Goal: Task Accomplishment & Management: Manage account settings

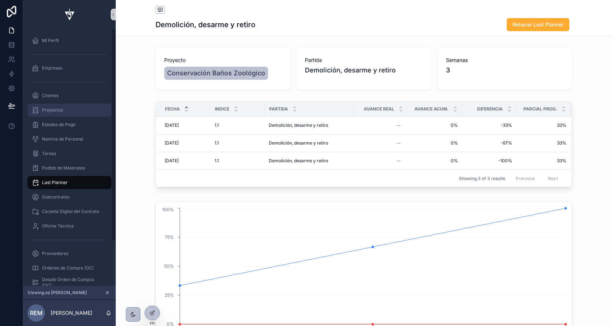
click at [46, 110] on span "Proyectos" at bounding box center [52, 110] width 21 height 6
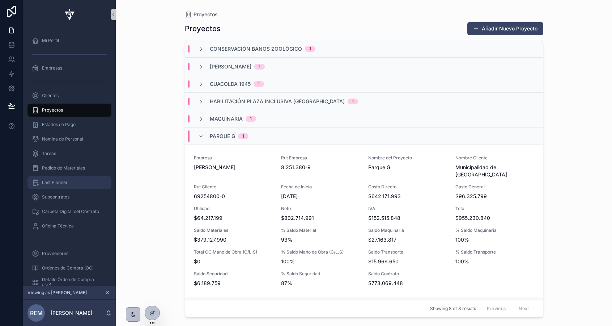
click at [63, 180] on span "Last Planner" at bounding box center [55, 182] width 26 height 6
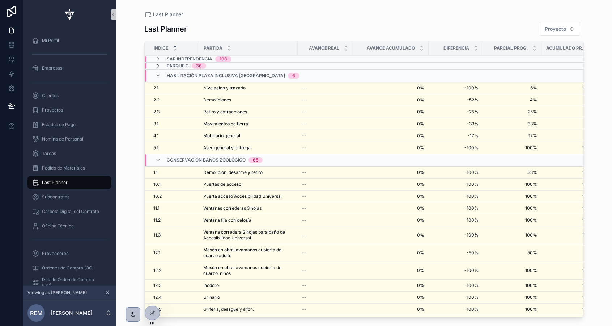
click at [158, 64] on icon "scrollable content" at bounding box center [158, 66] width 6 height 6
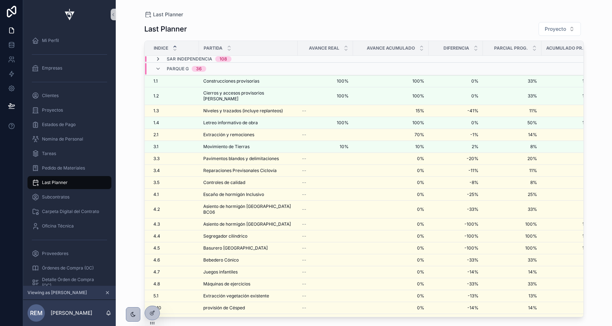
click at [158, 57] on icon "scrollable content" at bounding box center [158, 59] width 6 height 6
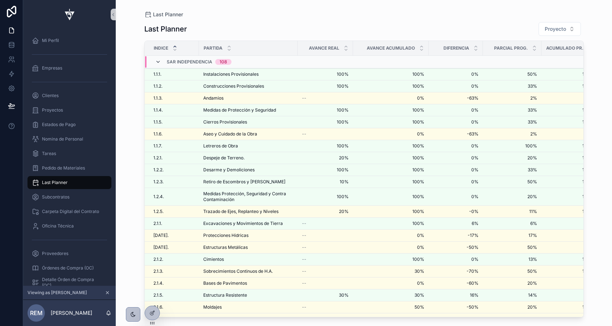
click at [157, 62] on icon "scrollable content" at bounding box center [158, 62] width 6 height 6
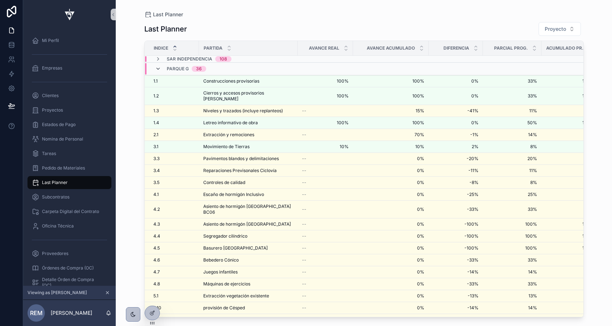
click at [158, 69] on icon "scrollable content" at bounding box center [158, 69] width 6 height 6
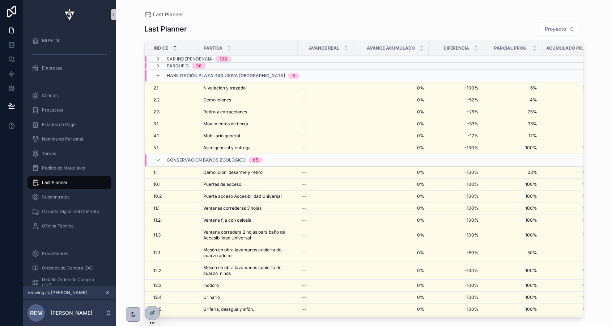
click at [156, 74] on icon "scrollable content" at bounding box center [158, 76] width 6 height 6
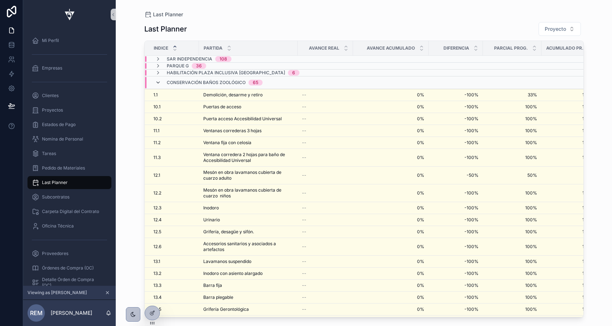
click at [158, 82] on icon "scrollable content" at bounding box center [158, 83] width 6 height 6
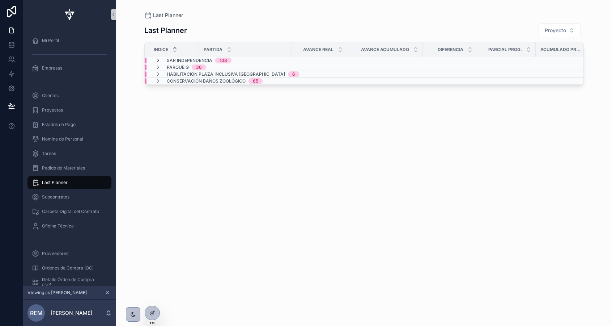
click at [159, 61] on icon "scrollable content" at bounding box center [158, 61] width 6 height 6
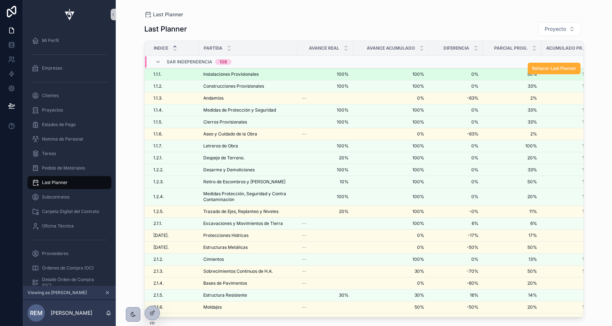
click at [205, 74] on span "Instalaciones Provisionales" at bounding box center [230, 74] width 55 height 6
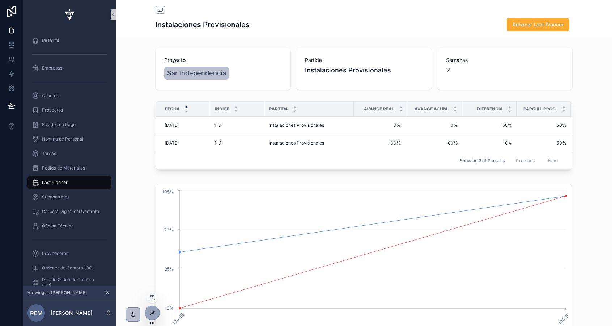
click at [152, 313] on icon at bounding box center [153, 311] width 3 height 3
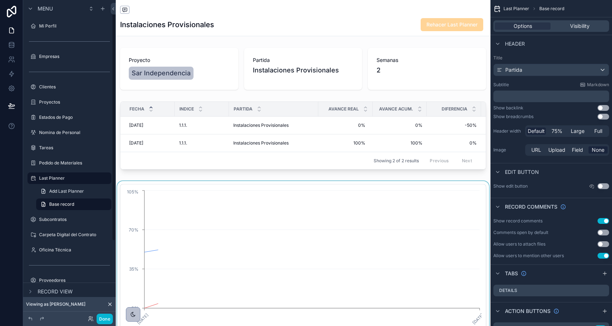
scroll to position [12, 0]
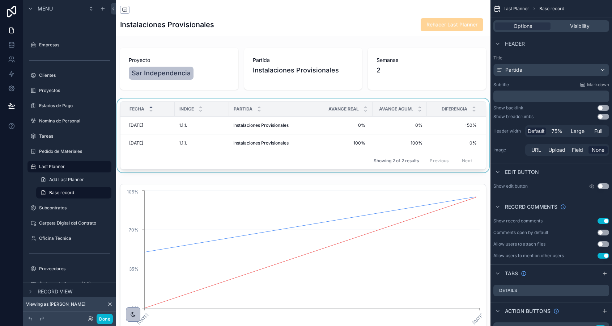
click at [311, 115] on div "Partida" at bounding box center [273, 109] width 89 height 14
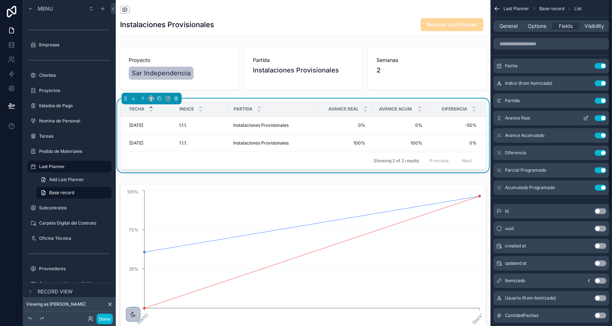
click at [585, 118] on icon "scrollable content" at bounding box center [586, 117] width 3 height 3
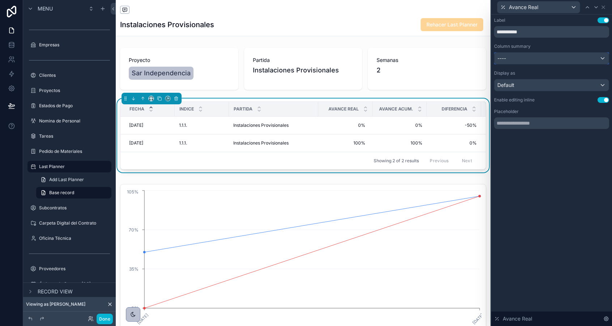
click at [605, 59] on div "----" at bounding box center [552, 58] width 114 height 12
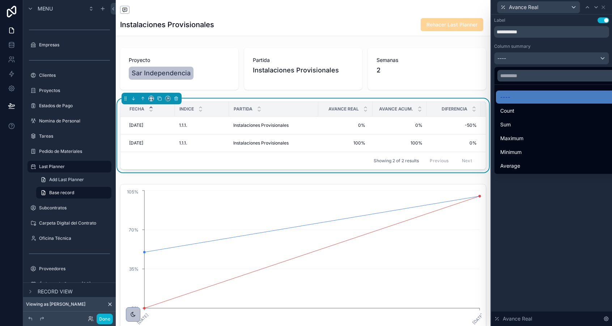
click at [594, 46] on div at bounding box center [551, 163] width 121 height 326
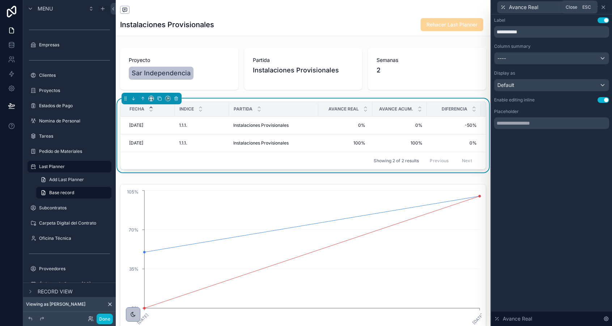
click at [604, 9] on icon at bounding box center [604, 7] width 6 height 6
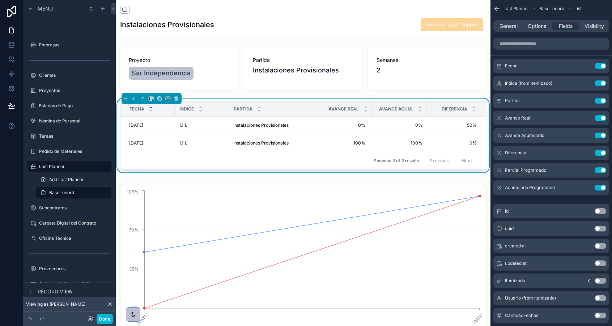
click at [496, 10] on icon "scrollable content" at bounding box center [496, 10] width 2 height 2
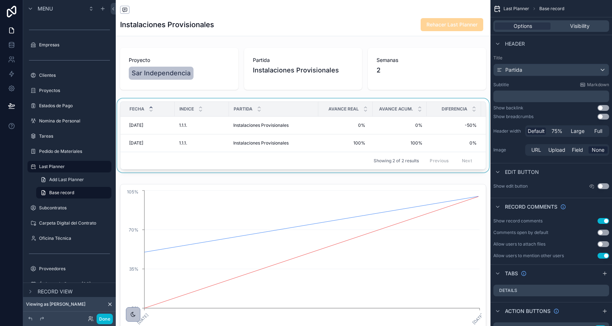
click at [401, 102] on th "Avance Acum." at bounding box center [400, 109] width 54 height 15
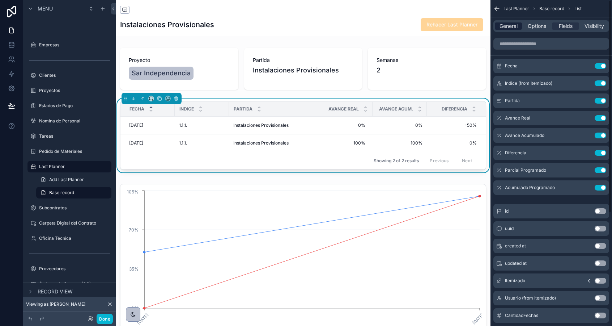
click at [507, 29] on span "General" at bounding box center [509, 25] width 18 height 7
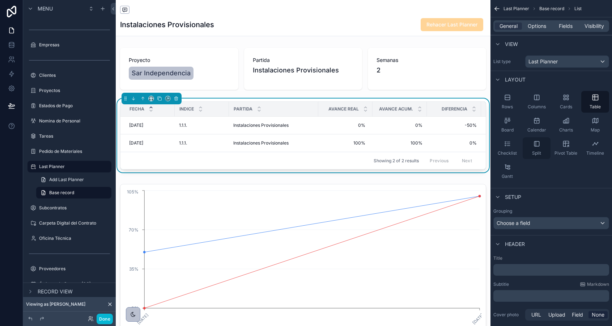
scroll to position [72, 0]
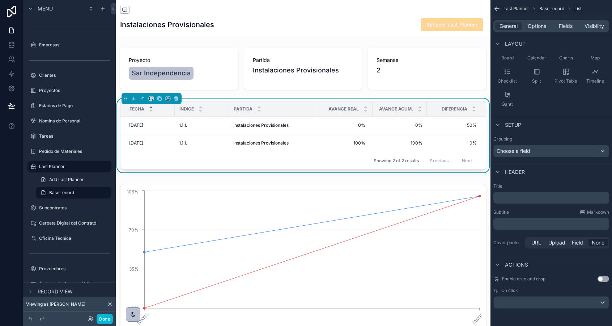
click at [537, 31] on div "General Options Fields Visibility" at bounding box center [552, 26] width 116 height 12
click at [539, 26] on span "Options" at bounding box center [537, 25] width 18 height 7
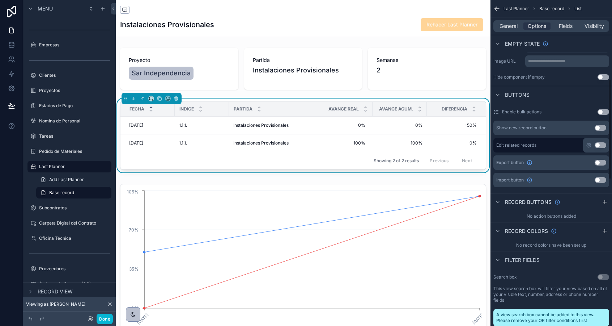
scroll to position [257, 0]
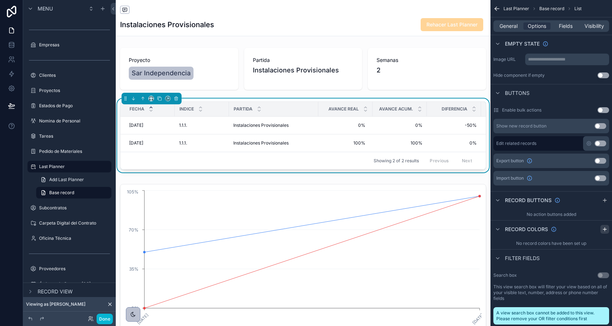
click at [604, 230] on icon "scrollable content" at bounding box center [605, 229] width 6 height 6
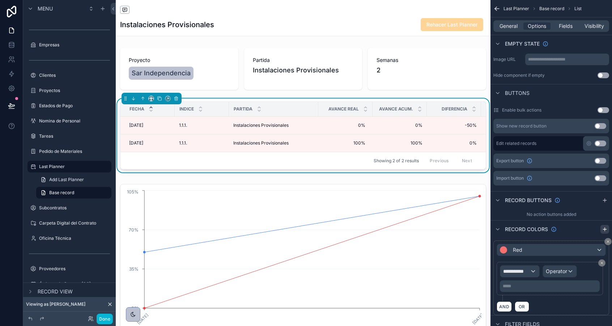
click at [603, 231] on icon "scrollable content" at bounding box center [605, 229] width 6 height 6
click at [607, 240] on icon "scrollable content" at bounding box center [608, 241] width 4 height 4
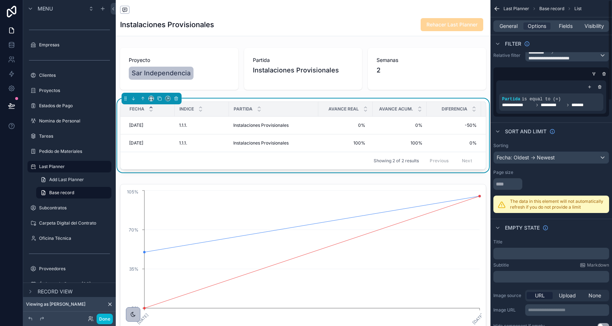
scroll to position [0, 0]
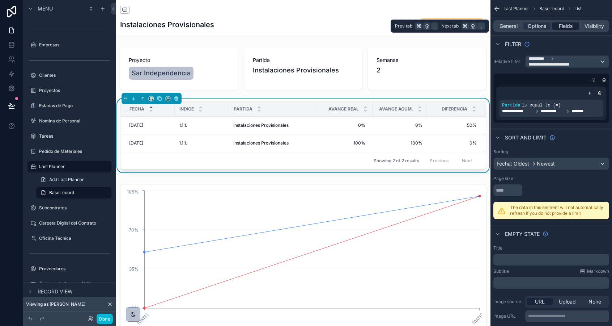
click at [564, 26] on span "Fields" at bounding box center [566, 25] width 14 height 7
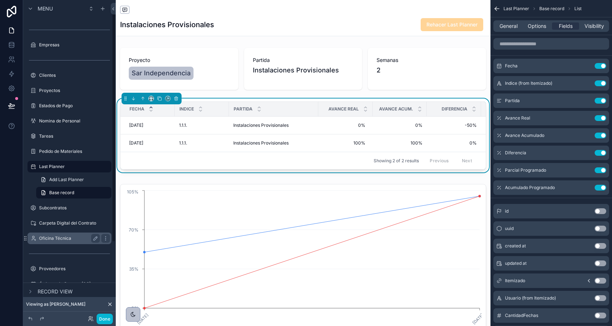
scroll to position [115, 0]
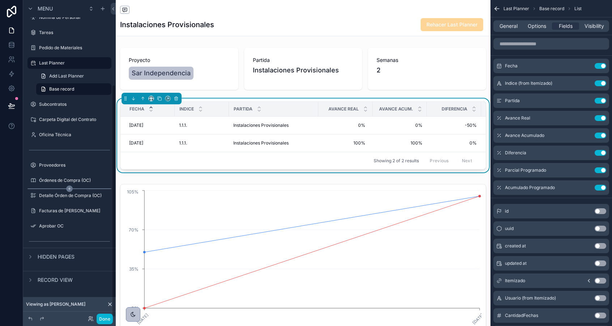
click at [67, 188] on icon "scrollable content" at bounding box center [69, 188] width 7 height 7
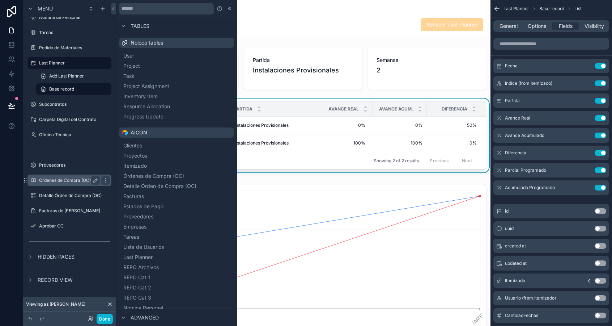
click at [45, 180] on label "Órdenes de Compra (OC)" at bounding box center [68, 180] width 58 height 6
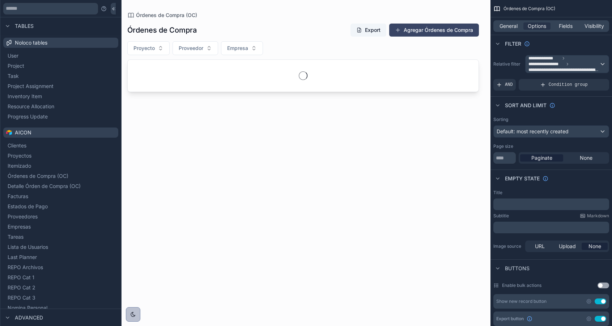
scroll to position [73, 0]
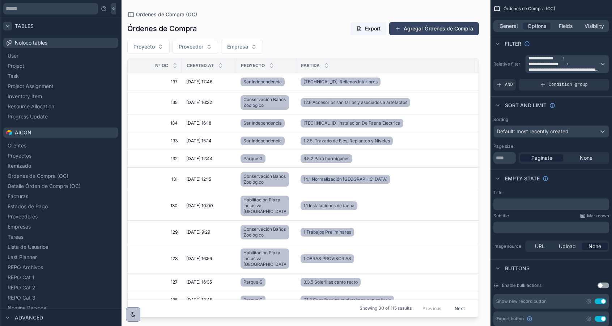
click at [7, 25] on icon at bounding box center [8, 26] width 6 height 6
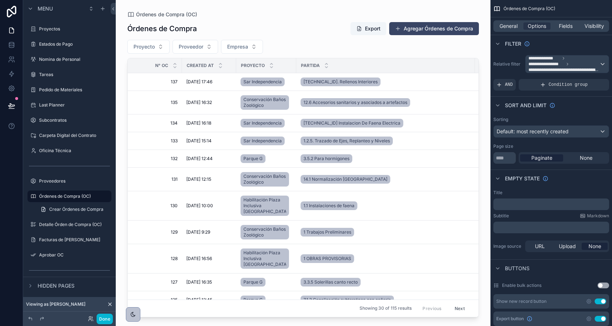
click at [364, 62] on div "Partida" at bounding box center [386, 66] width 178 height 14
click at [559, 25] on span "Fields" at bounding box center [566, 25] width 14 height 7
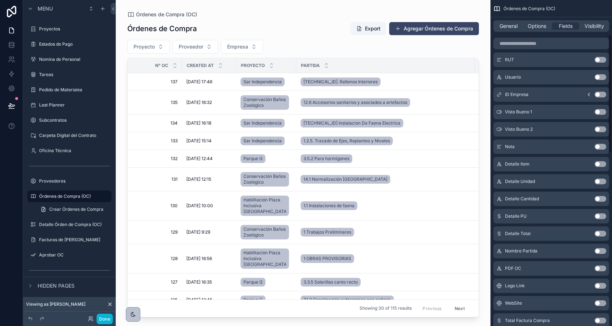
scroll to position [572, 0]
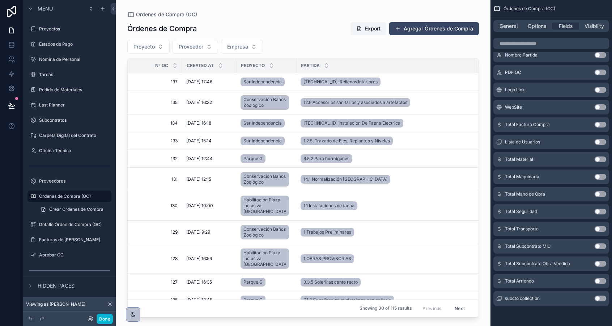
click at [384, 67] on div "Partida" at bounding box center [386, 66] width 178 height 14
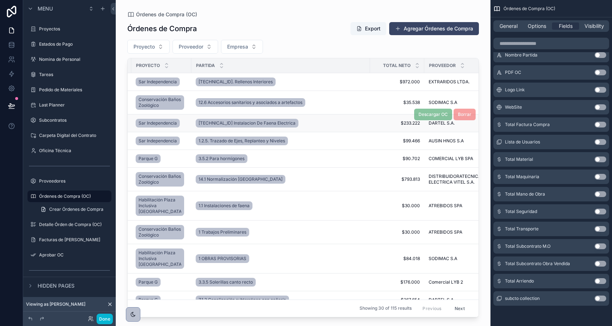
scroll to position [0, 0]
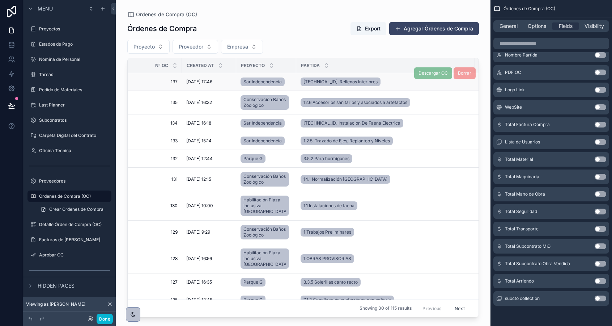
click at [168, 84] on span "137" at bounding box center [156, 82] width 41 height 6
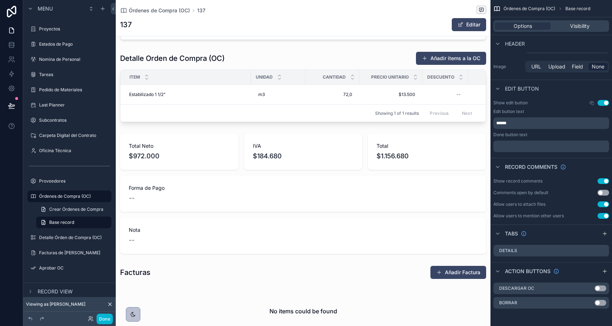
scroll to position [212, 0]
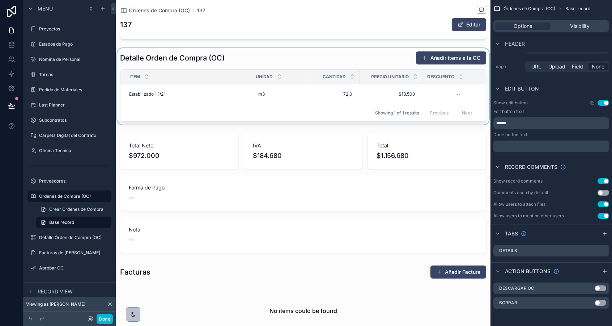
click at [281, 62] on div "scrollable content" at bounding box center [303, 86] width 375 height 76
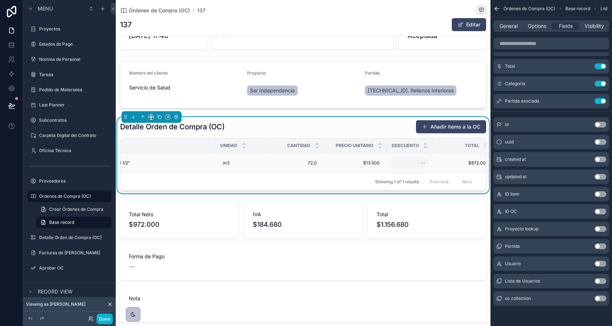
scroll to position [0, 153]
click at [458, 164] on button "Select Button" at bounding box center [454, 163] width 45 height 12
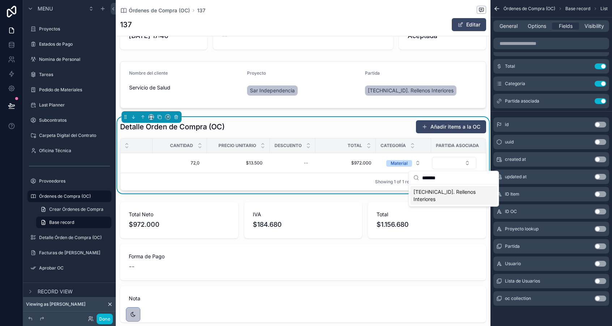
type input "*******"
click at [446, 191] on span "[TECHNICAL_ID]. Rellenos Interiores" at bounding box center [450, 195] width 72 height 14
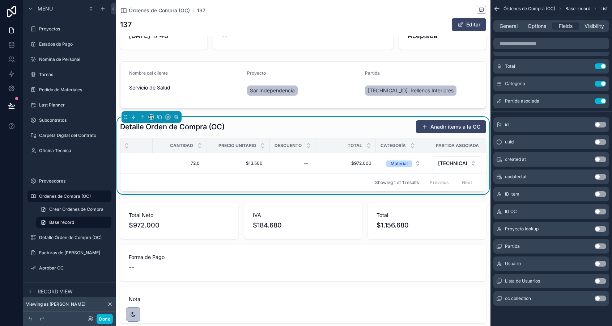
click at [317, 183] on div "Showing 1 of 1 results Previous Next" at bounding box center [302, 181] width 365 height 17
click at [378, 89] on div "scrollable content" at bounding box center [303, 84] width 375 height 53
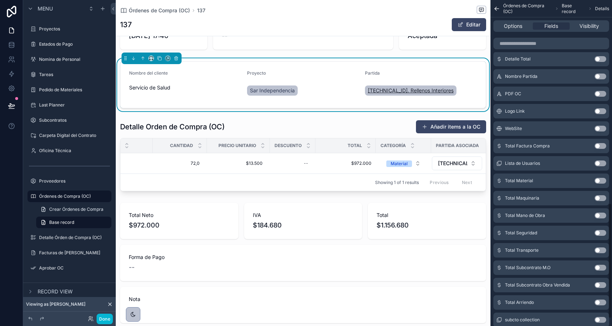
click at [386, 90] on span "[TECHNICAL_ID]. Rellenos Interiores" at bounding box center [411, 90] width 86 height 7
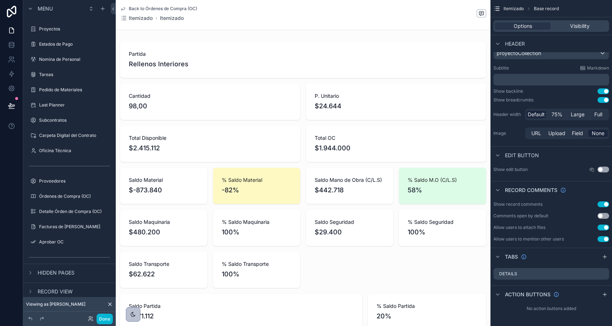
click at [41, 35] on div "Proyectos" at bounding box center [69, 28] width 93 height 13
click at [43, 29] on label "Proyectos" at bounding box center [68, 29] width 58 height 6
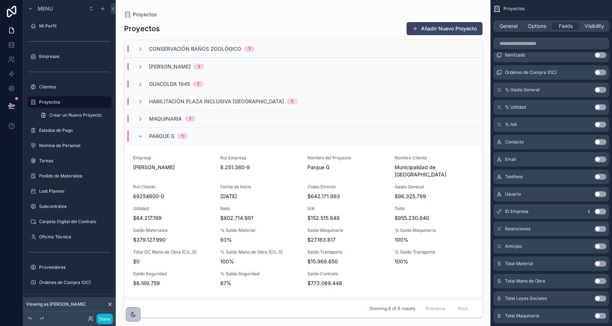
click at [177, 246] on div "scrollable content" at bounding box center [303, 158] width 370 height 317
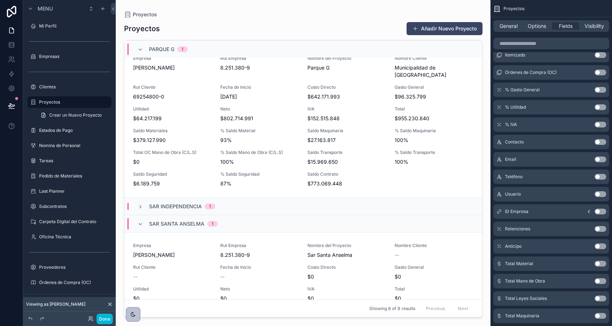
scroll to position [170, 0]
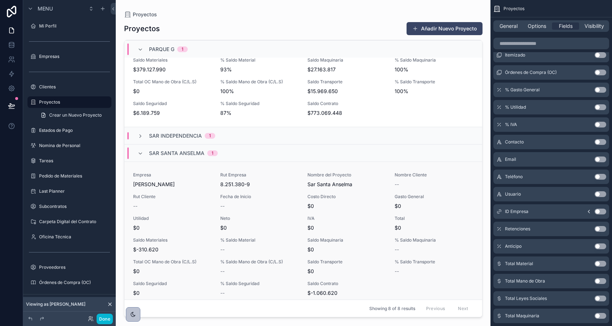
click at [173, 224] on span "$0" at bounding box center [172, 227] width 79 height 7
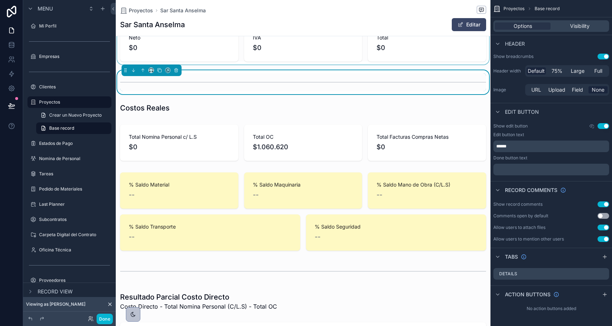
scroll to position [215, 0]
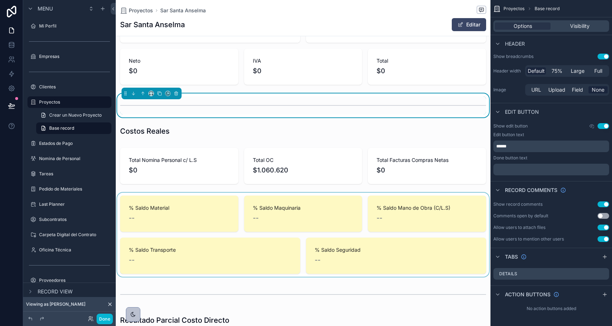
click at [155, 205] on div "scrollable content" at bounding box center [303, 234] width 375 height 84
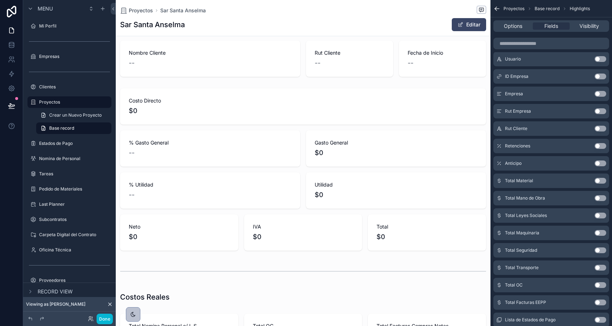
scroll to position [0, 0]
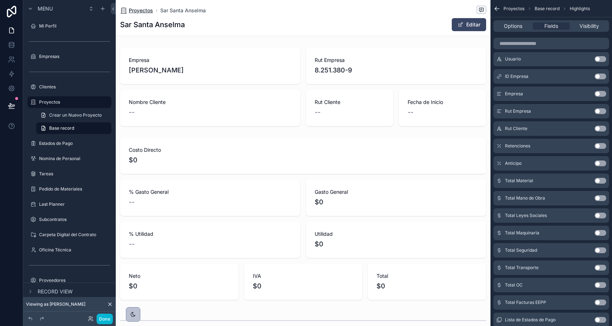
click at [137, 13] on span "Proyectos" at bounding box center [141, 10] width 24 height 7
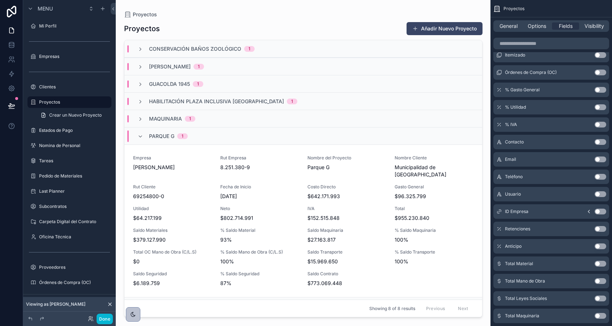
click at [140, 141] on div "Parque G 1" at bounding box center [303, 135] width 358 height 17
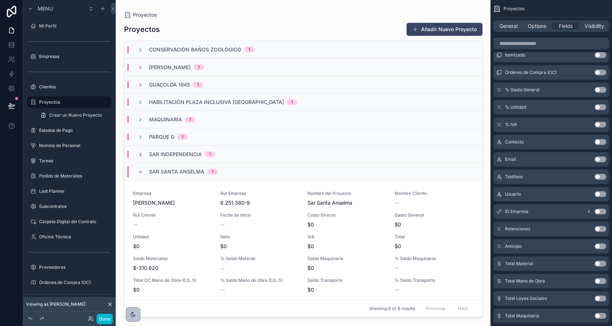
click at [140, 153] on icon "scrollable content" at bounding box center [140, 155] width 6 height 6
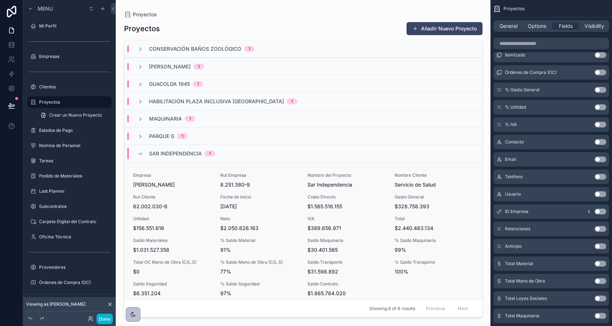
click at [172, 183] on span "[PERSON_NAME]" at bounding box center [172, 184] width 79 height 7
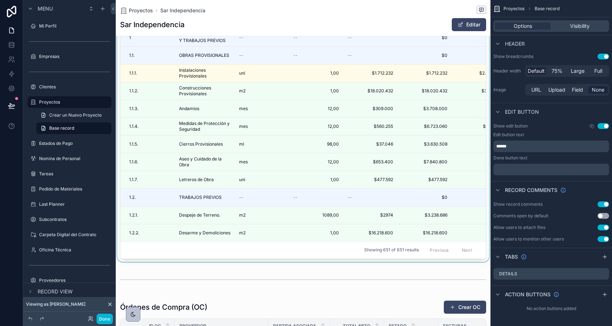
scroll to position [840, 0]
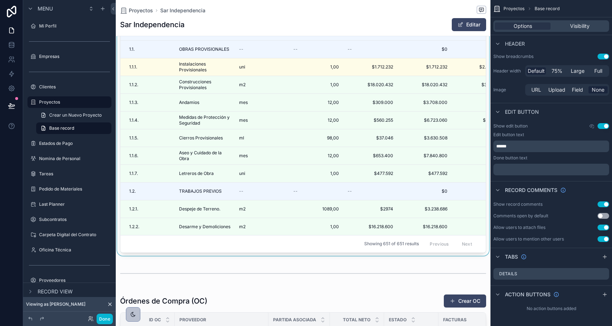
click at [265, 192] on div "scrollable content" at bounding box center [303, 112] width 375 height 286
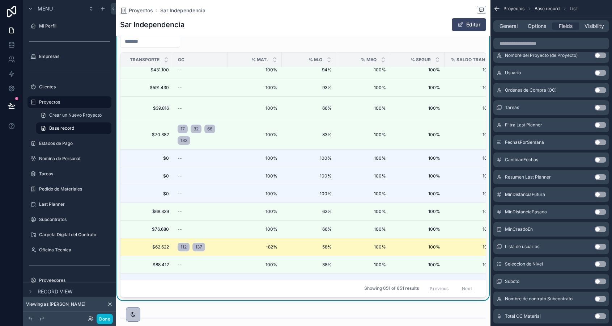
scroll to position [201, 854]
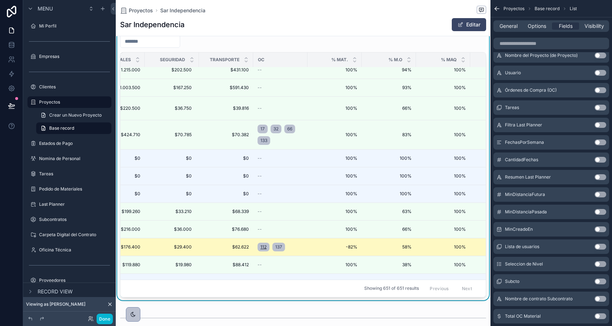
click at [263, 247] on span "112" at bounding box center [264, 247] width 6 height 6
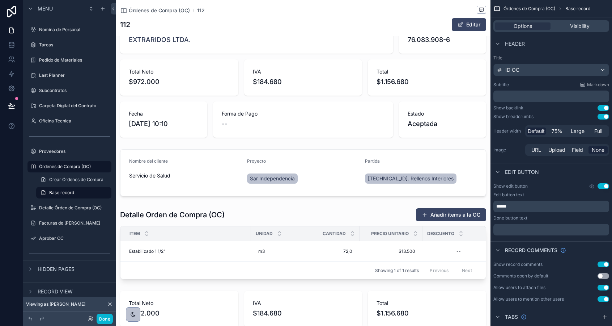
scroll to position [62, 0]
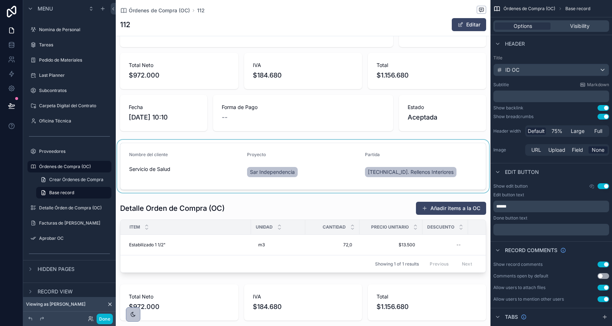
click at [392, 169] on div "scrollable content" at bounding box center [303, 166] width 375 height 53
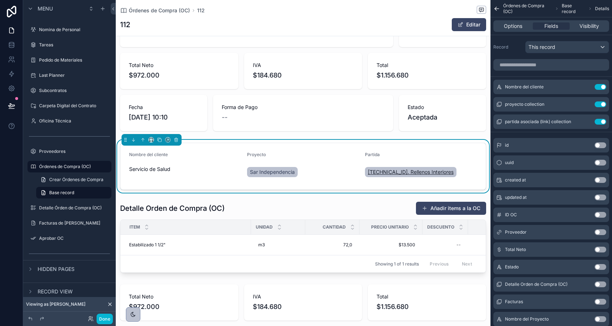
click at [392, 170] on span "[TECHNICAL_ID]. Rellenos Interiores" at bounding box center [411, 171] width 86 height 7
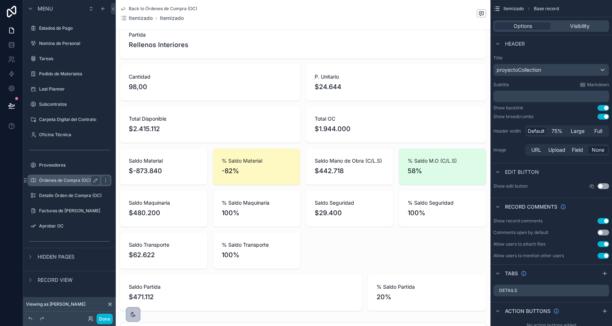
scroll to position [9, 0]
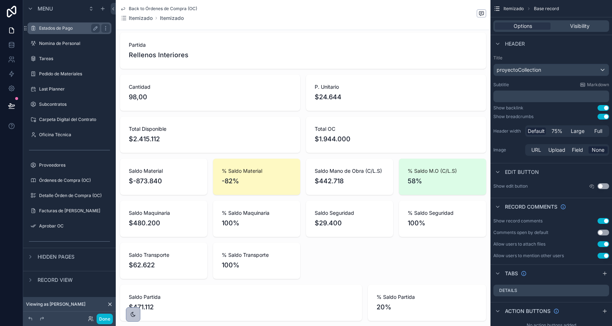
click at [46, 28] on label "Estados de Pago" at bounding box center [68, 28] width 58 height 6
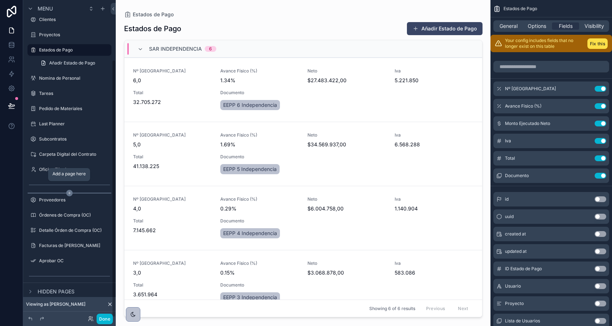
scroll to position [73, 0]
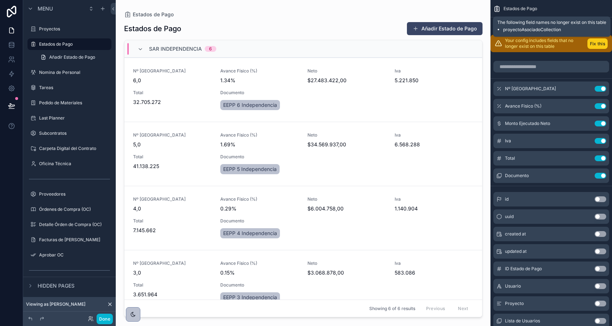
click at [596, 45] on button "Fix this" at bounding box center [598, 43] width 20 height 10
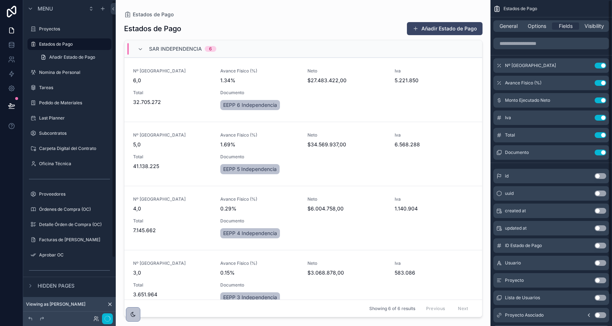
scroll to position [0, 0]
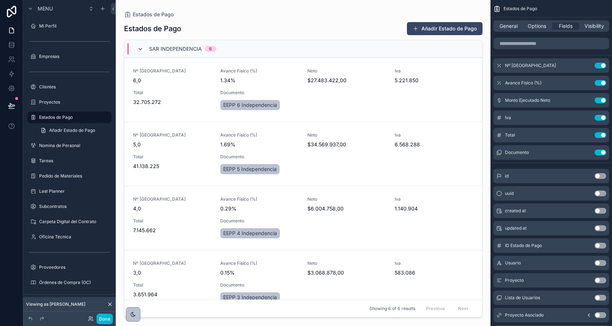
click at [137, 48] on icon "scrollable content" at bounding box center [140, 49] width 6 height 6
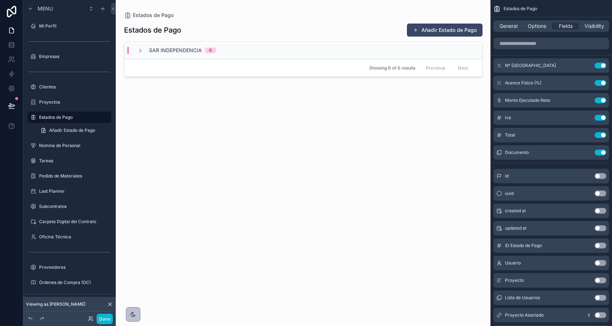
click at [153, 107] on div "Estados de Pago Añadir Estado de Pago Sar Independencia 6 Showing 6 of 6 result…" at bounding box center [303, 168] width 359 height 298
click at [52, 147] on label "Nomina de Personal" at bounding box center [68, 146] width 58 height 6
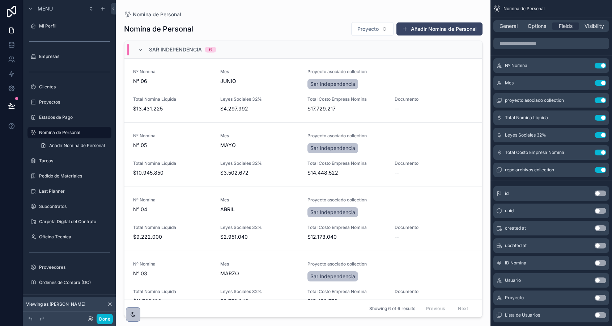
click at [143, 52] on div "Sar Independencia 6" at bounding box center [176, 50] width 79 height 12
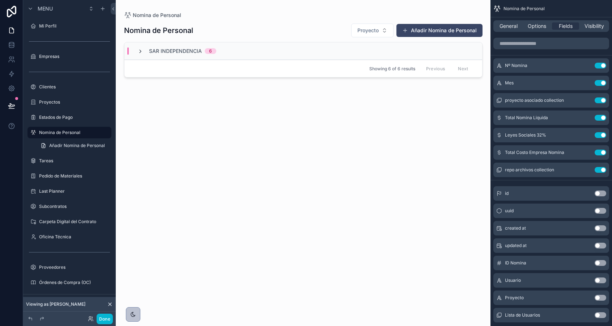
click at [139, 52] on icon "scrollable content" at bounding box center [140, 51] width 6 height 6
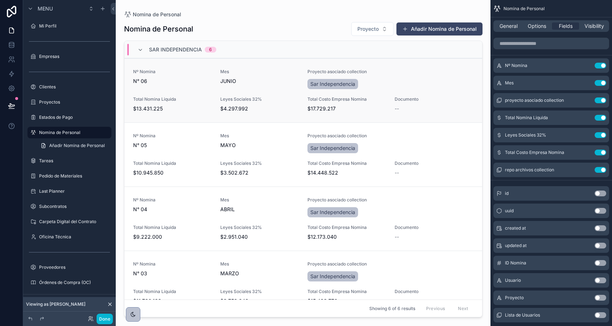
click at [261, 81] on span "JUNIO" at bounding box center [259, 80] width 79 height 7
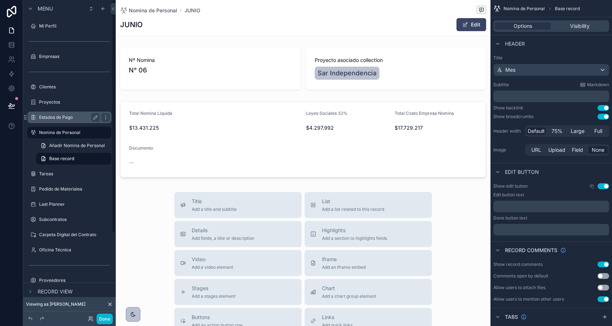
click at [64, 114] on label "Estados de Pago" at bounding box center [68, 117] width 58 height 6
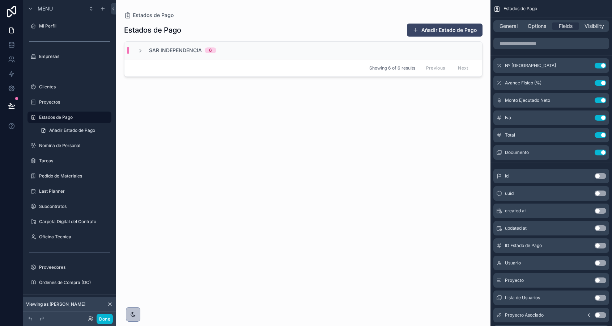
click at [166, 55] on div "Sar Independencia 6" at bounding box center [303, 50] width 358 height 17
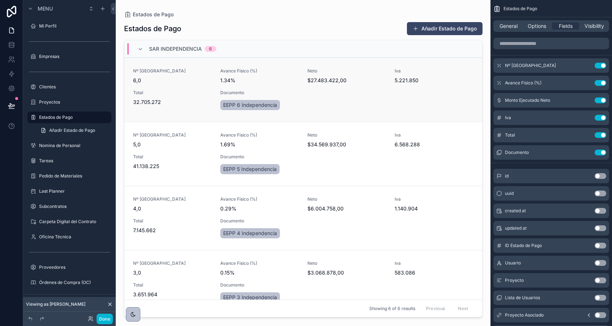
click at [170, 88] on div "Nº Estado de Pago 6,0 Avance Físico (%) 1.34% Neto $27.483.422,00 Iva 5.221.850…" at bounding box center [303, 89] width 340 height 43
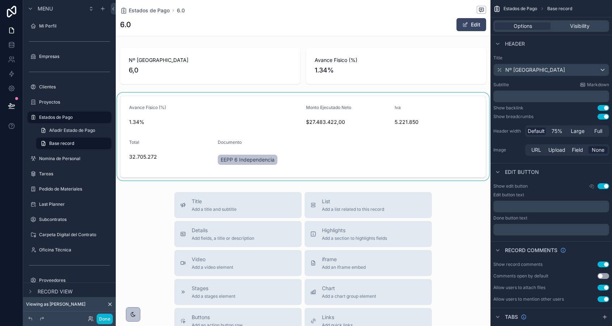
click at [206, 161] on div "scrollable content" at bounding box center [303, 137] width 375 height 88
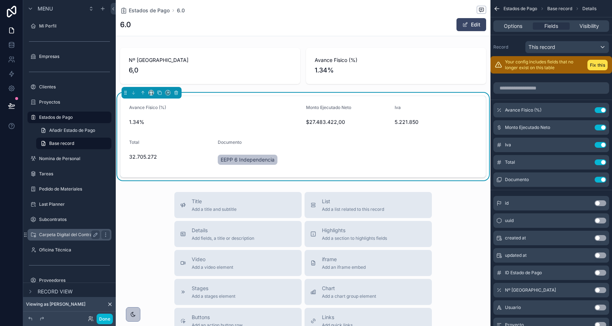
click at [70, 236] on label "Carpeta Digital del Contrato" at bounding box center [68, 235] width 58 height 6
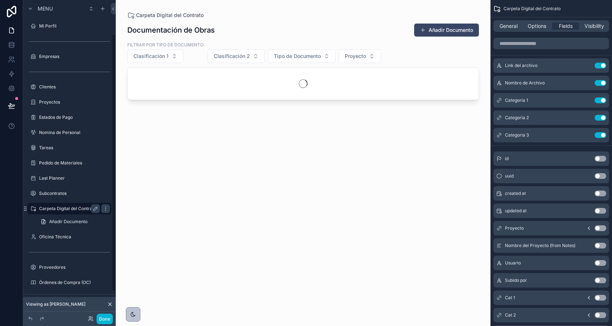
scroll to position [42, 0]
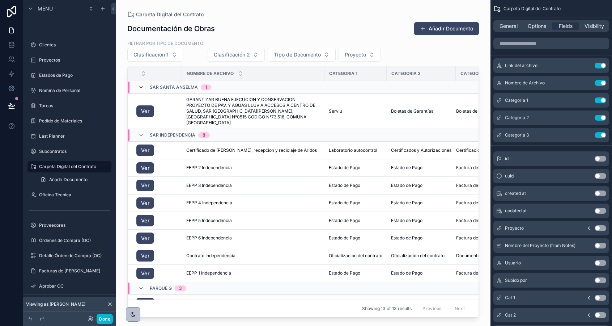
click at [142, 86] on icon "scrollable content" at bounding box center [141, 87] width 6 height 6
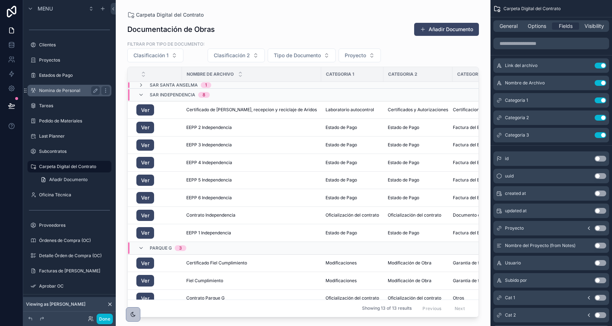
click at [49, 92] on label "Nomina de Personal" at bounding box center [68, 91] width 58 height 6
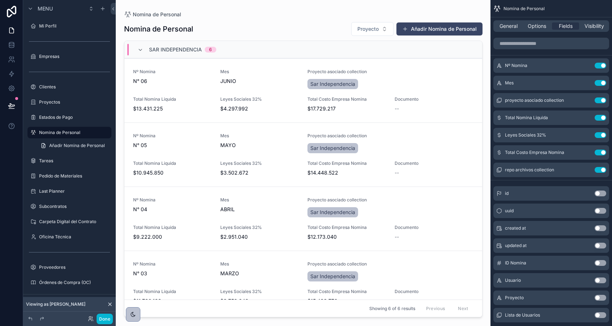
click at [263, 85] on div "scrollable content" at bounding box center [303, 158] width 370 height 317
click at [240, 110] on span "$4.297.992" at bounding box center [259, 108] width 79 height 7
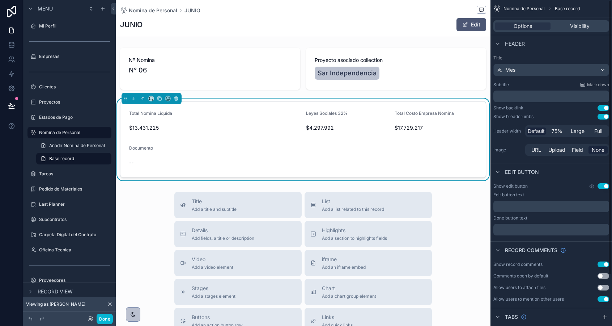
click at [467, 24] on span "scrollable content" at bounding box center [465, 25] width 6 height 6
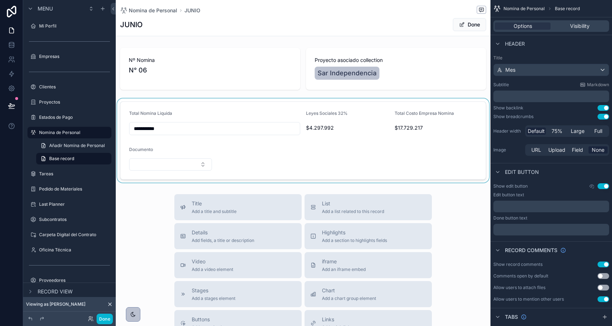
click at [171, 164] on div "scrollable content" at bounding box center [303, 140] width 375 height 84
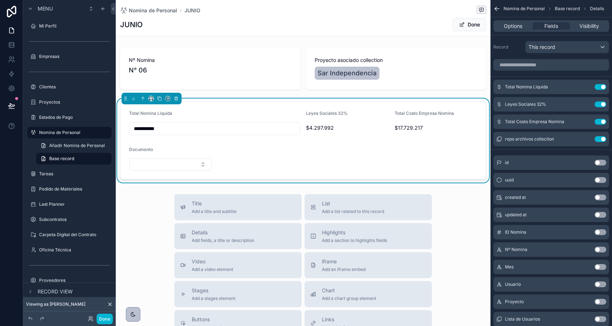
click at [171, 164] on button "Select Button" at bounding box center [170, 164] width 83 height 12
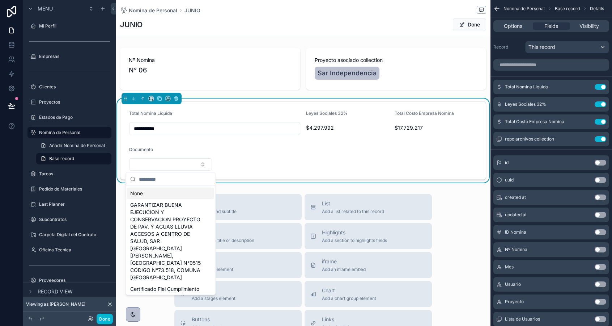
click at [167, 179] on input "scrollable content" at bounding box center [175, 179] width 72 height 13
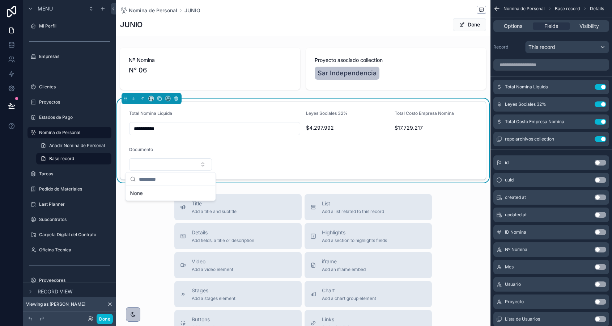
click at [293, 159] on form "**********" at bounding box center [302, 140] width 365 height 77
click at [515, 28] on span "Options" at bounding box center [513, 25] width 18 height 7
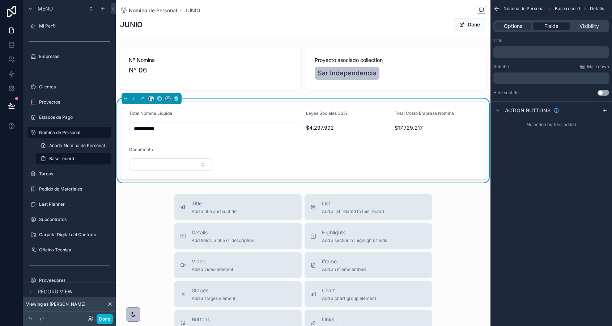
click at [549, 26] on span "Fields" at bounding box center [552, 25] width 14 height 7
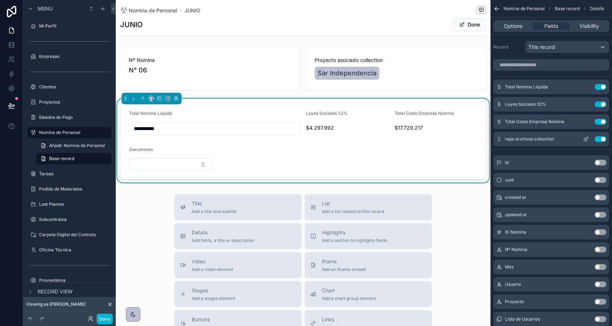
click at [587, 139] on icon "scrollable content" at bounding box center [586, 138] width 3 height 3
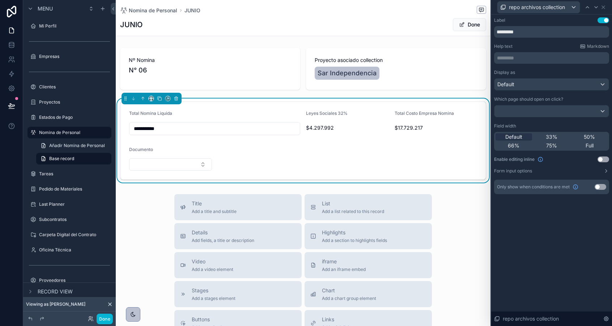
click at [601, 186] on button "Use setting" at bounding box center [601, 187] width 12 height 6
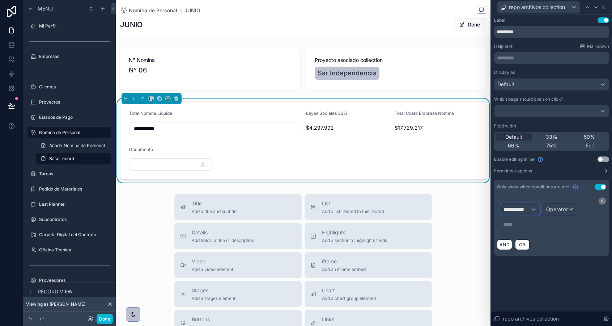
click at [515, 211] on span "**********" at bounding box center [517, 209] width 27 height 7
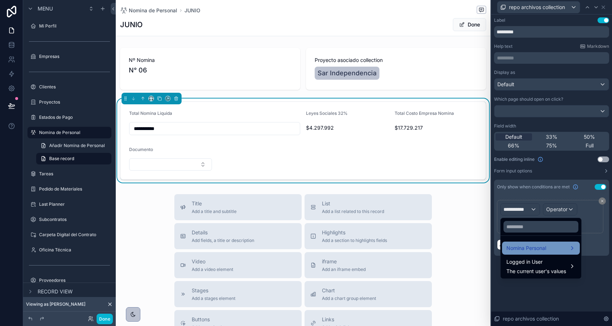
click at [519, 251] on span "Nomina Personal" at bounding box center [527, 248] width 40 height 9
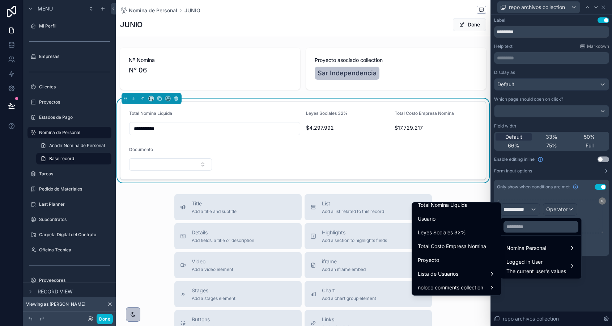
scroll to position [102, 0]
click at [444, 256] on div "Proyecto" at bounding box center [456, 259] width 77 height 9
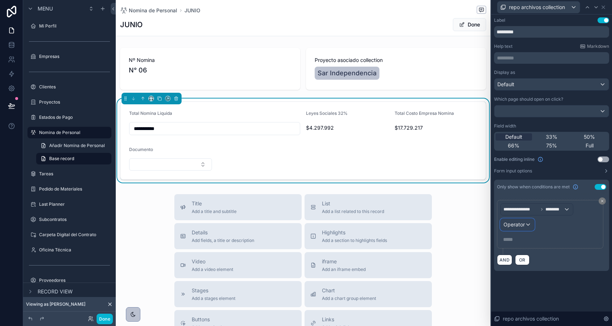
click at [515, 228] on div "Operator" at bounding box center [518, 225] width 34 height 12
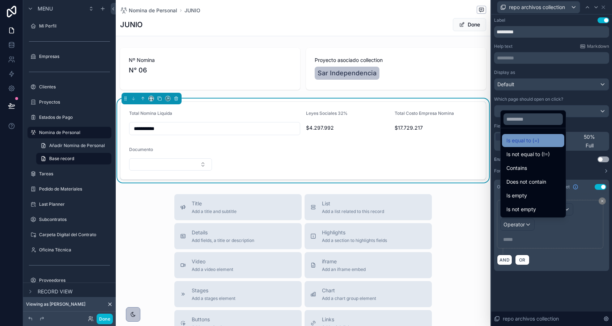
click at [524, 141] on span "Is equal to (=)" at bounding box center [523, 140] width 33 height 9
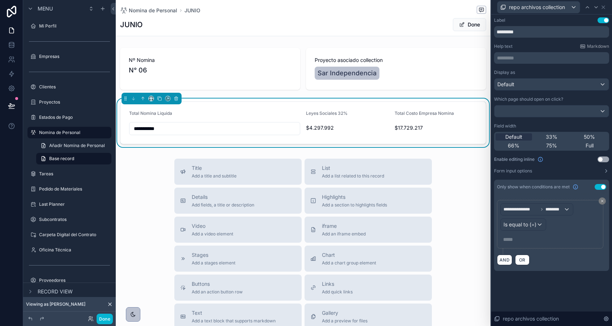
click at [520, 239] on p "***** ﻿" at bounding box center [551, 239] width 96 height 7
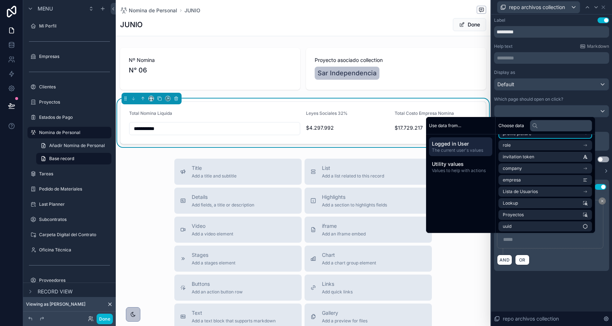
scroll to position [56, 0]
click at [538, 213] on li "Proyectos" at bounding box center [546, 213] width 94 height 10
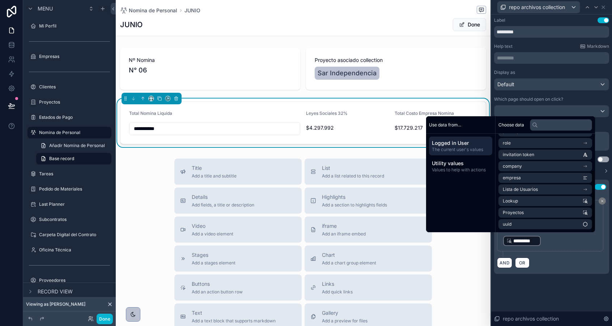
click at [556, 259] on div "AND OR" at bounding box center [551, 262] width 109 height 11
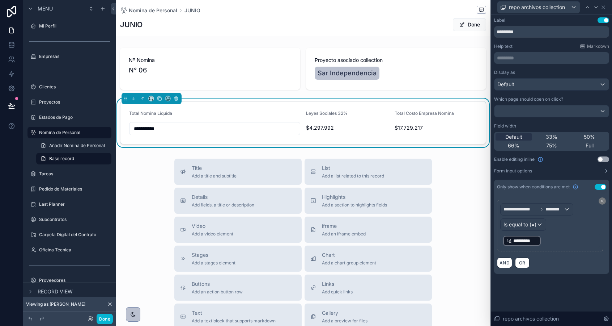
click at [601, 188] on button "Use setting" at bounding box center [601, 187] width 12 height 6
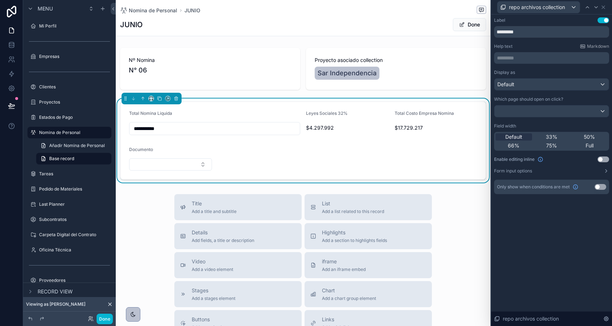
click at [601, 188] on button "Use setting" at bounding box center [601, 187] width 12 height 6
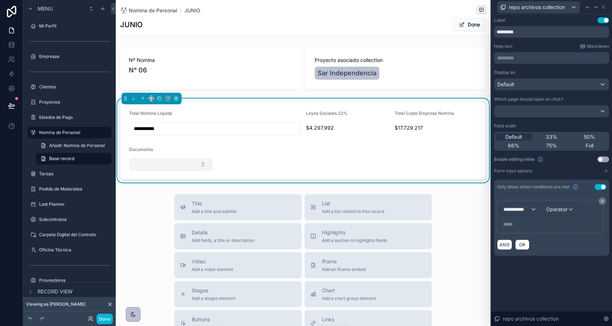
click at [164, 169] on button "Select Button" at bounding box center [170, 164] width 83 height 12
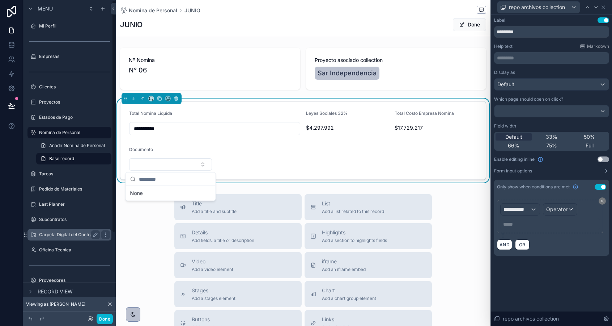
scroll to position [0, 0]
click at [55, 232] on label "Carpeta Digital del Contrato" at bounding box center [68, 235] width 58 height 6
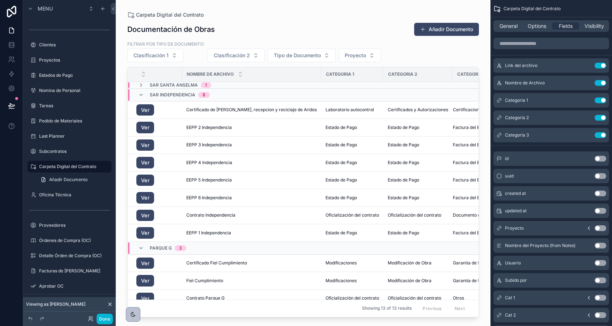
click at [427, 25] on div "scrollable content" at bounding box center [303, 158] width 375 height 317
click at [429, 29] on button "Añadir Documento" at bounding box center [446, 29] width 65 height 13
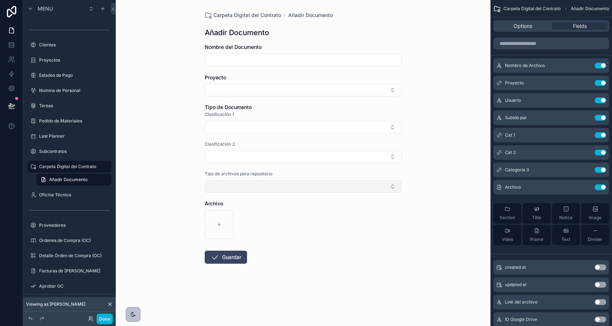
click at [234, 183] on button "Select Button" at bounding box center [303, 186] width 197 height 12
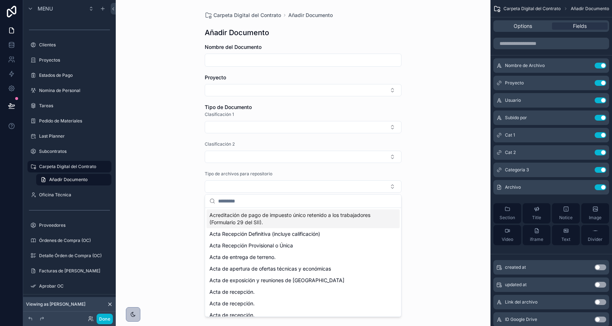
type input "*"
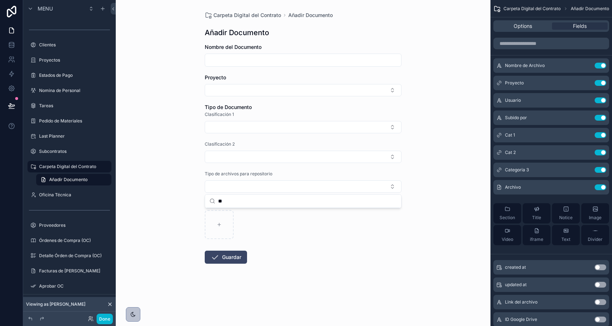
type input "*"
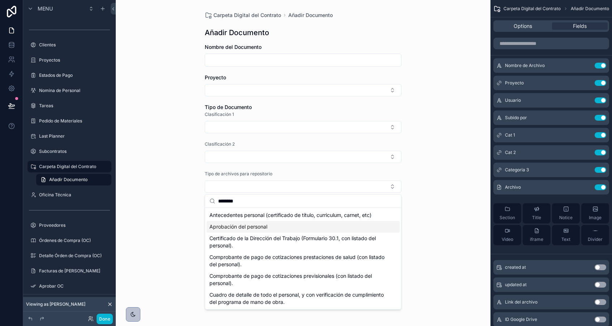
type input "********"
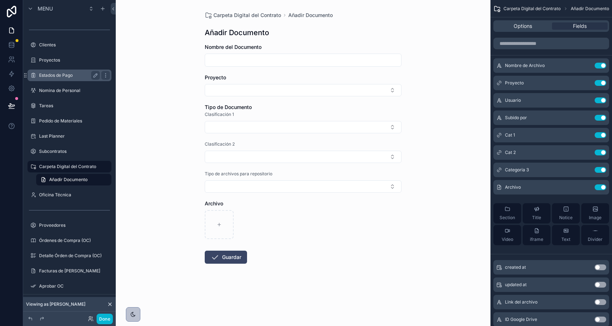
click at [48, 75] on label "Estados de Pago" at bounding box center [68, 75] width 58 height 6
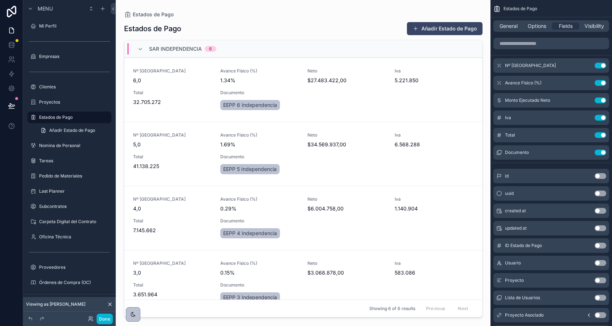
click at [430, 27] on div "scrollable content" at bounding box center [303, 158] width 370 height 317
click at [432, 33] on button "Añadir Estado de Pago" at bounding box center [445, 28] width 76 height 13
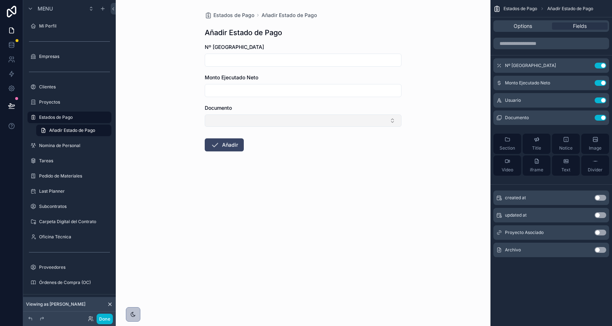
click at [281, 126] on button "Select Button" at bounding box center [303, 120] width 197 height 12
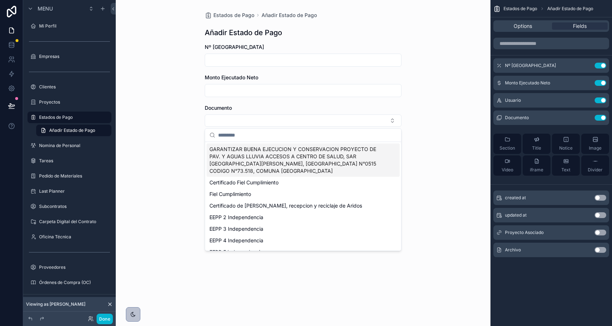
click at [413, 186] on div "Estados de Pago Añadir Estado de Pago Añadir Estado de Pago Nº Estado de [GEOGR…" at bounding box center [303, 163] width 375 height 326
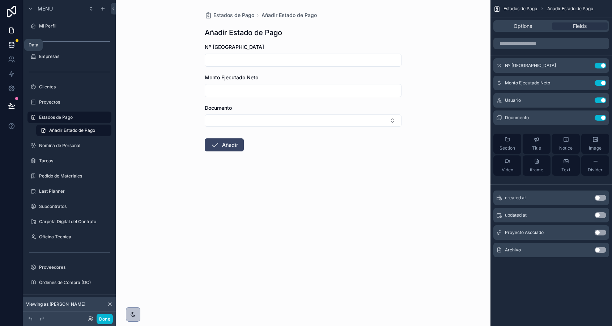
click at [13, 44] on icon at bounding box center [11, 44] width 7 height 7
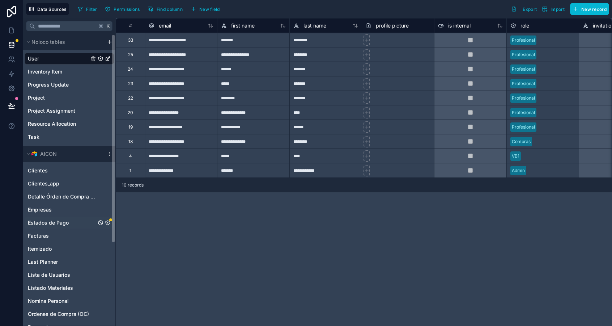
click at [51, 218] on div "Estados de Pago" at bounding box center [69, 223] width 89 height 12
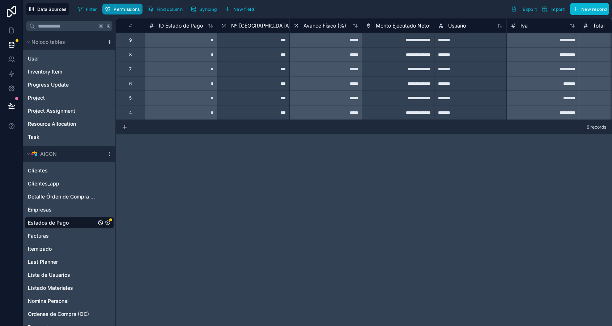
click at [119, 5] on button "Permissions" at bounding box center [122, 9] width 40 height 11
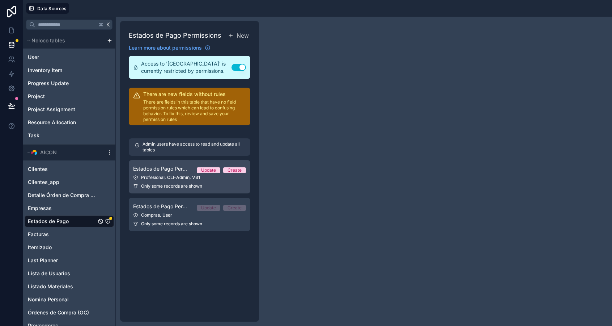
click at [167, 181] on link "Estados de Pago Permission 1 Update Create Profesional, CLI-Admin, VB1 Only som…" at bounding box center [190, 176] width 122 height 33
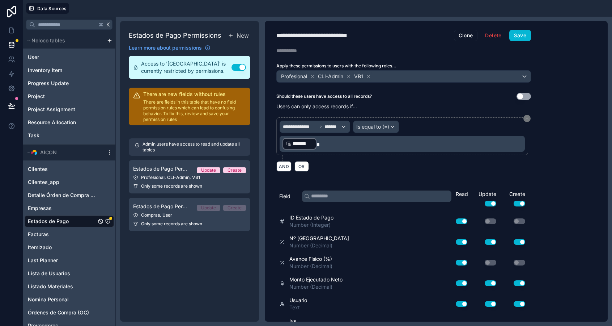
scroll to position [157, 0]
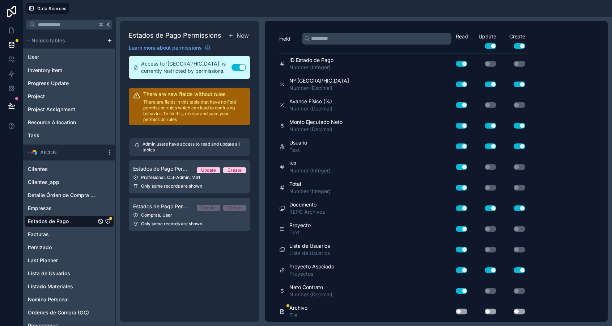
click at [463, 311] on button "Use setting" at bounding box center [462, 311] width 12 height 6
click at [496, 312] on div "Use setting" at bounding box center [484, 311] width 29 height 6
click at [497, 311] on div "Use setting" at bounding box center [484, 311] width 29 height 6
click at [494, 311] on button "Use setting" at bounding box center [491, 311] width 12 height 6
click at [521, 310] on button "Use setting" at bounding box center [520, 311] width 12 height 6
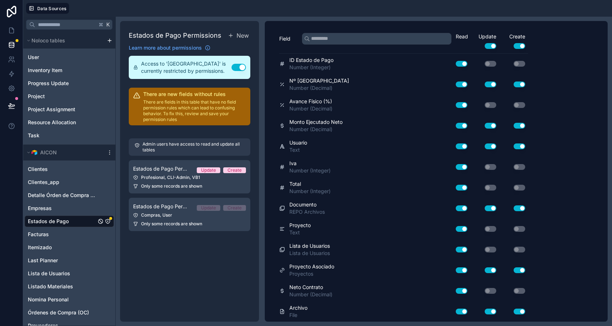
scroll to position [0, 0]
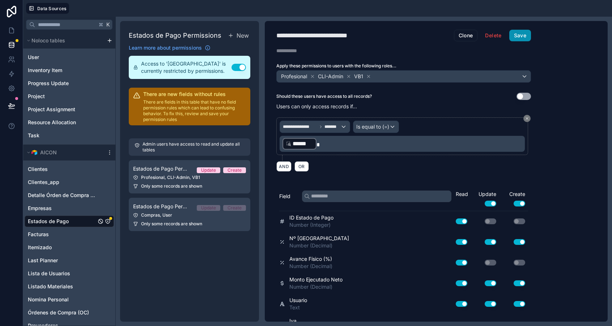
click at [525, 38] on button "Save" at bounding box center [520, 36] width 22 height 12
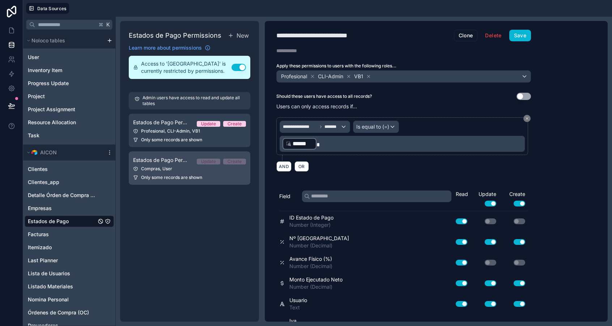
click at [170, 168] on div "Compras, User" at bounding box center [189, 169] width 113 height 6
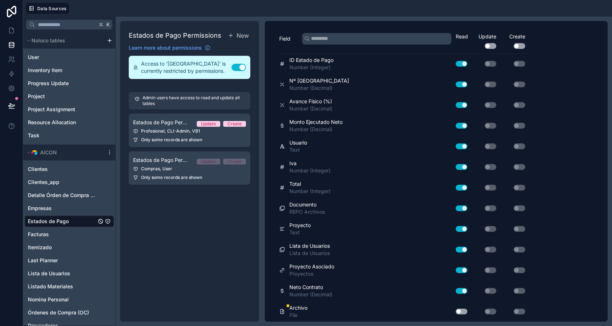
scroll to position [157, 0]
click at [458, 306] on div "Use setting" at bounding box center [458, 311] width 23 height 12
click at [461, 305] on div "Use setting" at bounding box center [458, 311] width 23 height 12
click at [461, 308] on button "Use setting" at bounding box center [462, 311] width 12 height 6
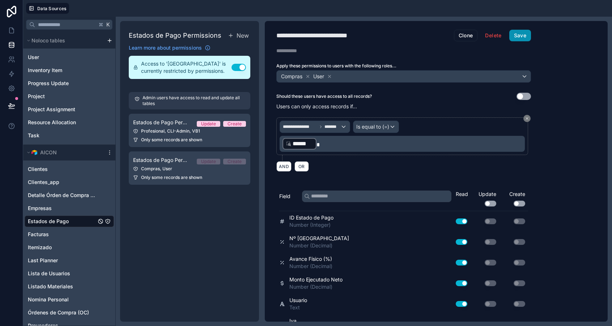
click at [522, 35] on button "Save" at bounding box center [520, 36] width 22 height 12
click at [10, 29] on icon at bounding box center [11, 30] width 7 height 7
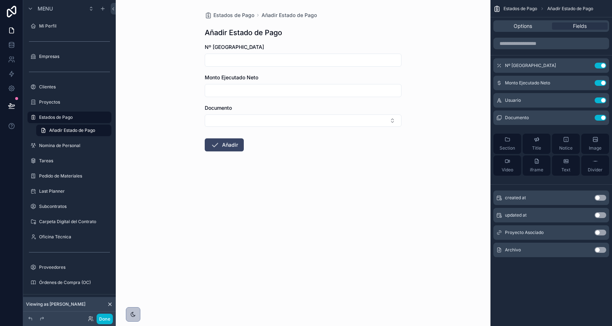
click at [600, 249] on button "Use setting" at bounding box center [601, 250] width 12 height 6
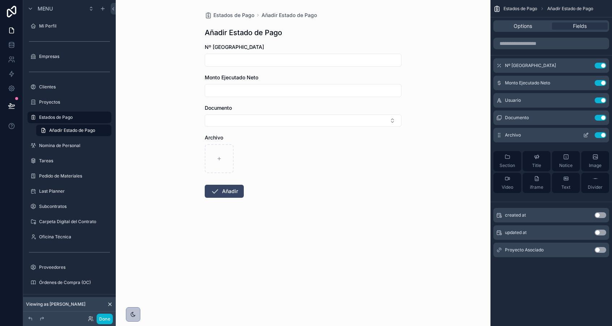
click at [587, 136] on icon "scrollable content" at bounding box center [586, 135] width 6 height 6
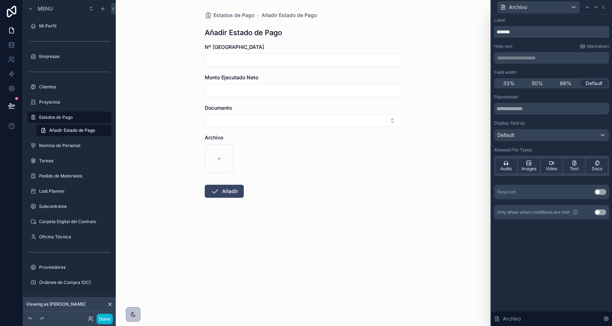
click at [510, 32] on input "*******" at bounding box center [551, 32] width 115 height 12
click at [317, 212] on form "Nº Estado de Pago Monto Ejecutado Neto Documento Archivo Añadir" at bounding box center [303, 143] width 197 height 200
click at [52, 117] on label "Estados de Pago" at bounding box center [68, 117] width 58 height 6
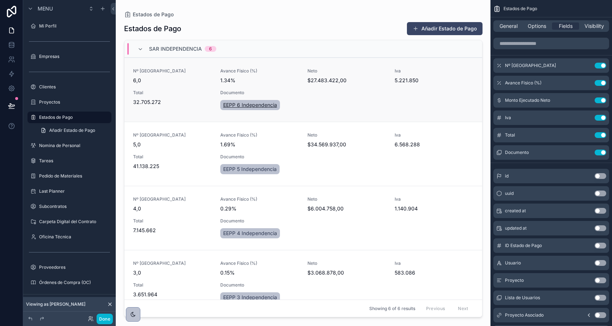
click at [235, 103] on span "EEPP 6 Independencia" at bounding box center [250, 104] width 54 height 7
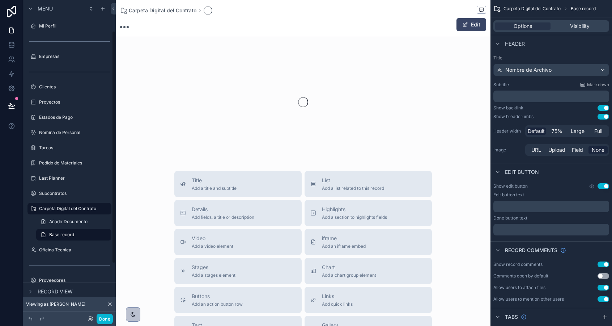
scroll to position [42, 0]
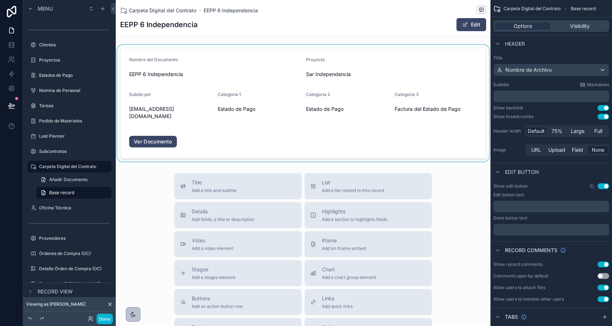
click at [149, 135] on div "scrollable content" at bounding box center [303, 103] width 375 height 117
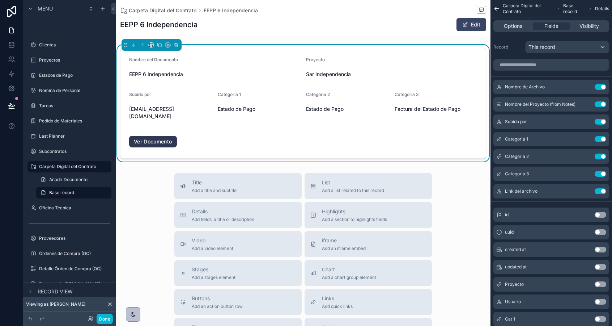
click at [156, 136] on link "Ver Documento" at bounding box center [153, 142] width 48 height 12
click at [107, 321] on button "Done" at bounding box center [105, 318] width 16 height 10
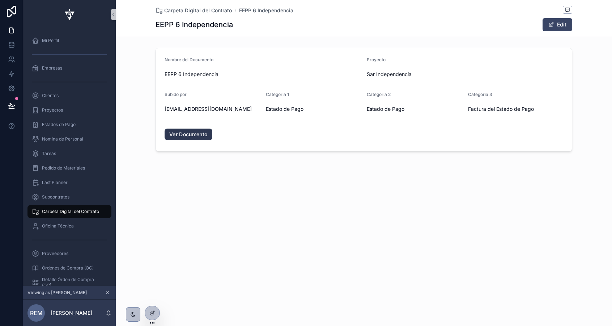
click at [181, 132] on link "Ver Documento" at bounding box center [189, 134] width 48 height 12
click at [249, 7] on span "EEPP 6 Independencia" at bounding box center [266, 10] width 54 height 7
click at [60, 126] on span "Estados de Pago" at bounding box center [59, 125] width 34 height 6
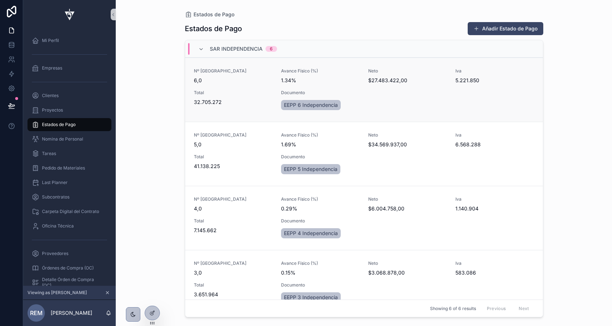
click at [229, 90] on span "Total" at bounding box center [233, 93] width 79 height 6
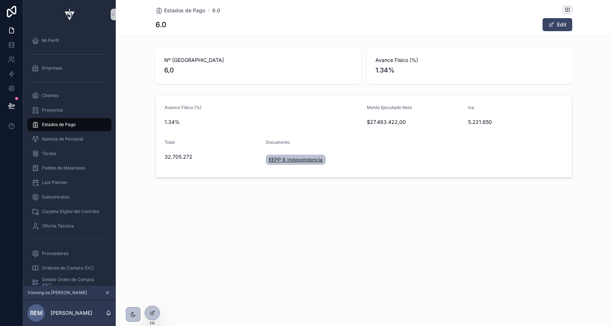
click at [282, 158] on span "EEPP 6 Independencia" at bounding box center [296, 159] width 54 height 7
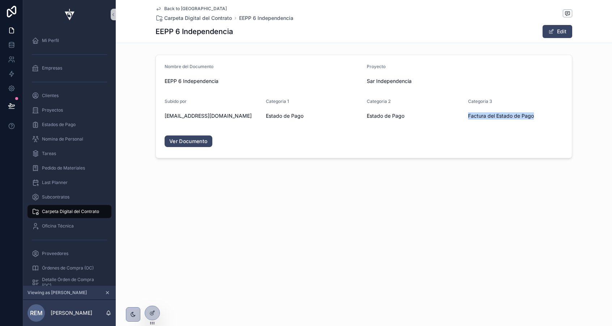
drag, startPoint x: 491, startPoint y: 115, endPoint x: 542, endPoint y: 114, distance: 51.0
click at [542, 114] on div "Factura del Estado de Pago" at bounding box center [516, 115] width 96 height 7
copy span "Factura del Estado de Pago"
click at [421, 147] on form "Nombre del Documento EEPP 6 Independencia Proyecto Sar Independencia Subido por…" at bounding box center [364, 106] width 416 height 103
click at [12, 73] on icon at bounding box center [11, 73] width 4 height 5
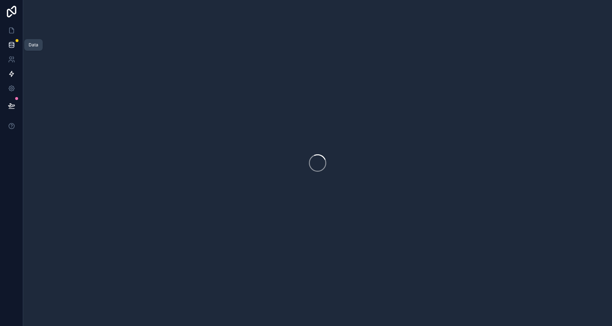
click at [12, 42] on icon at bounding box center [11, 43] width 5 height 2
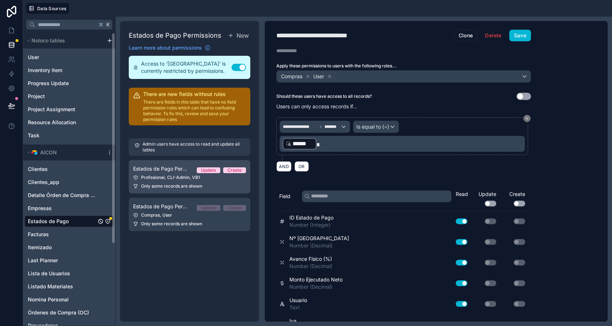
click at [177, 173] on link "Estados de Pago Permission 1 Update Create Profesional, CLI-Admin, VB1 Only som…" at bounding box center [190, 176] width 122 height 33
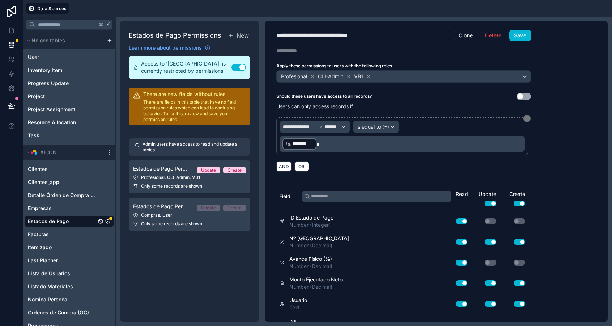
scroll to position [199, 0]
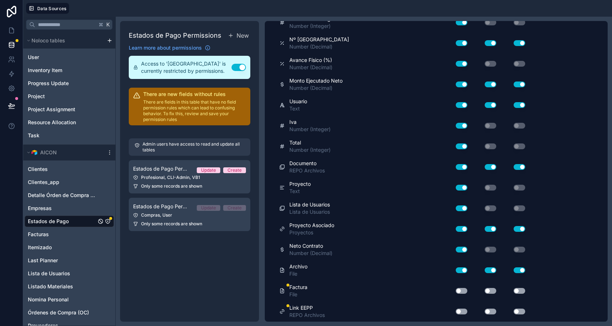
click at [459, 293] on div "Use setting" at bounding box center [458, 291] width 23 height 12
click at [486, 290] on button "Use setting" at bounding box center [491, 291] width 12 height 6
click at [515, 288] on div "Use setting" at bounding box center [513, 291] width 29 height 6
click at [517, 289] on button "Use setting" at bounding box center [520, 291] width 12 height 6
click at [518, 308] on button "Use setting" at bounding box center [520, 311] width 12 height 6
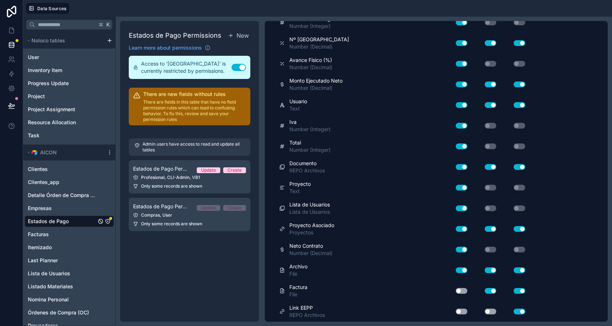
click at [488, 313] on button "Use setting" at bounding box center [491, 311] width 12 height 6
click at [461, 311] on button "Use setting" at bounding box center [462, 311] width 12 height 6
click at [460, 291] on button "Use setting" at bounding box center [462, 291] width 12 height 6
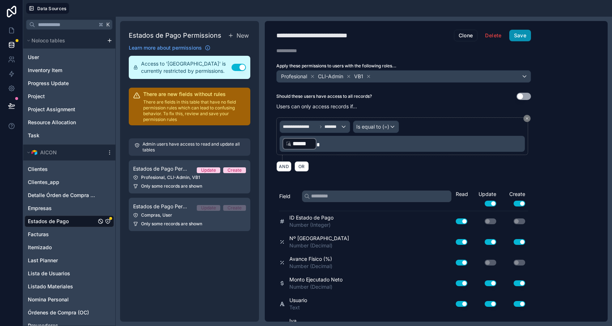
click at [515, 36] on button "Save" at bounding box center [520, 36] width 22 height 12
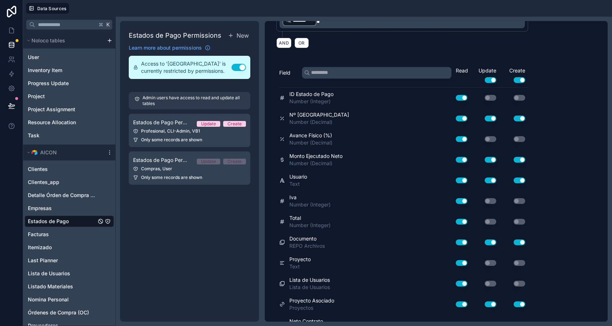
scroll to position [199, 0]
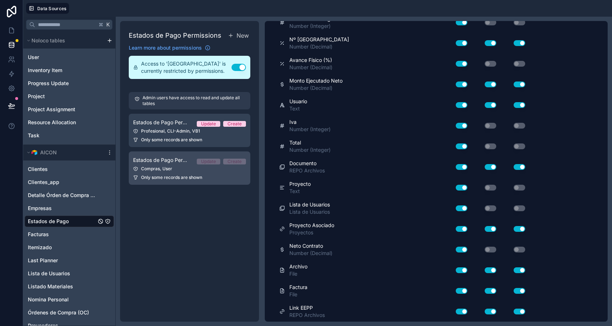
click at [206, 172] on link "Estados de Pago Permission 2 Update Create Compras, User Only some records are …" at bounding box center [190, 167] width 122 height 33
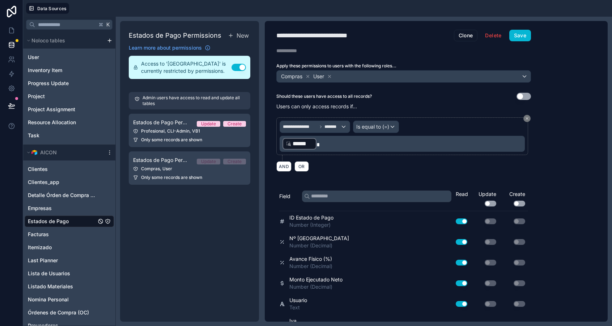
scroll to position [199, 0]
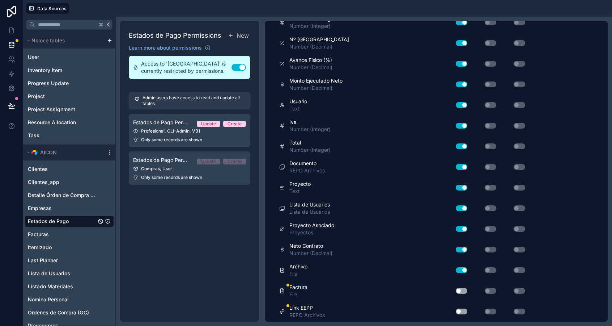
click at [462, 290] on button "Use setting" at bounding box center [462, 291] width 12 height 6
click at [462, 309] on button "Use setting" at bounding box center [462, 311] width 12 height 6
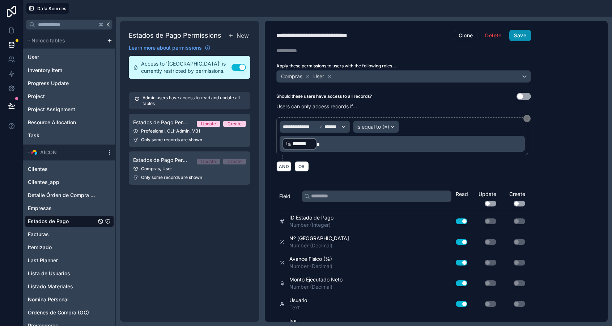
click at [523, 38] on button "Save" at bounding box center [520, 36] width 22 height 12
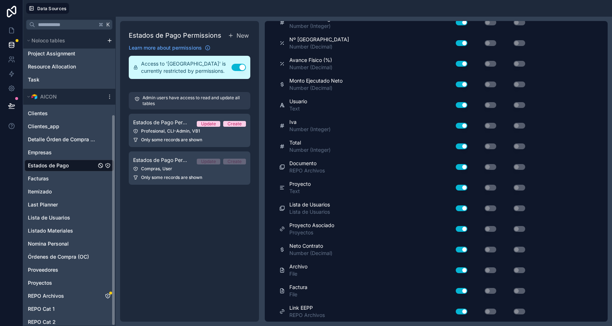
scroll to position [113, 0]
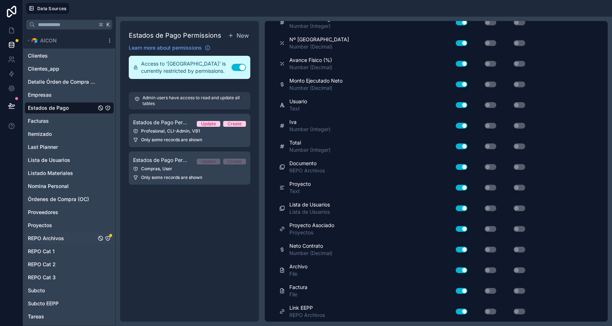
click at [49, 237] on span "REPO Archivos" at bounding box center [46, 237] width 36 height 7
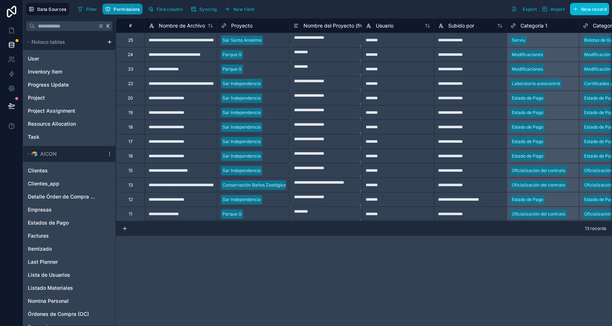
click at [129, 5] on button "Permissions" at bounding box center [122, 9] width 40 height 11
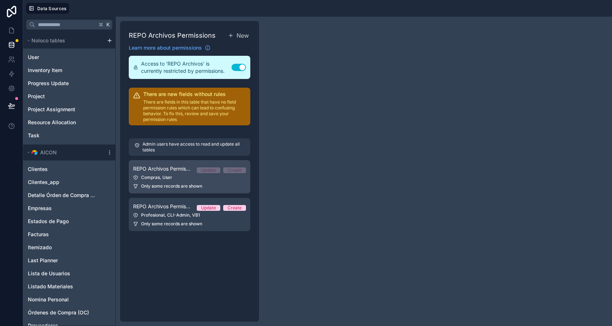
click at [182, 181] on link "REPO Archivos Permission 1 Update Create Compras, User Only some records are sh…" at bounding box center [190, 176] width 122 height 33
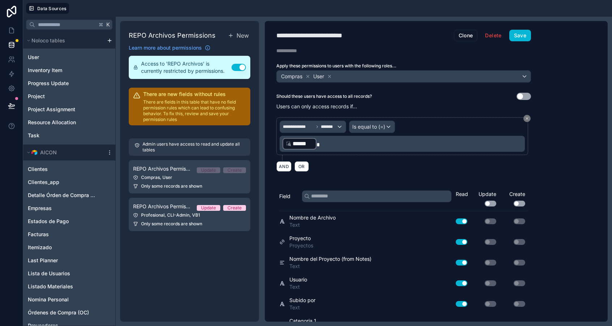
scroll to position [261, 0]
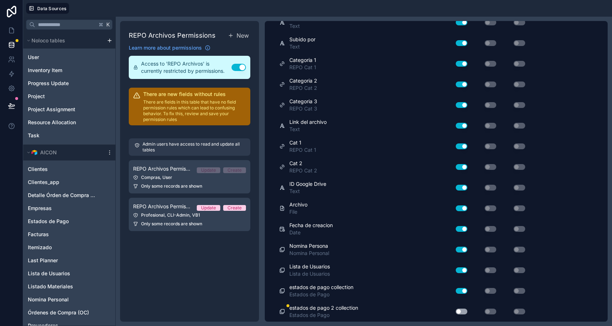
click at [460, 310] on button "Use setting" at bounding box center [462, 311] width 12 height 6
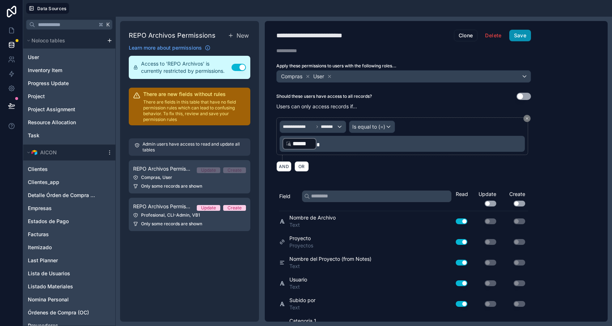
click at [522, 36] on button "Save" at bounding box center [520, 36] width 22 height 12
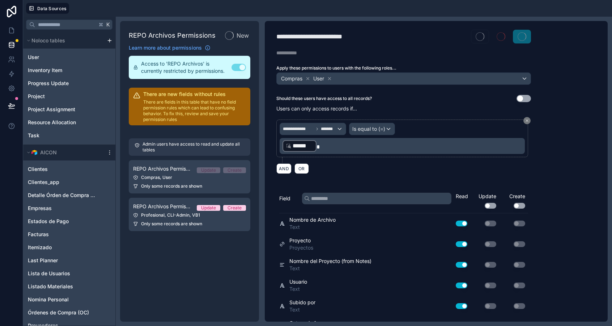
click at [159, 216] on div "REPO Archivos Permissions New Learn more about permissions Access to 'REPO Arch…" at bounding box center [189, 171] width 139 height 300
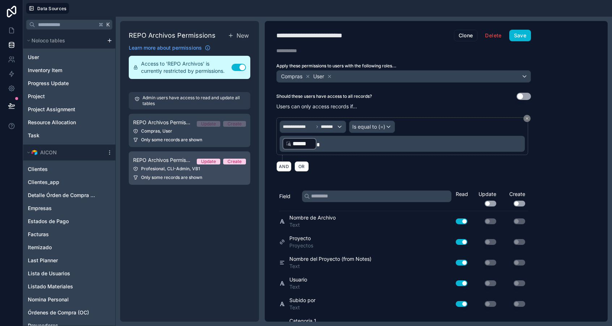
click at [174, 156] on span "REPO Archivos Permission 2" at bounding box center [162, 159] width 58 height 7
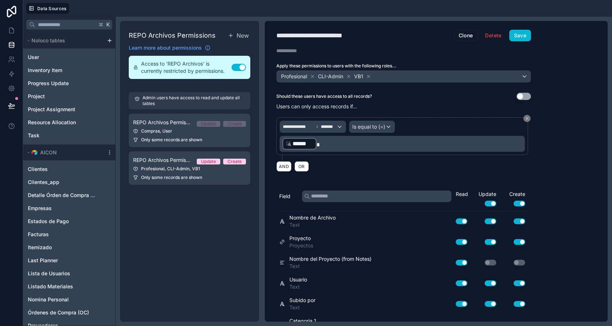
scroll to position [261, 0]
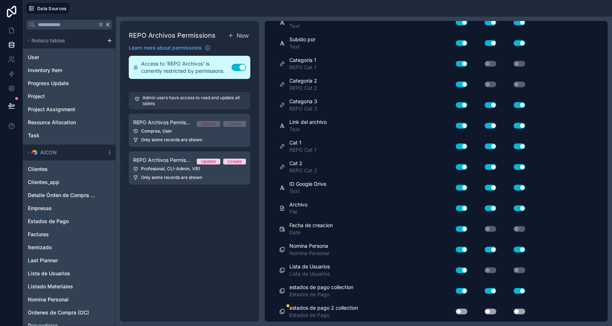
click at [461, 309] on button "Use setting" at bounding box center [462, 311] width 12 height 6
click at [492, 308] on button "Use setting" at bounding box center [491, 311] width 12 height 6
click at [517, 311] on button "Use setting" at bounding box center [520, 311] width 12 height 6
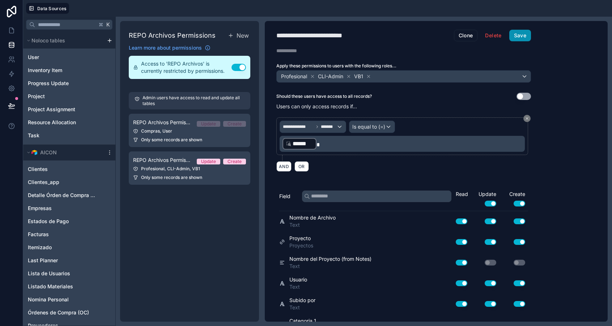
click at [521, 32] on button "Save" at bounding box center [520, 36] width 22 height 12
click at [8, 33] on icon at bounding box center [11, 30] width 7 height 7
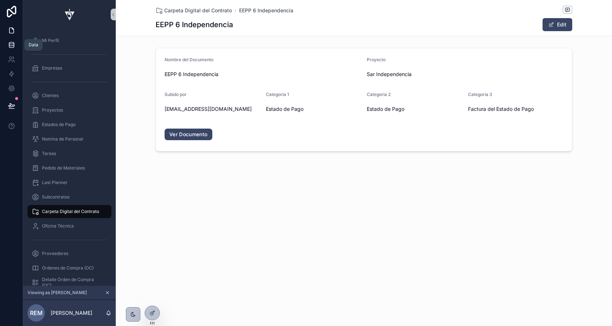
click at [12, 48] on icon at bounding box center [11, 44] width 7 height 7
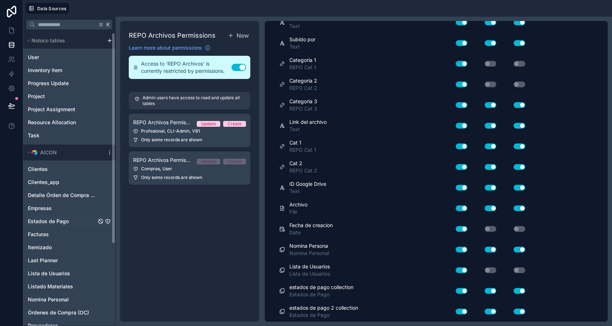
scroll to position [113, 0]
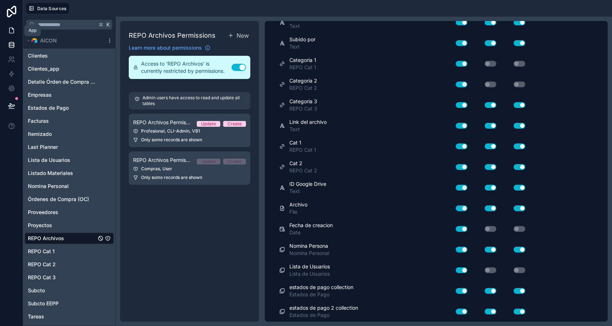
click at [10, 33] on icon at bounding box center [11, 30] width 4 height 5
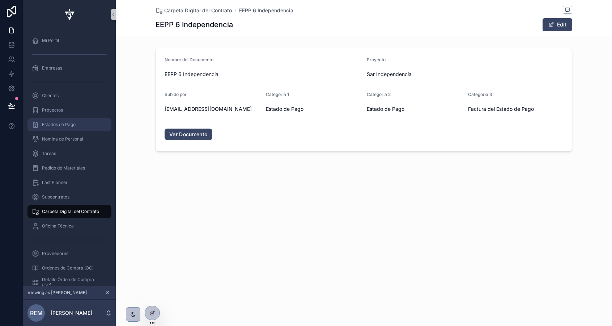
click at [51, 125] on span "Estados de Pago" at bounding box center [59, 125] width 34 height 6
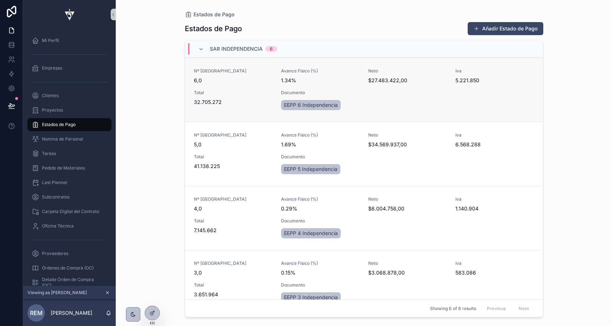
click at [227, 85] on div "Nº Estado de Pago 6,0 Avance Físico (%) 1.34% Neto $27.483.422,00 Iva 5.221.850…" at bounding box center [364, 89] width 340 height 43
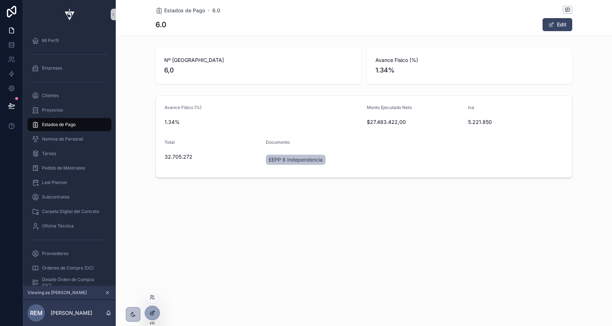
click at [151, 307] on div at bounding box center [152, 313] width 14 height 14
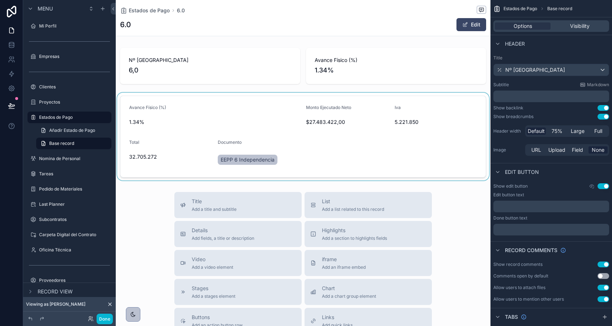
click at [448, 127] on div "scrollable content" at bounding box center [303, 137] width 375 height 88
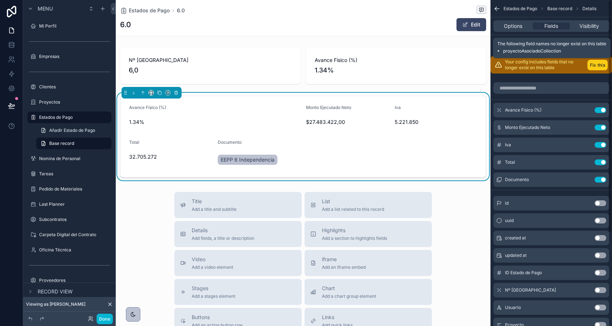
click at [599, 64] on button "Fix this" at bounding box center [598, 65] width 20 height 10
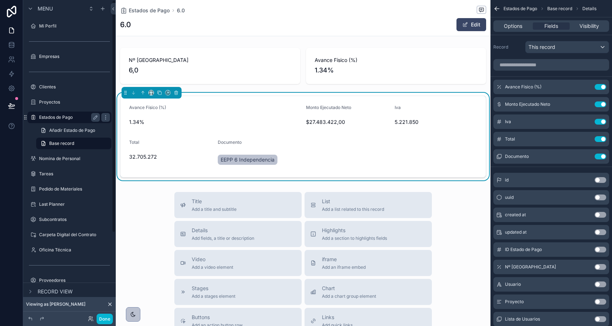
click at [53, 115] on label "Estados de Pago" at bounding box center [68, 117] width 58 height 6
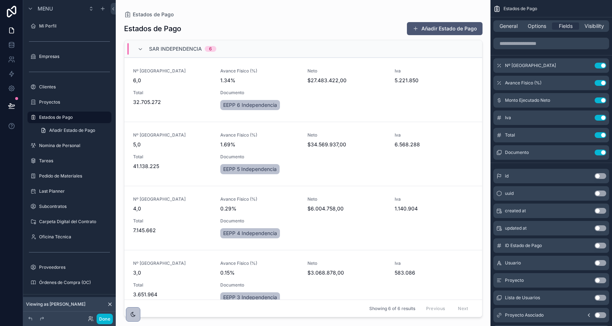
click at [436, 25] on button "Añadir Estado de Pago" at bounding box center [445, 28] width 76 height 13
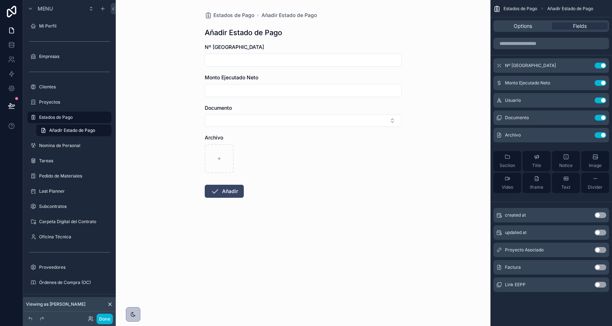
click at [600, 267] on button "Use setting" at bounding box center [601, 267] width 12 height 6
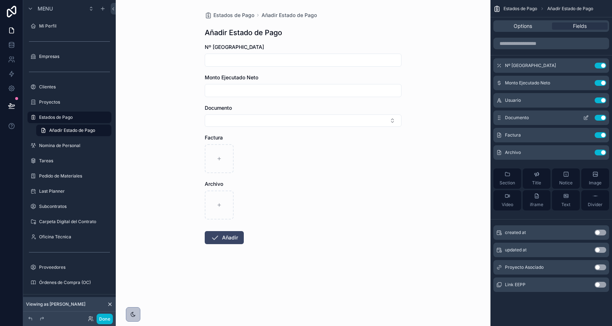
click at [587, 117] on icon "scrollable content" at bounding box center [586, 118] width 6 height 6
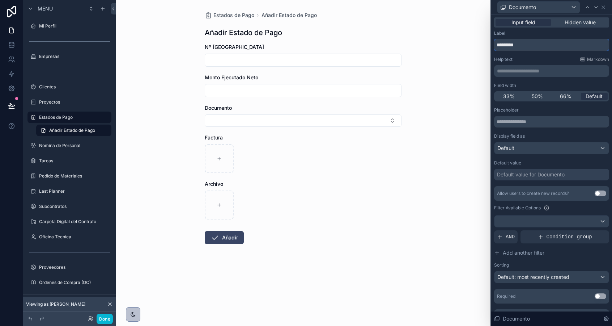
click at [506, 43] on input "*********" at bounding box center [551, 45] width 115 height 12
type input "*******"
click at [604, 6] on icon at bounding box center [603, 7] width 3 height 3
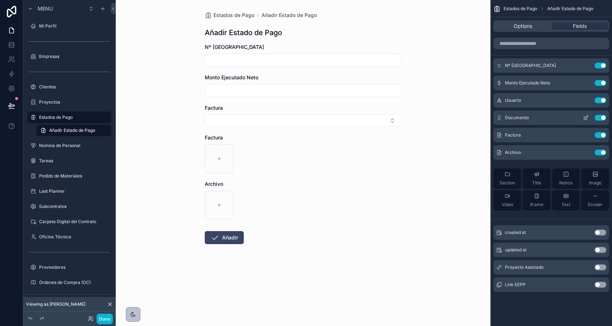
click at [587, 115] on icon "scrollable content" at bounding box center [586, 118] width 6 height 6
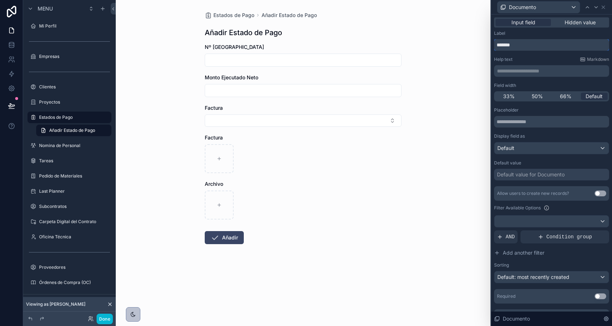
click at [545, 45] on input "*******" at bounding box center [551, 45] width 115 height 12
click at [553, 46] on input "**********" at bounding box center [551, 45] width 115 height 12
click at [556, 46] on input "**********" at bounding box center [551, 45] width 115 height 12
type input "**********"
click at [595, 5] on icon at bounding box center [596, 7] width 6 height 6
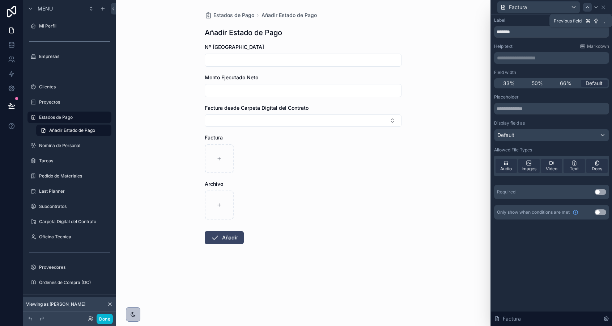
click at [588, 7] on icon at bounding box center [587, 7] width 3 height 1
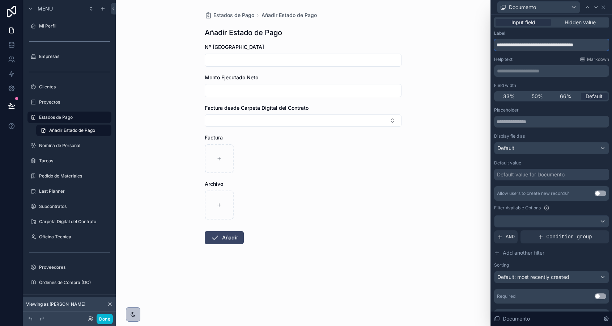
click at [514, 44] on input "**********" at bounding box center [551, 45] width 115 height 12
click at [597, 6] on icon at bounding box center [596, 7] width 6 height 6
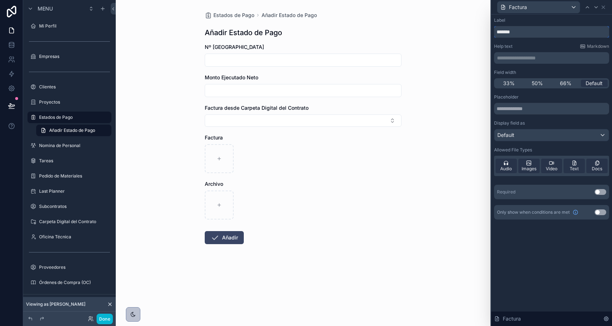
click at [503, 32] on input "*******" at bounding box center [551, 32] width 115 height 12
paste input "**********"
click at [527, 31] on input "**********" at bounding box center [551, 32] width 115 height 12
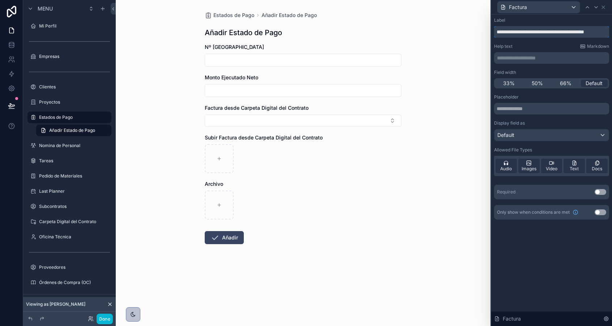
click at [527, 31] on input "**********" at bounding box center [551, 32] width 115 height 12
type input "**********"
click at [605, 6] on icon at bounding box center [604, 7] width 6 height 6
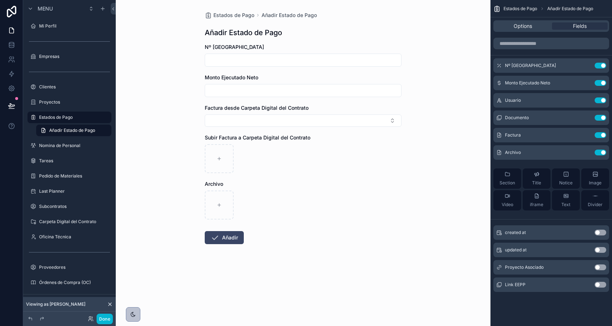
click at [601, 285] on button "Use setting" at bounding box center [601, 285] width 12 height 6
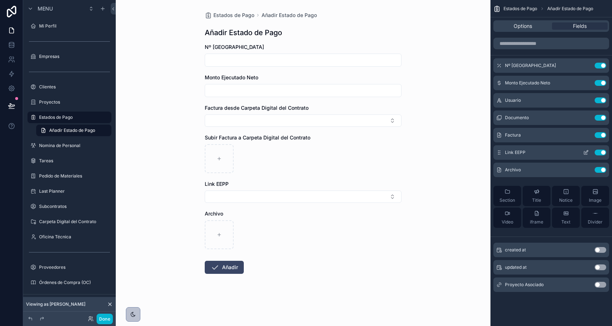
click at [585, 152] on icon "scrollable content" at bounding box center [586, 152] width 6 height 6
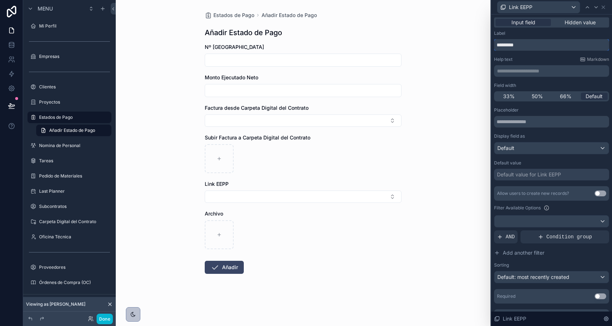
click at [513, 45] on input "*********" at bounding box center [551, 45] width 115 height 12
paste input "**********"
click at [505, 47] on input "**********" at bounding box center [551, 45] width 115 height 12
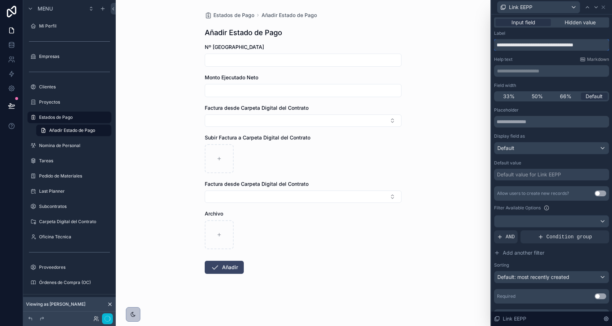
click at [505, 47] on input "**********" at bounding box center [551, 45] width 115 height 12
click at [513, 46] on input "**********" at bounding box center [551, 45] width 115 height 12
type input "**********"
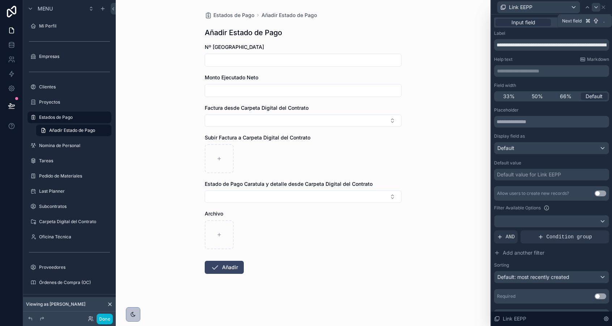
click at [597, 4] on div at bounding box center [596, 7] width 9 height 9
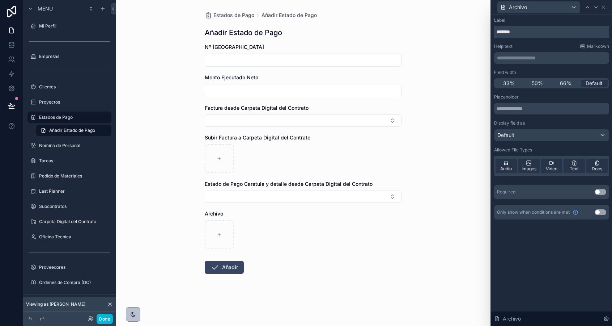
click at [517, 35] on input "*******" at bounding box center [551, 32] width 115 height 12
paste input "**********"
drag, startPoint x: 507, startPoint y: 35, endPoint x: 466, endPoint y: 33, distance: 41.7
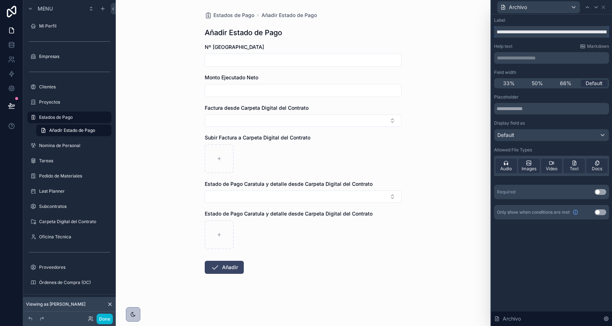
click at [466, 33] on div "**********" at bounding box center [306, 163] width 612 height 326
click at [496, 32] on input "**********" at bounding box center [551, 32] width 115 height 12
click at [558, 32] on input "**********" at bounding box center [551, 32] width 115 height 12
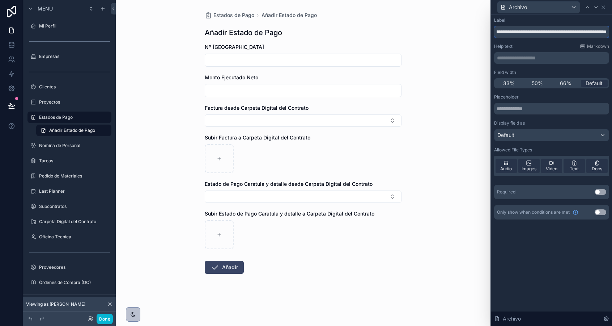
type input "**********"
click at [324, 243] on div "scrollable content" at bounding box center [303, 234] width 197 height 29
click at [223, 58] on input "scrollable content" at bounding box center [303, 60] width 196 height 10
type input "****"
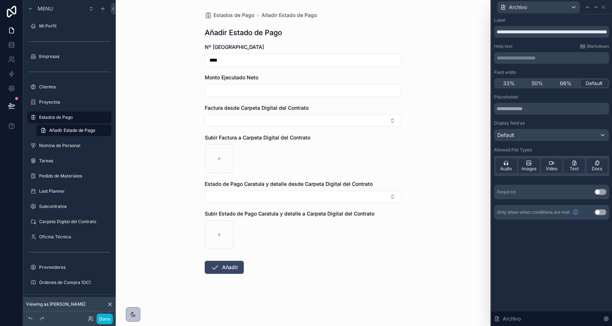
click at [224, 92] on input "scrollable content" at bounding box center [303, 90] width 196 height 10
type input "**********"
click at [219, 161] on icon "scrollable content" at bounding box center [219, 158] width 5 height 5
type input "**********"
click at [219, 231] on div "scrollable content" at bounding box center [219, 234] width 29 height 29
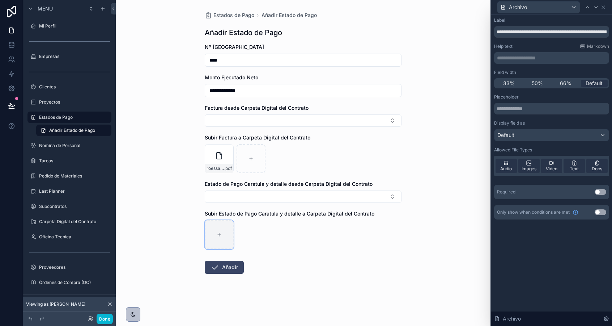
type input "**********"
click at [213, 271] on icon "scrollable content" at bounding box center [215, 267] width 9 height 9
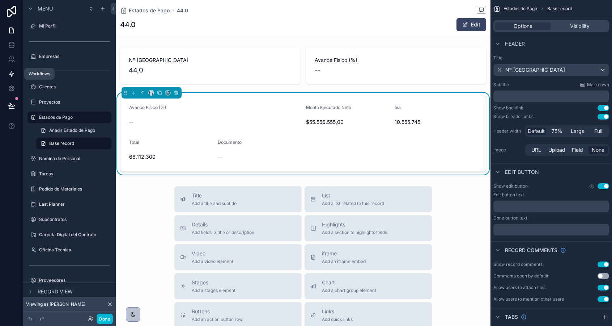
click at [11, 73] on icon at bounding box center [11, 73] width 7 height 7
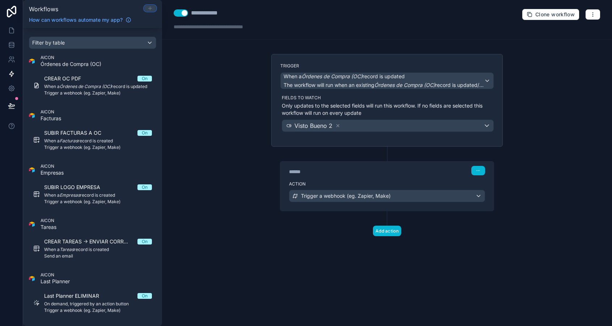
click at [147, 8] on icon at bounding box center [150, 8] width 6 height 6
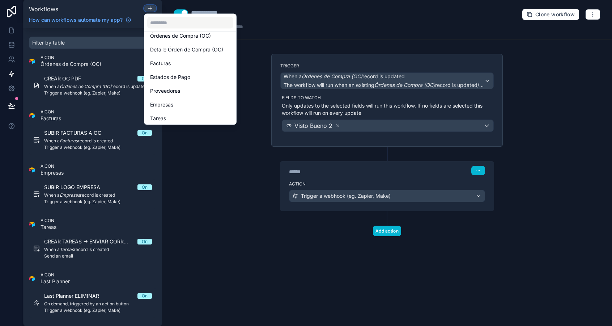
scroll to position [167, 0]
click at [170, 78] on span "Estados de Pago" at bounding box center [170, 77] width 40 height 9
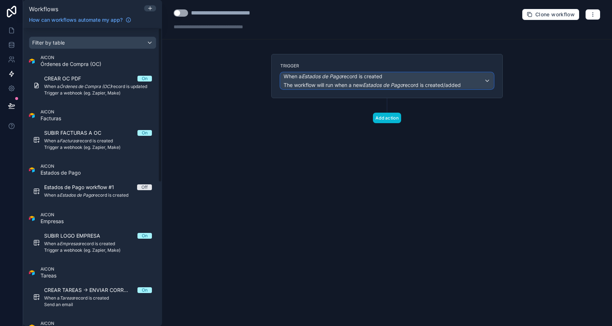
click at [315, 77] on em "Estados de Pago" at bounding box center [322, 76] width 40 height 6
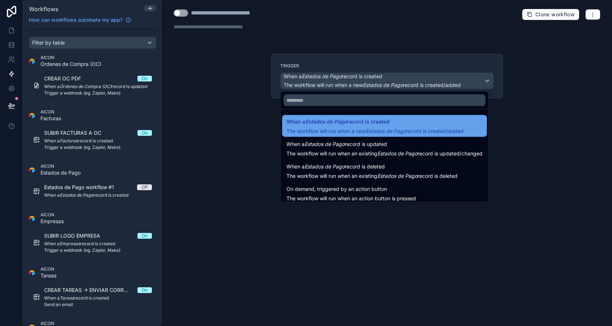
click at [330, 128] on span "The workflow will run when a new Estados de Pago record is created/added" at bounding box center [375, 131] width 177 height 6
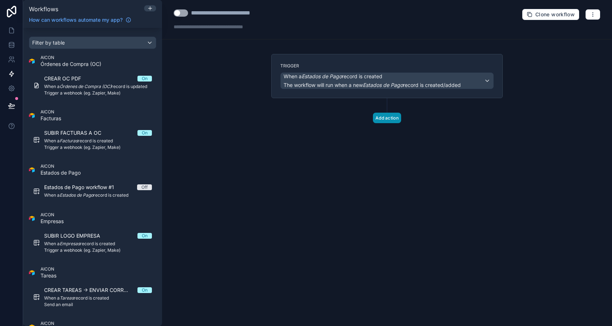
click at [381, 117] on button "Add action" at bounding box center [387, 118] width 28 height 10
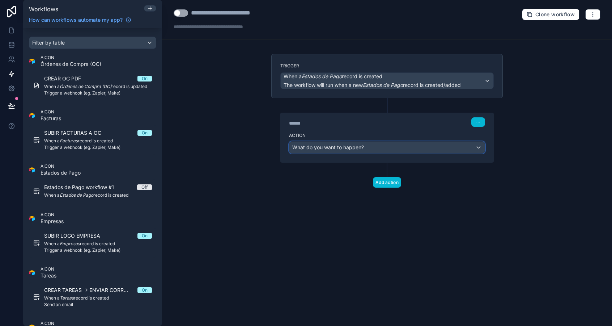
click at [361, 148] on span "What do you want to happen?" at bounding box center [328, 147] width 72 height 6
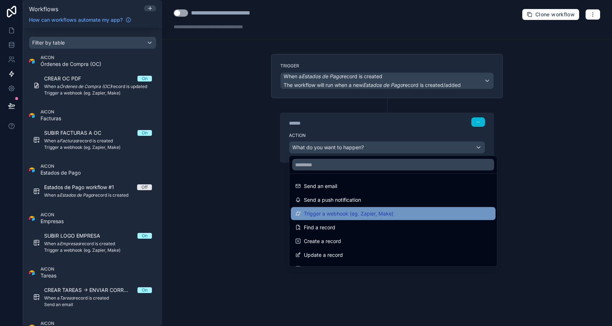
click at [361, 216] on span "Trigger a webhook (eg. Zapier, Make)" at bounding box center [349, 213] width 90 height 9
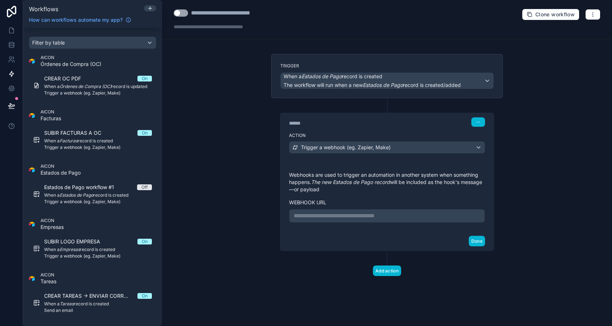
click at [412, 223] on div "**********" at bounding box center [386, 196] width 213 height 69
click at [415, 209] on div "**********" at bounding box center [387, 216] width 196 height 14
click at [415, 214] on p "**********" at bounding box center [387, 215] width 187 height 9
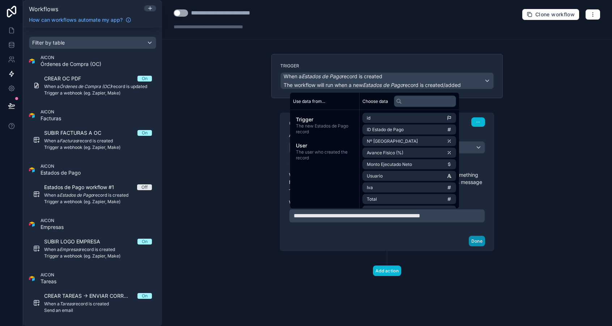
click at [478, 241] on button "Done" at bounding box center [477, 241] width 16 height 10
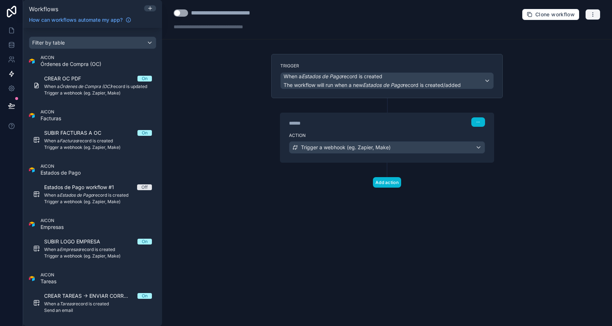
click at [589, 15] on button "button" at bounding box center [592, 14] width 15 height 11
click at [561, 31] on span "Test workflow" at bounding box center [573, 32] width 35 height 6
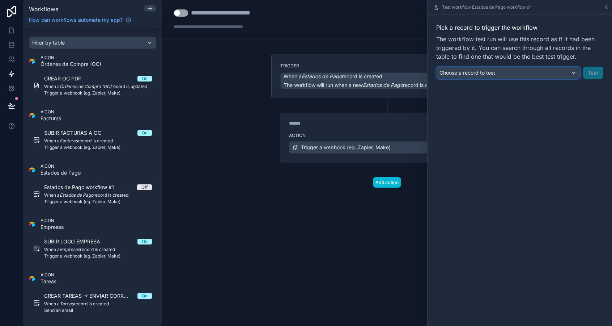
click at [502, 72] on div "Choose a record to test" at bounding box center [508, 73] width 143 height 12
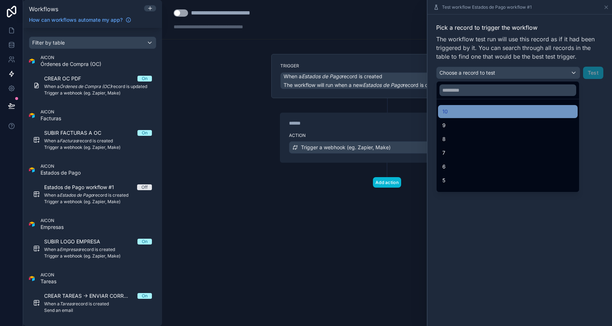
click at [485, 113] on div "10" at bounding box center [508, 111] width 131 height 9
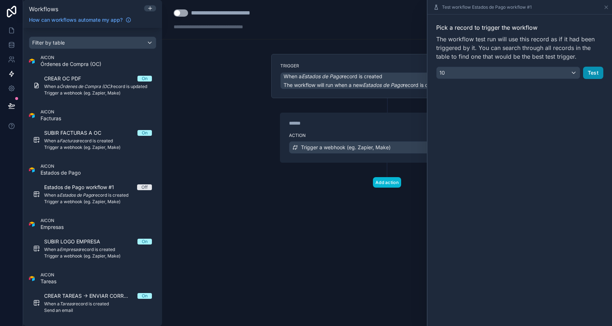
click at [594, 72] on button "Test" at bounding box center [593, 73] width 20 height 12
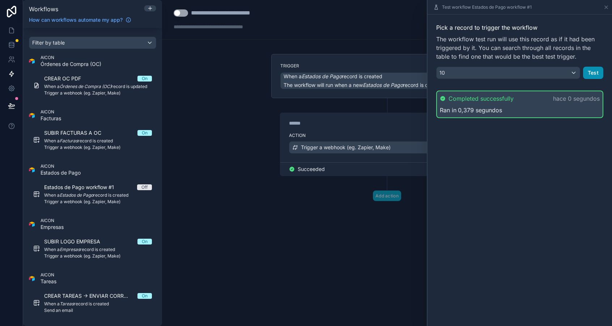
click at [594, 72] on button "Test" at bounding box center [593, 73] width 20 height 12
click at [591, 76] on button "Test" at bounding box center [593, 73] width 20 height 12
click at [14, 42] on icon at bounding box center [11, 44] width 7 height 7
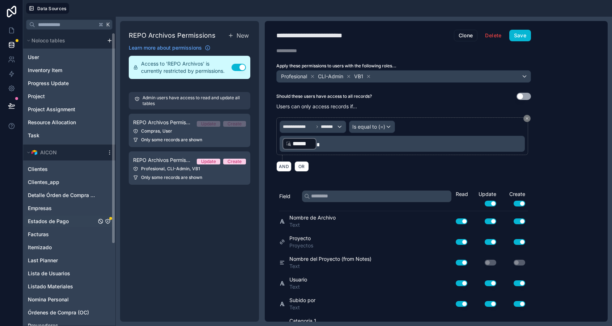
click at [60, 220] on span "Estados de Pago" at bounding box center [48, 220] width 41 height 7
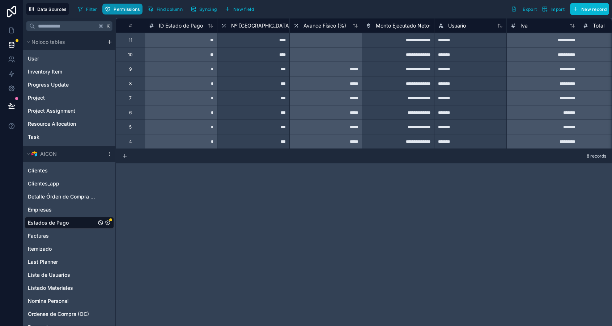
click at [131, 8] on span "Permissions" at bounding box center [127, 9] width 26 height 5
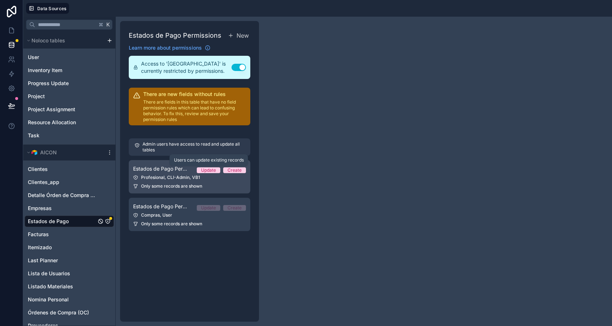
click at [194, 170] on div "Estados de Pago Permission 1 Update Create" at bounding box center [189, 168] width 113 height 9
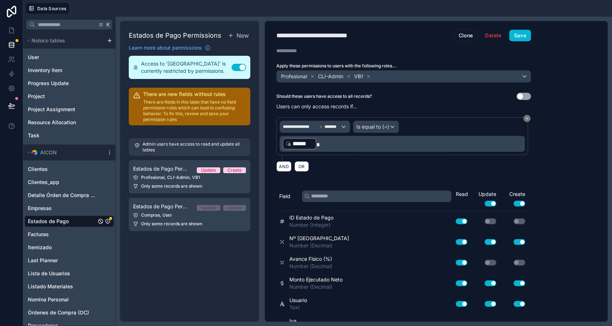
scroll to position [219, 0]
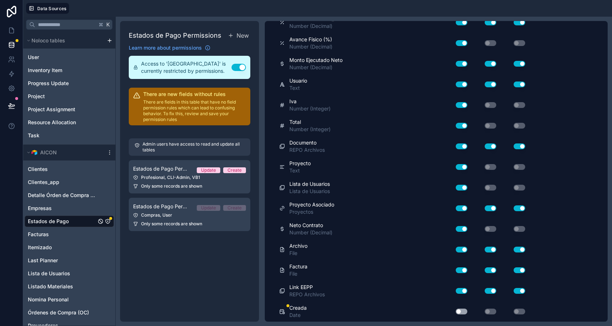
click at [461, 310] on button "Use setting" at bounding box center [462, 311] width 12 height 6
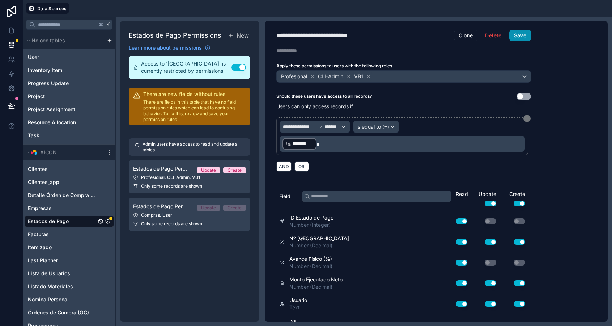
click at [518, 34] on button "Save" at bounding box center [520, 36] width 22 height 12
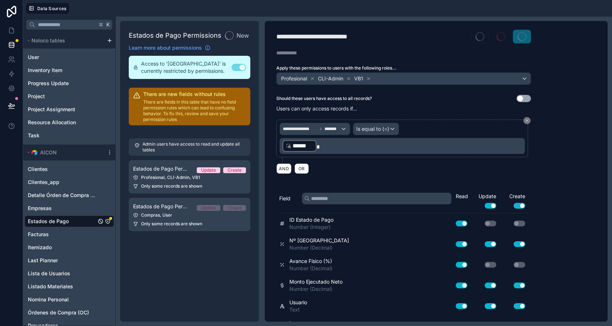
click at [167, 207] on span "Estados de Pago Permission 2" at bounding box center [162, 206] width 58 height 7
click at [172, 212] on div "Estados de Pago Permissions New Learn more about permissions Access to '[GEOGRA…" at bounding box center [189, 171] width 139 height 300
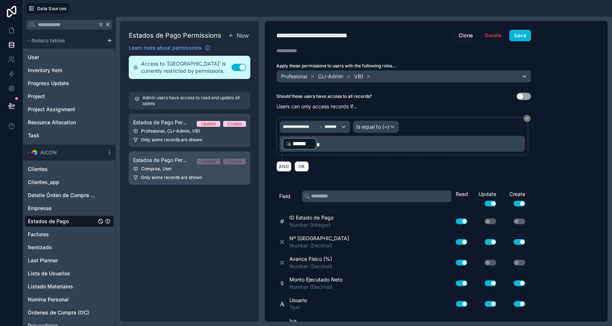
click at [181, 156] on span "Estados de Pago Permission 2" at bounding box center [162, 159] width 58 height 7
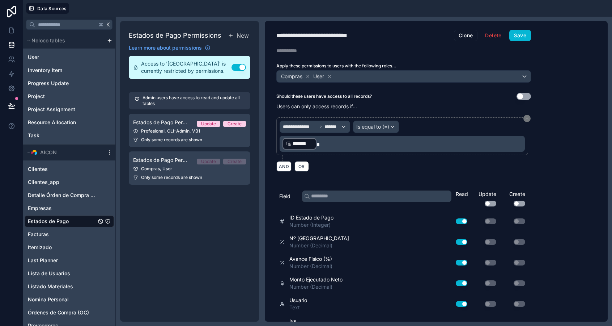
scroll to position [219, 0]
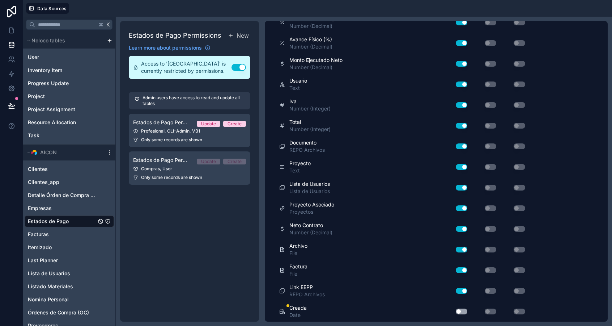
click at [459, 309] on button "Use setting" at bounding box center [462, 311] width 12 height 6
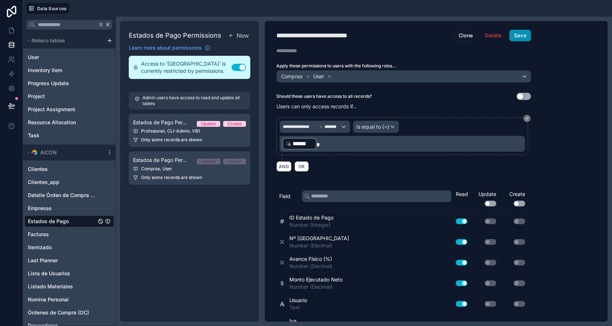
click at [518, 36] on button "Save" at bounding box center [520, 36] width 22 height 12
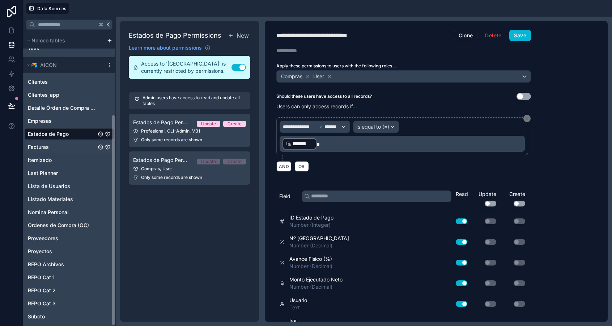
scroll to position [113, 0]
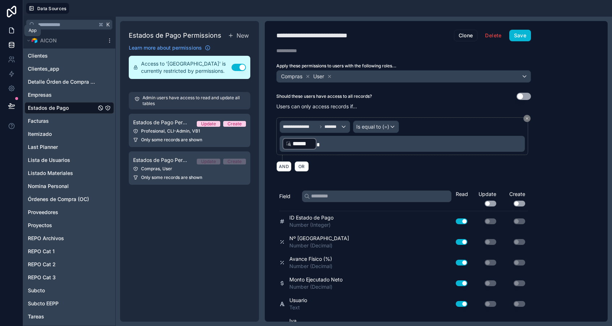
click at [12, 29] on icon at bounding box center [12, 28] width 1 height 1
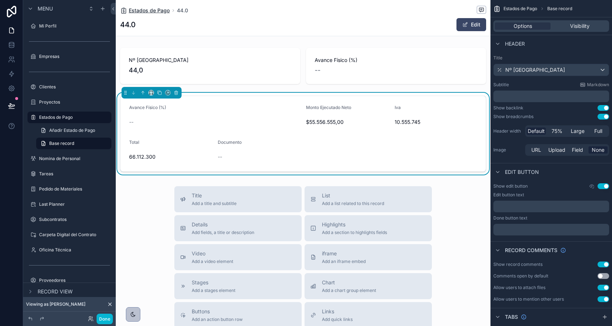
click at [144, 12] on span "Estados de Pago" at bounding box center [149, 10] width 41 height 7
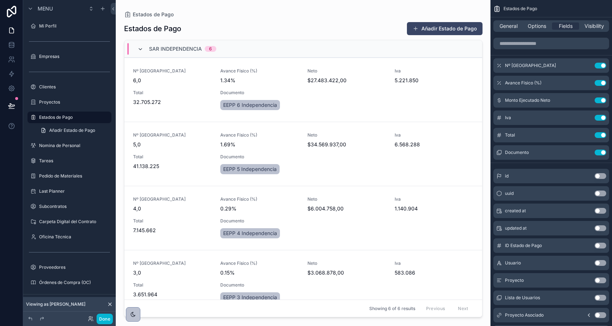
click at [140, 48] on icon "scrollable content" at bounding box center [140, 49] width 6 height 6
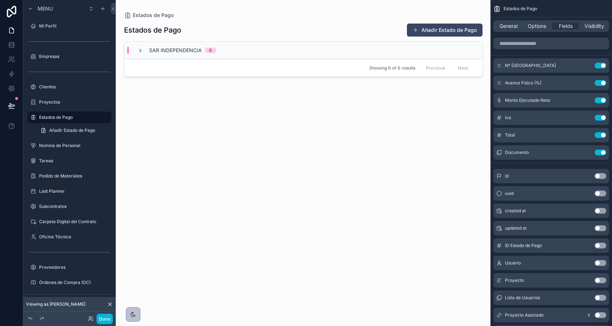
click at [139, 48] on icon "scrollable content" at bounding box center [140, 51] width 6 height 6
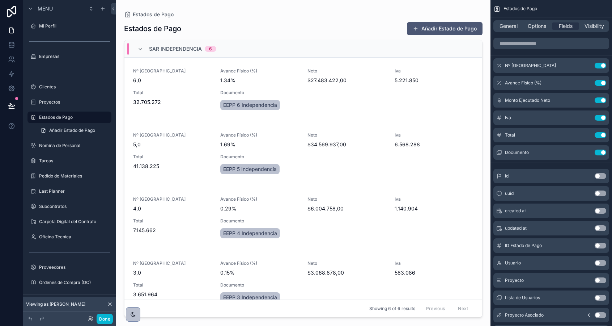
click at [419, 31] on button "Añadir Estado de Pago" at bounding box center [445, 28] width 76 height 13
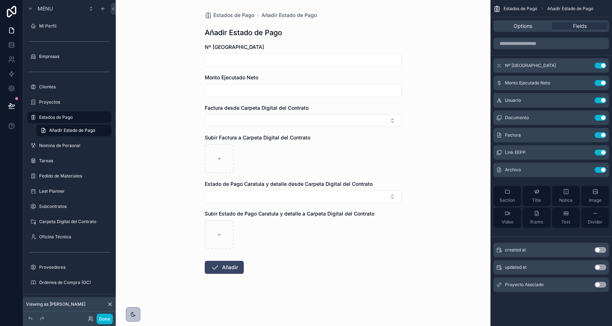
click at [600, 284] on button "Use setting" at bounding box center [601, 285] width 12 height 6
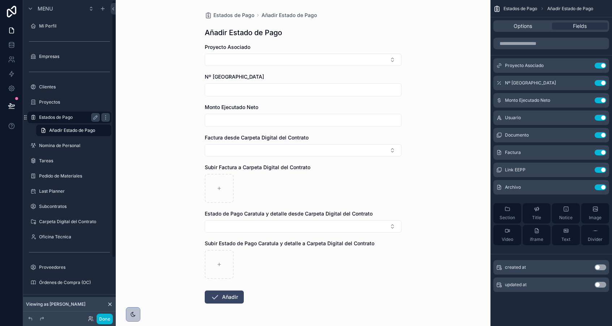
click at [58, 114] on div "Estados de Pago" at bounding box center [69, 117] width 61 height 9
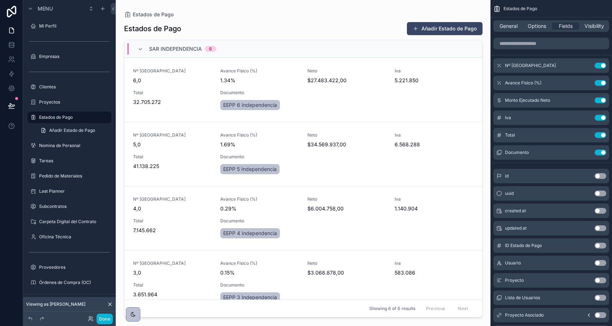
click at [166, 50] on span "Sar Independencia" at bounding box center [175, 48] width 53 height 7
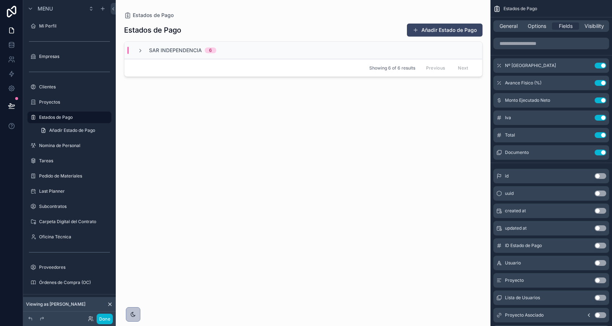
click at [166, 50] on span "Sar Independencia" at bounding box center [175, 50] width 53 height 7
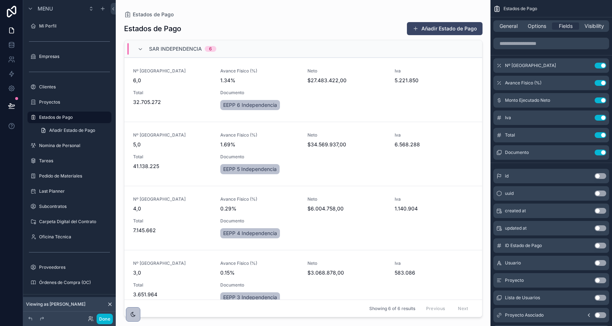
click at [428, 35] on div "Añadir Estado de Pago" at bounding box center [441, 29] width 81 height 14
click at [432, 29] on button "Añadir Estado de Pago" at bounding box center [445, 28] width 76 height 13
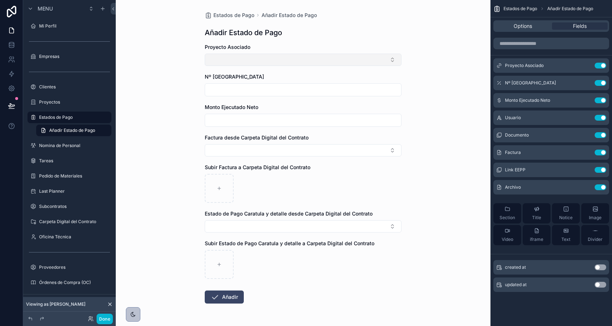
click at [276, 65] on button "Select Button" at bounding box center [303, 60] width 197 height 12
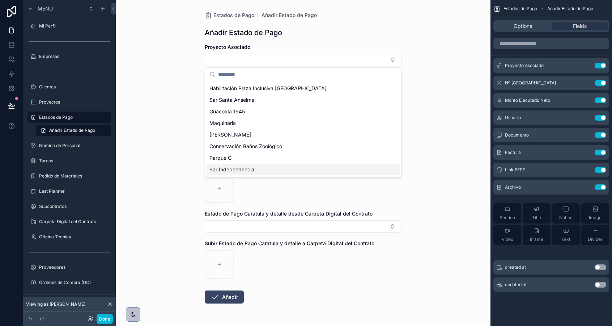
click at [238, 169] on span "Sar Independencia" at bounding box center [231, 169] width 45 height 7
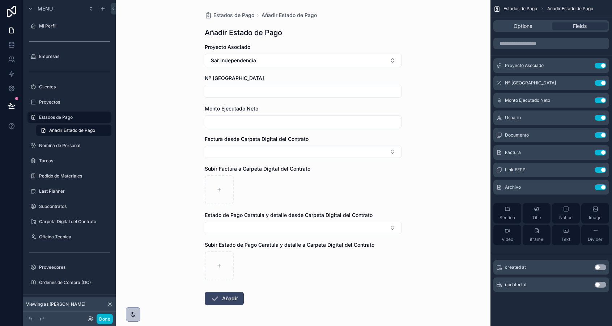
click at [220, 88] on input "scrollable content" at bounding box center [303, 91] width 196 height 10
type input "****"
click at [230, 122] on input "scrollable content" at bounding box center [303, 122] width 196 height 10
type input "**********"
click at [239, 151] on button "Select Button" at bounding box center [303, 151] width 197 height 12
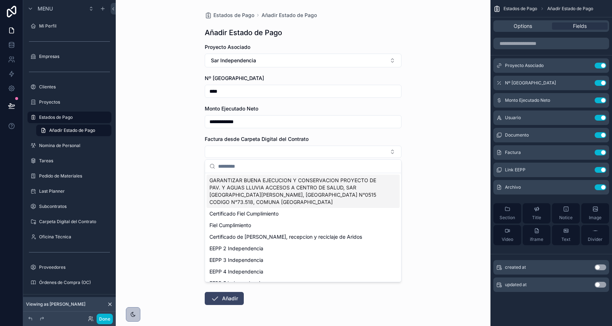
click at [182, 141] on div "**********" at bounding box center [303, 163] width 375 height 326
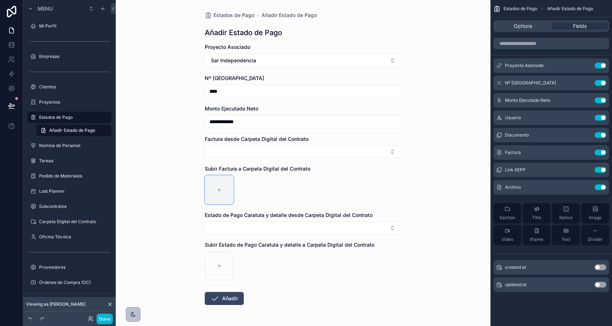
click at [220, 193] on div "scrollable content" at bounding box center [219, 189] width 29 height 29
type input "**********"
click at [217, 262] on div "scrollable content" at bounding box center [219, 265] width 29 height 29
type input "**********"
click at [223, 295] on button "Añadir" at bounding box center [224, 298] width 39 height 13
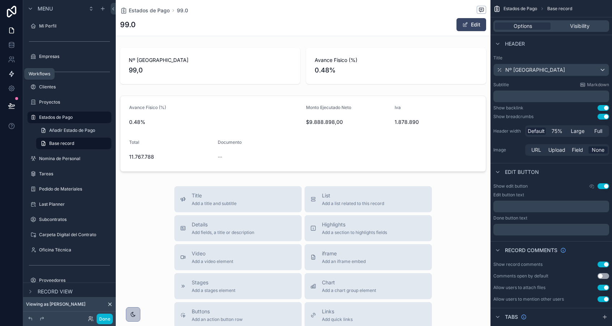
click at [10, 71] on icon at bounding box center [11, 73] width 7 height 7
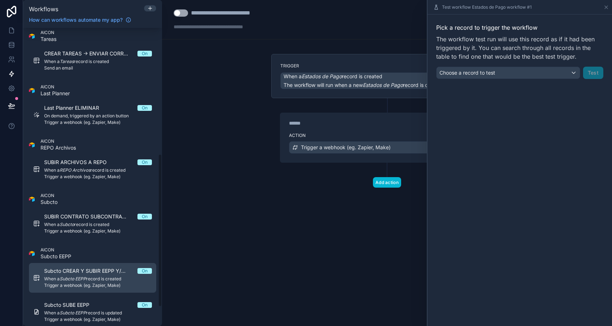
scroll to position [239, 0]
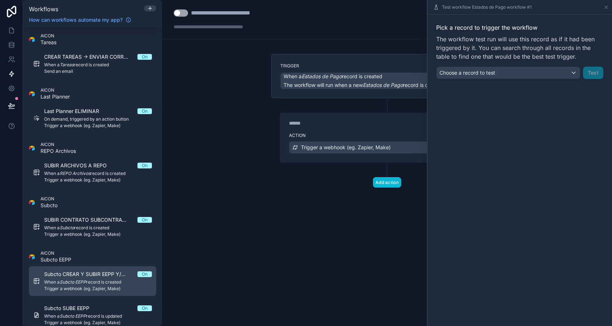
click at [79, 280] on em "Subcto EEPP" at bounding box center [73, 281] width 26 height 5
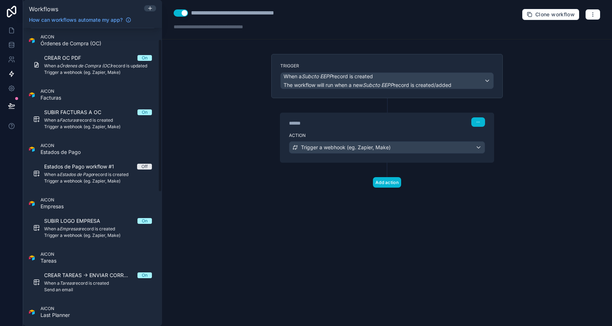
scroll to position [13, 0]
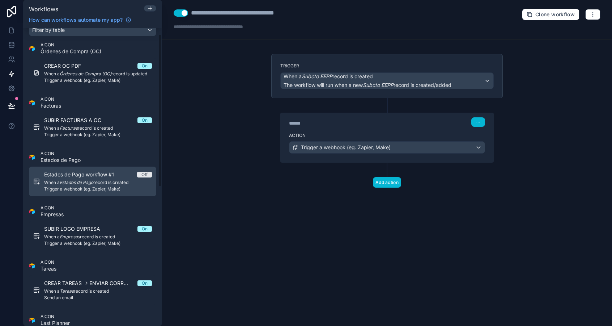
click at [74, 177] on span "Estados de Pago workflow #1" at bounding box center [83, 174] width 79 height 7
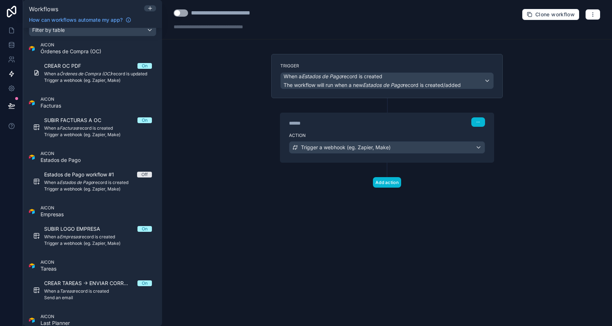
click at [182, 13] on button "Use setting" at bounding box center [181, 12] width 14 height 7
click at [592, 14] on icon "button" at bounding box center [593, 15] width 6 height 6
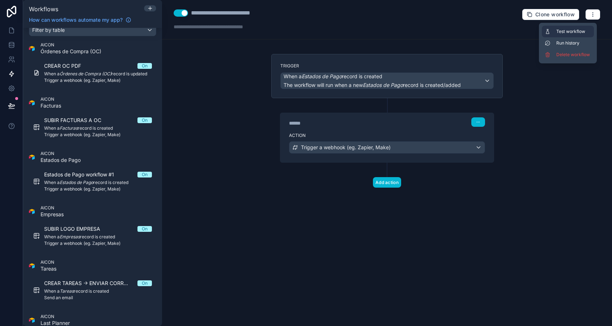
click at [571, 35] on button "Test workflow" at bounding box center [568, 32] width 52 height 12
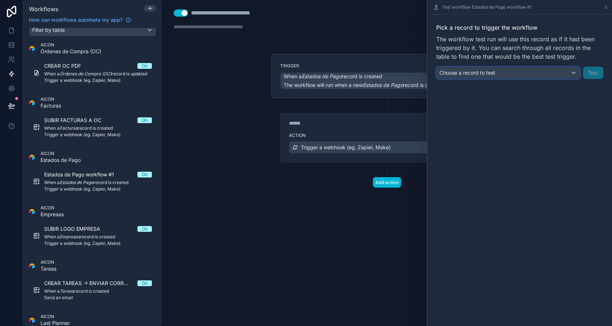
click at [518, 73] on div "Choose a record to test" at bounding box center [508, 73] width 143 height 12
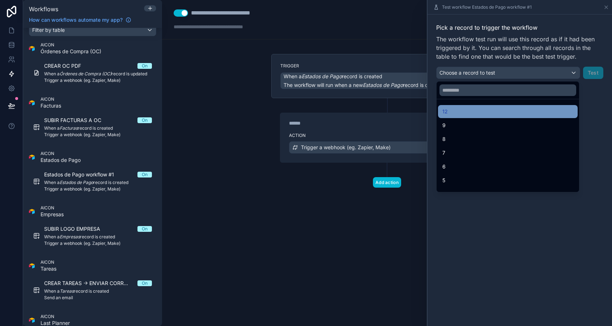
click at [456, 108] on div "12" at bounding box center [508, 111] width 131 height 9
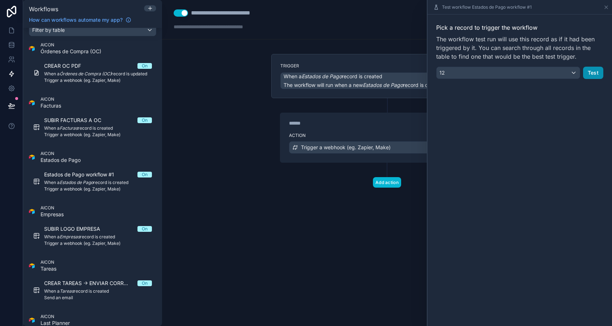
click at [596, 74] on button "Test" at bounding box center [593, 73] width 20 height 12
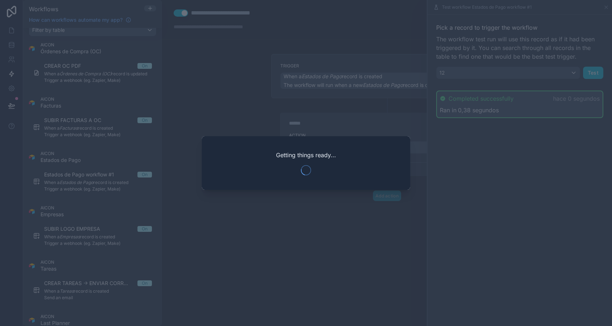
click at [7, 38] on div at bounding box center [306, 163] width 612 height 326
click at [9, 31] on div at bounding box center [306, 163] width 612 height 326
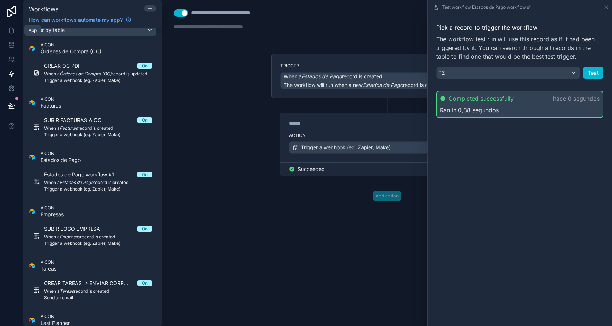
click at [11, 31] on icon at bounding box center [11, 30] width 7 height 7
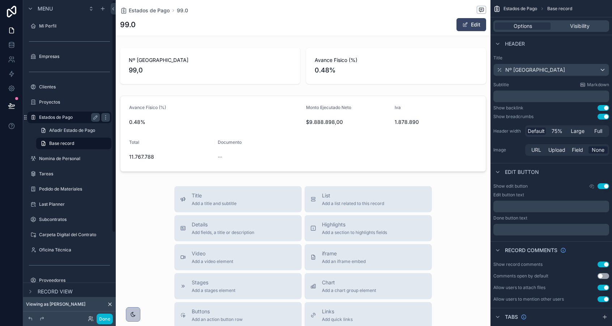
click at [71, 120] on div "Estados de Pago" at bounding box center [69, 117] width 61 height 9
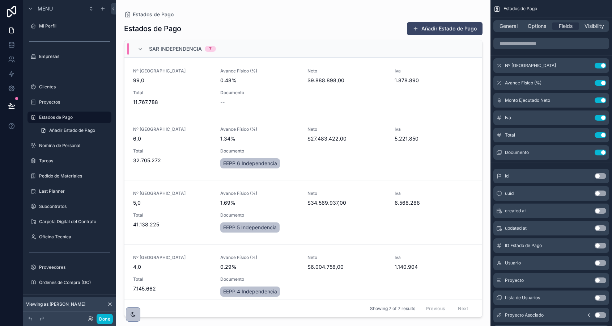
click at [431, 35] on div "Añadir Estado de Pago" at bounding box center [441, 29] width 81 height 14
click at [422, 32] on button "Añadir Estado de Pago" at bounding box center [445, 28] width 76 height 13
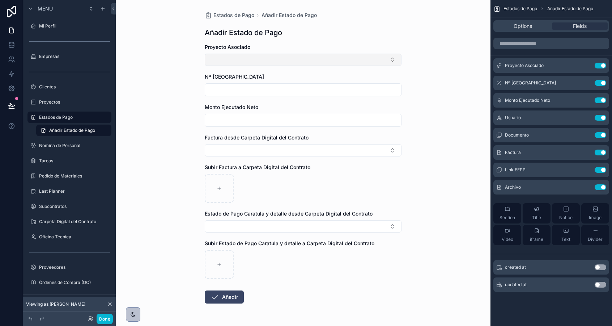
click at [257, 60] on button "Select Button" at bounding box center [303, 60] width 197 height 12
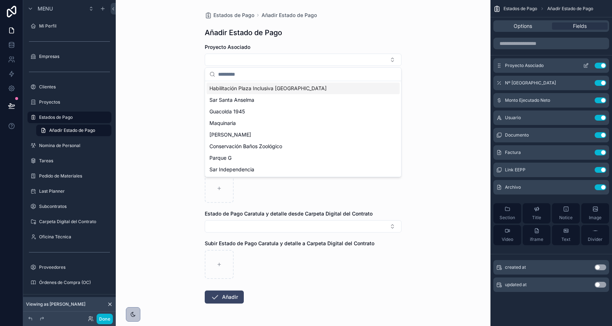
click at [584, 64] on icon "scrollable content" at bounding box center [586, 66] width 6 height 6
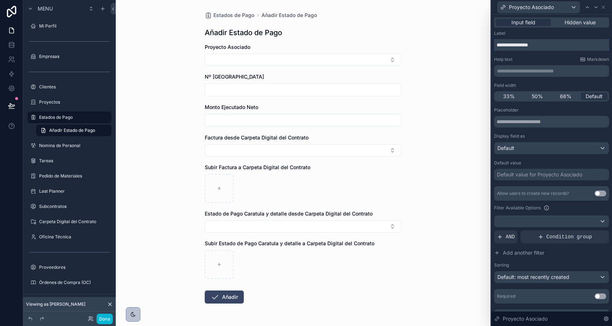
click at [530, 46] on input "**********" at bounding box center [551, 45] width 115 height 12
type input "********"
click at [446, 46] on div "Estados de Pago Añadir Estado de Pago Añadir Estado de Pago Proyecto Nº Estado …" at bounding box center [303, 163] width 375 height 326
click at [322, 59] on button "Select Button" at bounding box center [303, 60] width 197 height 12
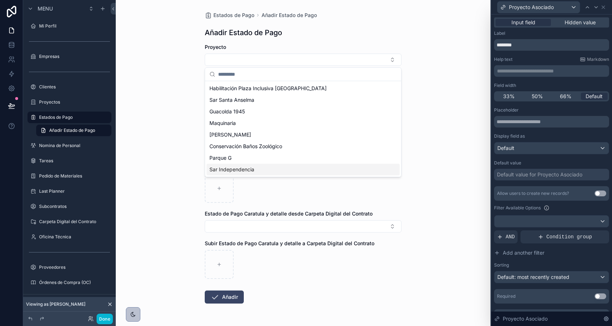
click at [271, 169] on div "Sar Independencia" at bounding box center [303, 170] width 193 height 12
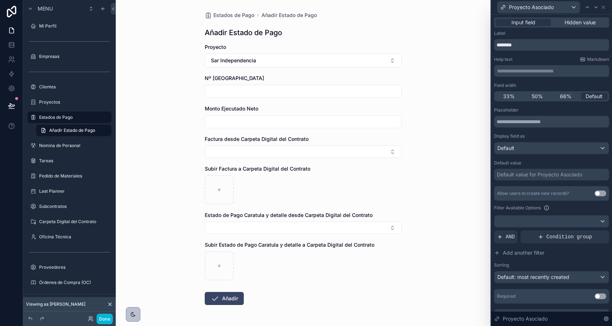
click at [215, 89] on input "scrollable content" at bounding box center [303, 91] width 196 height 10
type input "****"
click at [219, 125] on input "scrollable content" at bounding box center [303, 122] width 196 height 10
type input "**********"
click at [217, 190] on icon "scrollable content" at bounding box center [219, 189] width 5 height 5
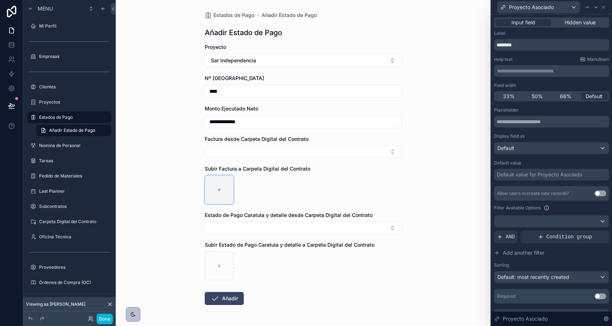
type input "**********"
click at [603, 6] on icon at bounding box center [604, 7] width 6 height 6
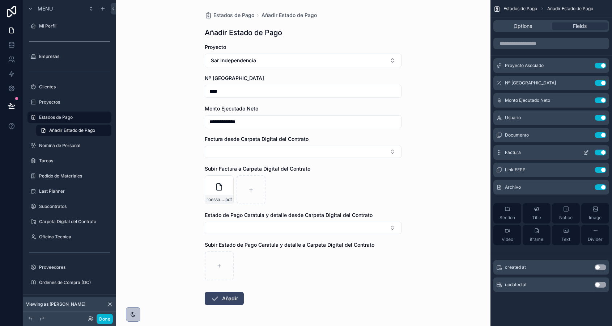
click at [587, 153] on icon "scrollable content" at bounding box center [586, 152] width 6 height 6
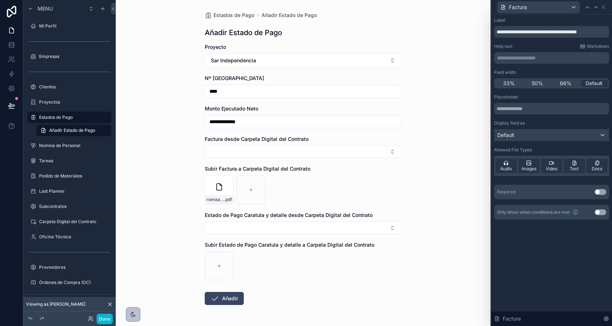
click at [555, 133] on div "Default" at bounding box center [552, 135] width 114 height 12
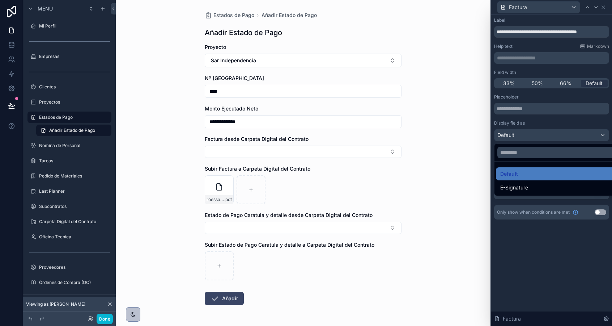
click at [555, 133] on div at bounding box center [551, 163] width 121 height 326
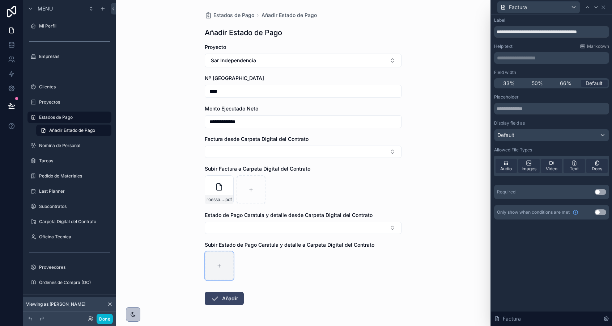
click at [223, 264] on div "scrollable content" at bounding box center [219, 265] width 29 height 29
type input "**********"
click at [229, 300] on button "Añadir" at bounding box center [224, 298] width 39 height 13
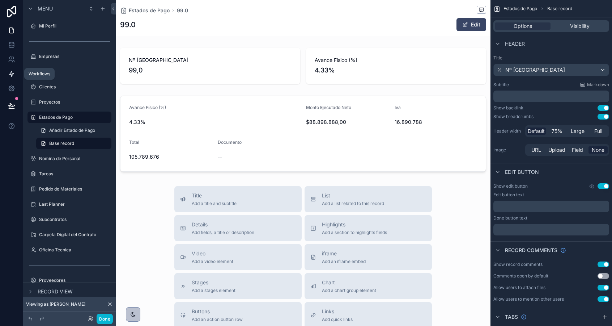
click at [13, 76] on icon at bounding box center [11, 73] width 7 height 7
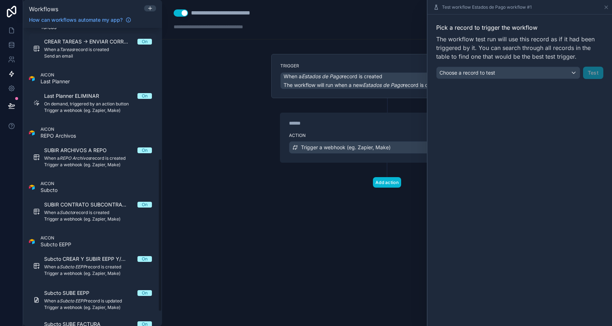
scroll to position [255, 0]
click at [10, 32] on icon at bounding box center [11, 30] width 7 height 7
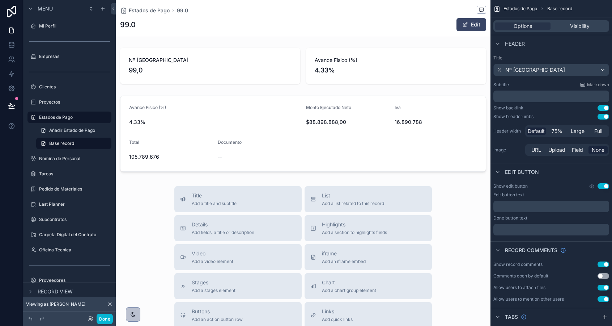
click at [146, 15] on div "Estados de Pago 99.0" at bounding box center [303, 10] width 366 height 9
click at [148, 12] on span "Estados de Pago" at bounding box center [149, 10] width 41 height 7
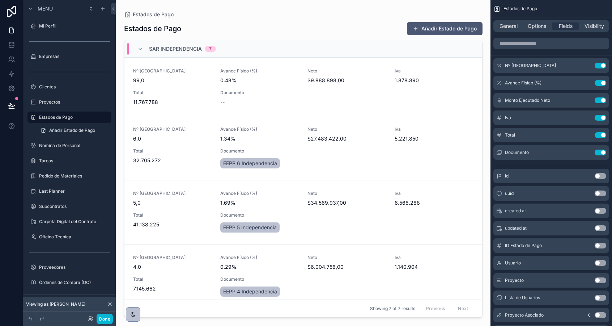
click at [443, 27] on button "Añadir Estado de Pago" at bounding box center [445, 28] width 76 height 13
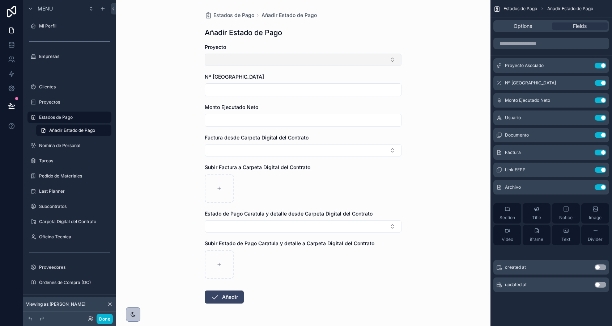
click at [231, 62] on button "Select Button" at bounding box center [303, 60] width 197 height 12
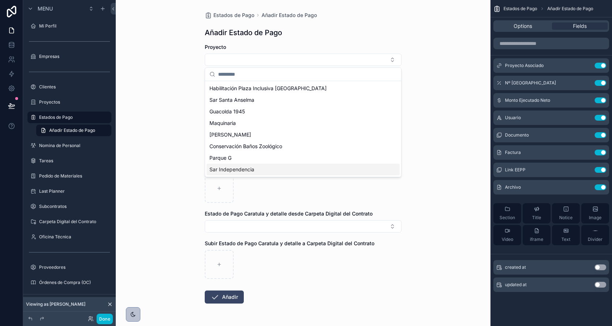
click at [240, 170] on span "Sar Independencia" at bounding box center [231, 169] width 45 height 7
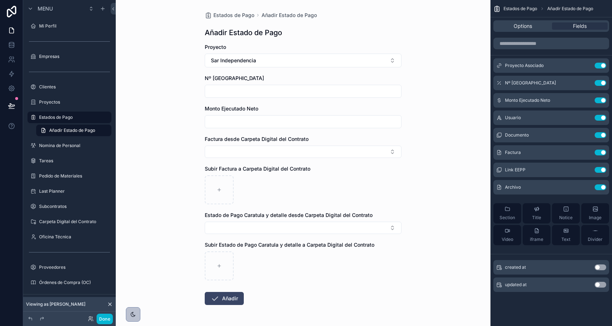
click at [222, 84] on div "Nº [GEOGRAPHIC_DATA]" at bounding box center [303, 86] width 197 height 23
click at [223, 90] on input "scrollable content" at bounding box center [303, 91] width 196 height 10
type input "*****"
click at [219, 119] on input "scrollable content" at bounding box center [303, 122] width 196 height 10
type input "**********"
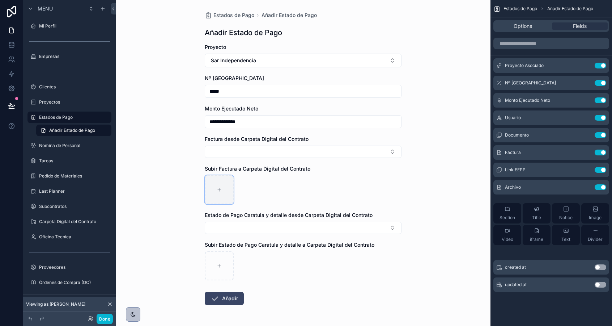
click at [220, 186] on div "scrollable content" at bounding box center [219, 189] width 29 height 29
type input "**********"
click at [215, 266] on div "scrollable content" at bounding box center [219, 265] width 29 height 29
type input "**********"
click at [219, 297] on icon "scrollable content" at bounding box center [215, 298] width 9 height 9
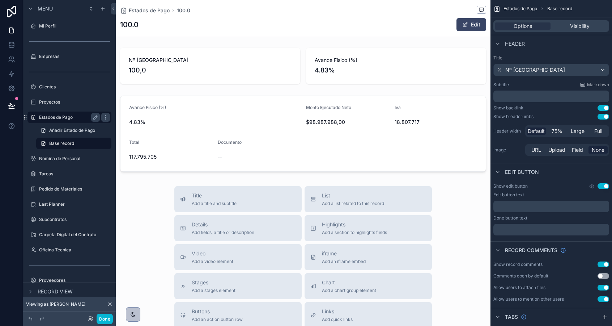
click at [63, 119] on label "Estados de Pago" at bounding box center [68, 117] width 58 height 6
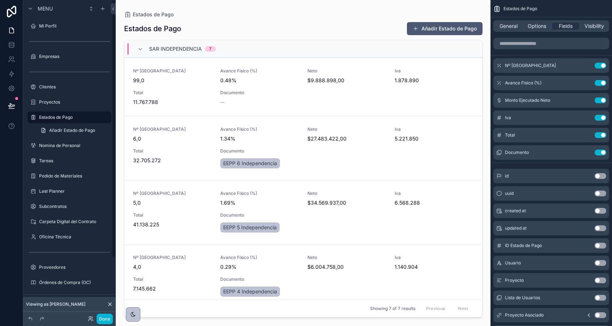
click at [428, 27] on button "Añadir Estado de Pago" at bounding box center [445, 28] width 76 height 13
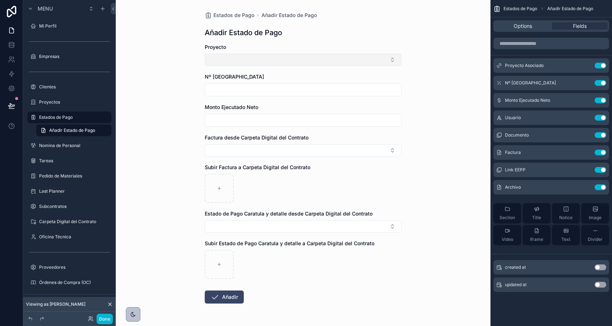
click at [288, 59] on button "Select Button" at bounding box center [303, 60] width 197 height 12
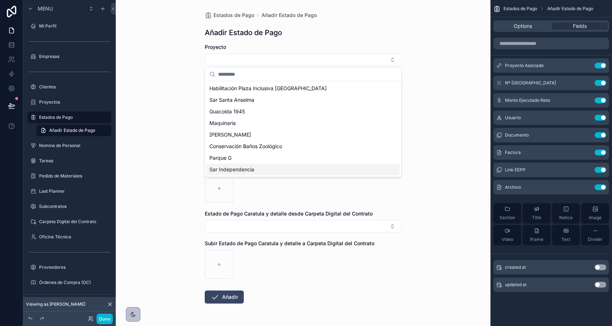
click at [280, 167] on div "Sar Independencia" at bounding box center [303, 170] width 193 height 12
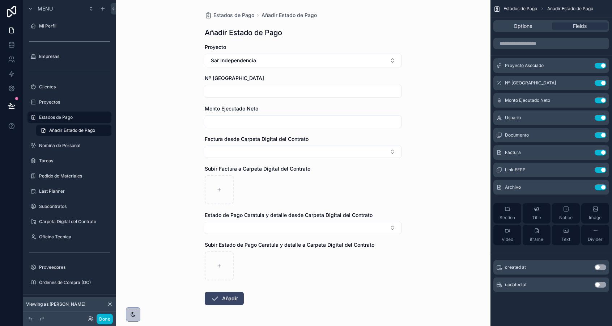
click at [242, 88] on input "scrollable content" at bounding box center [303, 91] width 196 height 10
type input "*******"
click at [228, 122] on input "scrollable content" at bounding box center [303, 122] width 196 height 10
type input "**********"
click at [220, 197] on div "scrollable content" at bounding box center [219, 189] width 29 height 29
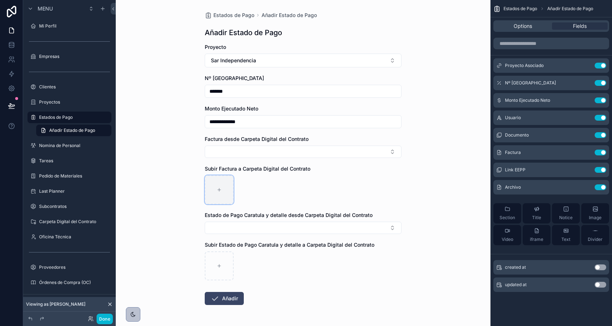
type input "**********"
click at [219, 264] on icon "scrollable content" at bounding box center [219, 265] width 5 height 5
type input "**********"
click at [225, 304] on button "Añadir" at bounding box center [224, 298] width 39 height 13
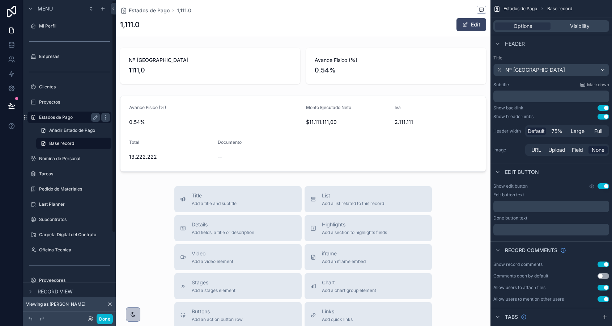
click at [70, 119] on label "Estados de Pago" at bounding box center [68, 117] width 58 height 6
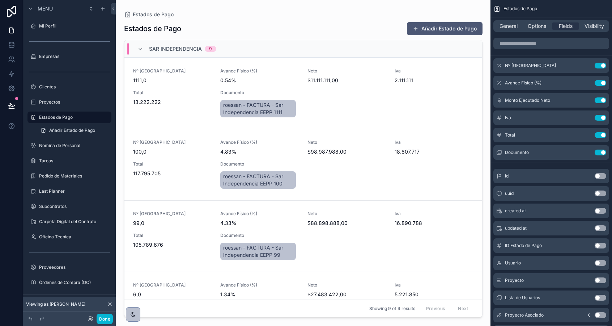
click at [415, 32] on button "Añadir Estado de Pago" at bounding box center [445, 28] width 76 height 13
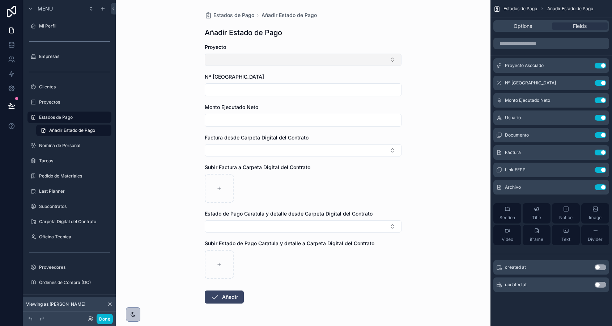
click at [243, 62] on button "Select Button" at bounding box center [303, 60] width 197 height 12
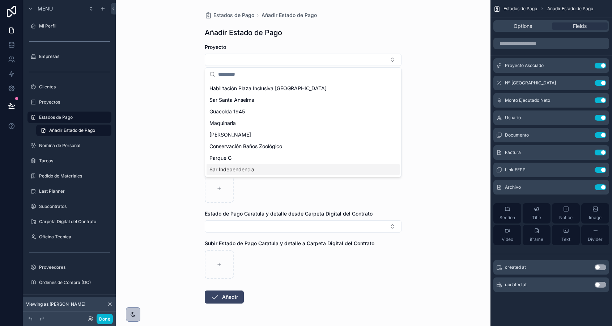
click at [257, 169] on div "Sar Independencia" at bounding box center [303, 170] width 193 height 12
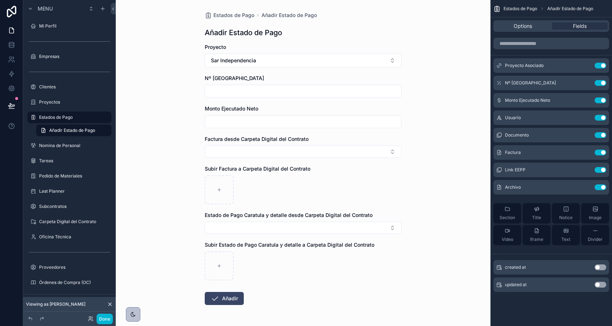
click at [234, 89] on input "scrollable content" at bounding box center [303, 91] width 196 height 10
type input "*******"
click at [234, 120] on input "scrollable content" at bounding box center [303, 122] width 196 height 10
type input "**********"
click at [227, 190] on div "scrollable content" at bounding box center [219, 189] width 29 height 29
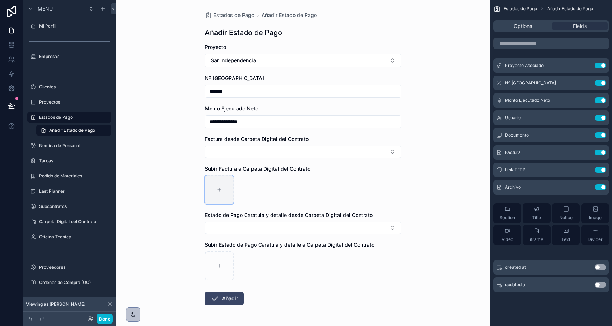
type input "**********"
click at [220, 254] on div "scrollable content" at bounding box center [219, 265] width 29 height 29
type input "**********"
click at [228, 297] on button "Añadir" at bounding box center [224, 298] width 39 height 13
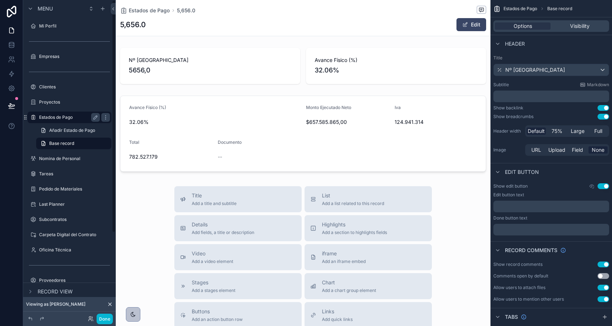
click at [76, 116] on label "Estados de Pago" at bounding box center [68, 117] width 58 height 6
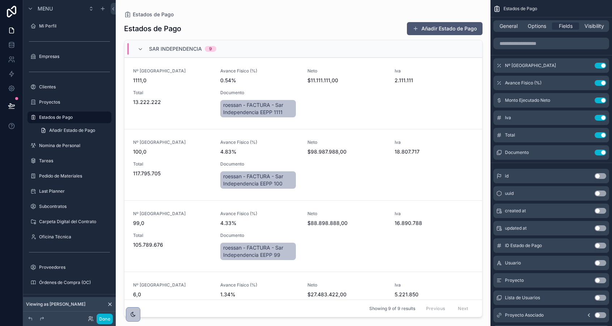
click at [431, 32] on button "Añadir Estado de Pago" at bounding box center [445, 28] width 76 height 13
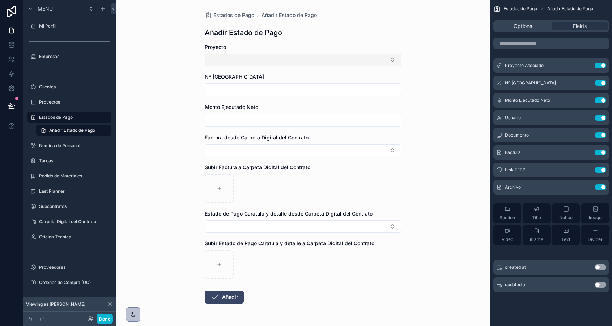
click at [242, 58] on button "Select Button" at bounding box center [303, 60] width 197 height 12
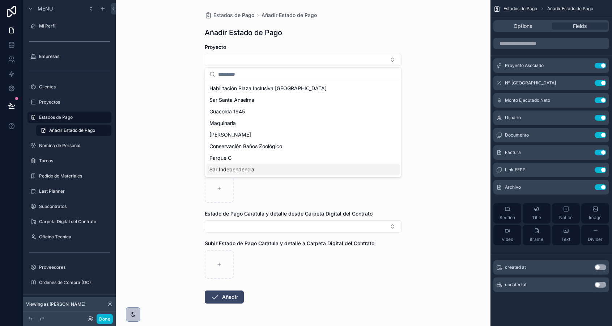
click at [244, 169] on span "Sar Independencia" at bounding box center [231, 169] width 45 height 7
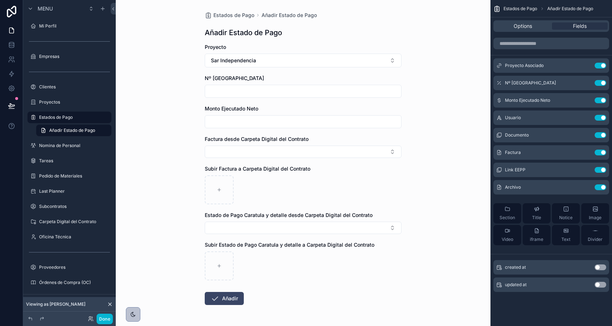
click at [235, 88] on input "scrollable content" at bounding box center [303, 91] width 196 height 10
type input "*****"
click at [240, 123] on input "*****" at bounding box center [303, 122] width 196 height 10
type input "**********"
click at [223, 191] on div "scrollable content" at bounding box center [219, 189] width 29 height 29
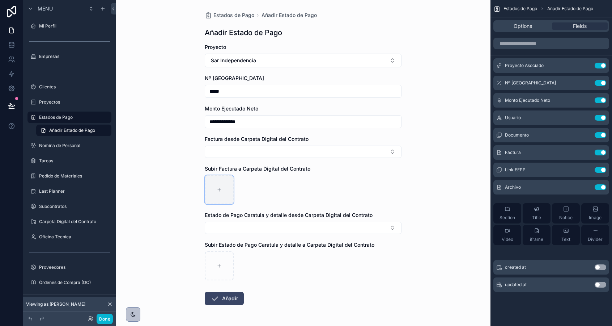
type input "**********"
click at [219, 267] on icon "scrollable content" at bounding box center [219, 265] width 5 height 5
type input "**********"
click at [215, 294] on icon "scrollable content" at bounding box center [215, 298] width 9 height 9
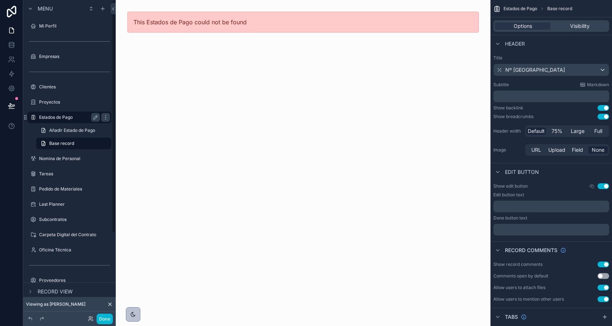
click at [52, 115] on label "Estados de Pago" at bounding box center [68, 117] width 58 height 6
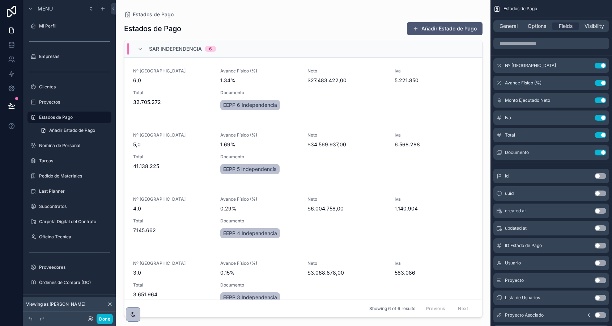
click at [422, 28] on button "Añadir Estado de Pago" at bounding box center [445, 28] width 76 height 13
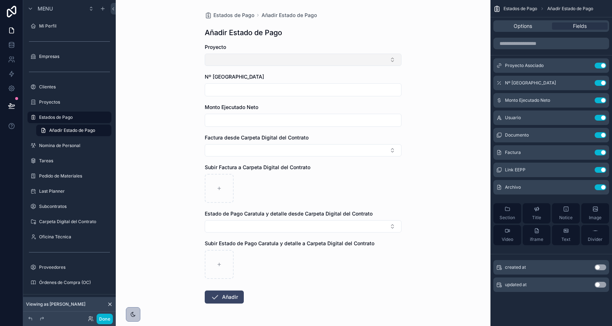
click at [273, 63] on button "Select Button" at bounding box center [303, 60] width 197 height 12
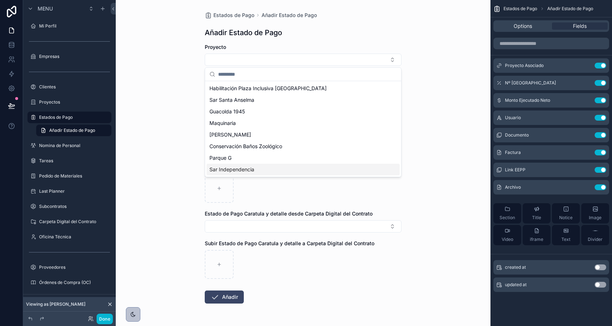
click at [254, 169] on span "Sar Independencia" at bounding box center [231, 169] width 45 height 7
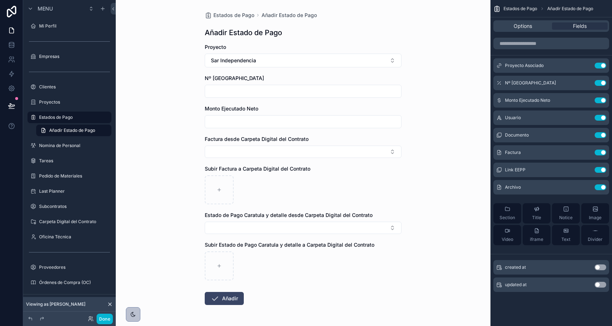
click at [242, 93] on input "scrollable content" at bounding box center [303, 91] width 196 height 10
type input "*********"
click at [237, 126] on input "scrollable content" at bounding box center [303, 122] width 196 height 10
type input "**********"
click at [222, 185] on div "scrollable content" at bounding box center [219, 189] width 29 height 29
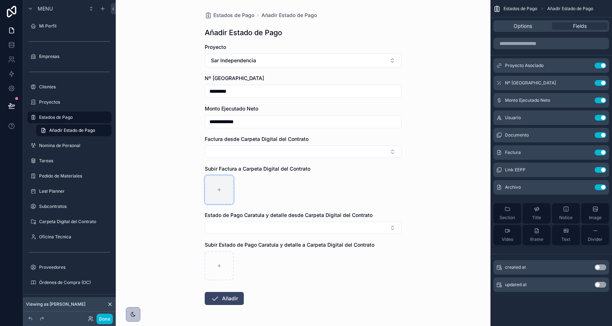
type input "**********"
click at [207, 268] on div "scrollable content" at bounding box center [219, 265] width 29 height 29
type input "**********"
click at [214, 293] on button "Añadir" at bounding box center [224, 298] width 39 height 13
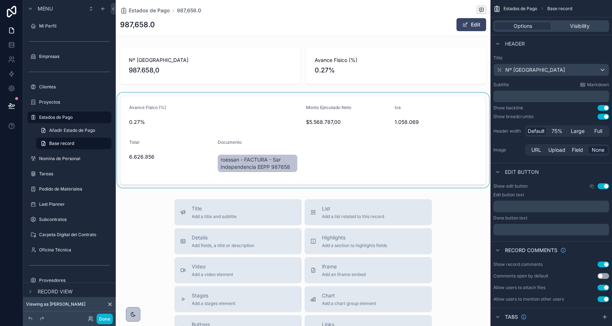
click at [385, 98] on div "scrollable content" at bounding box center [303, 140] width 375 height 95
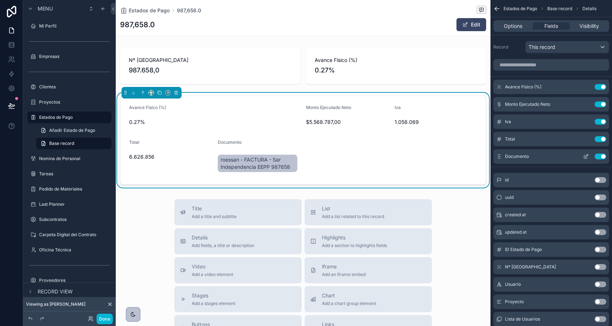
click at [586, 157] on icon "scrollable content" at bounding box center [586, 156] width 6 height 6
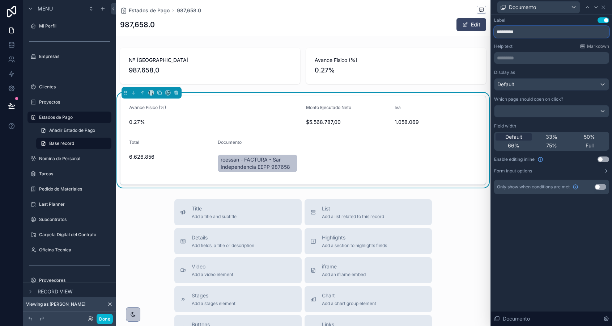
click at [505, 30] on input "*********" at bounding box center [551, 32] width 115 height 12
type input "*******"
click at [606, 8] on div "Documento" at bounding box center [551, 7] width 115 height 14
click at [605, 8] on icon at bounding box center [604, 7] width 6 height 6
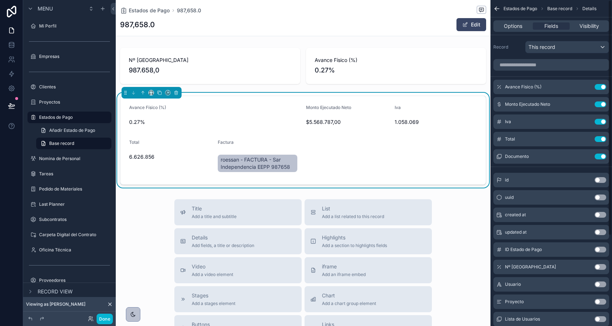
scroll to position [125, 0]
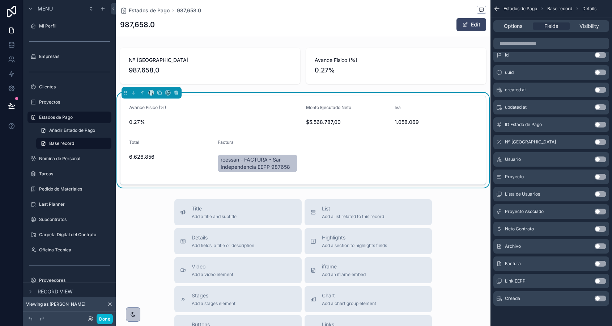
click at [600, 281] on button "Use setting" at bounding box center [601, 281] width 12 height 6
click at [66, 114] on label "Estados de Pago" at bounding box center [68, 117] width 58 height 6
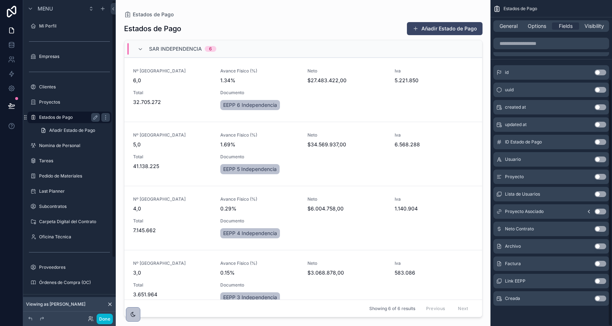
scroll to position [103, 0]
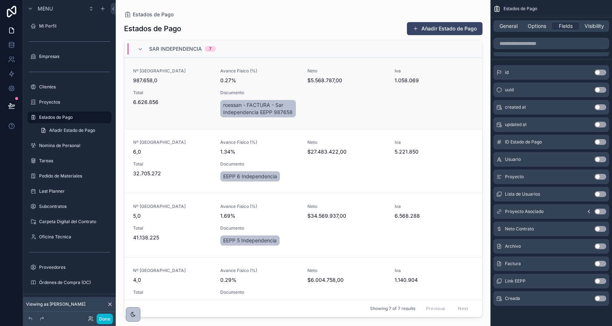
click at [192, 89] on div "Nº Estado de Pago 987.658,0 Avance Físico (%) 0.27% Neto $5.568.787,00 Iva 1.05…" at bounding box center [303, 93] width 340 height 51
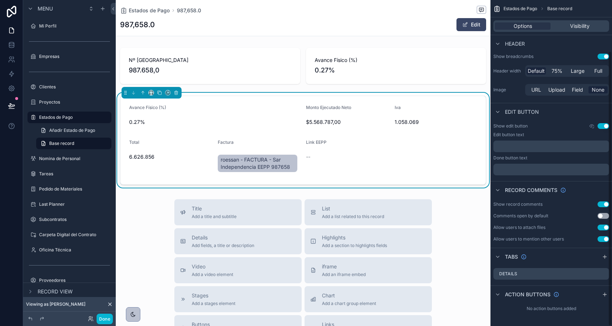
scroll to position [60, 0]
click at [404, 111] on div "Iva" at bounding box center [436, 109] width 83 height 9
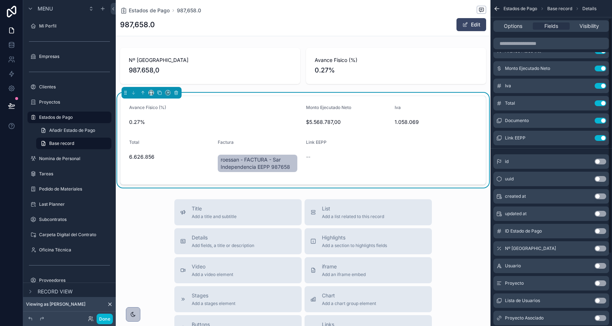
scroll to position [25, 0]
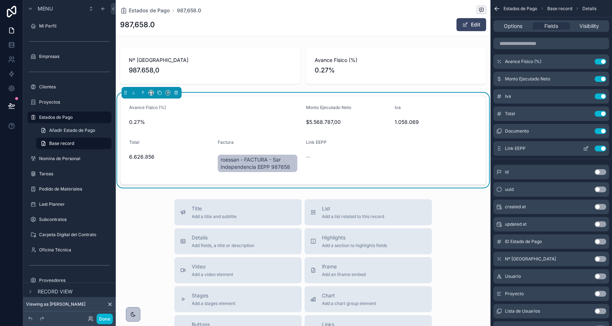
click at [584, 148] on icon "scrollable content" at bounding box center [585, 148] width 3 height 3
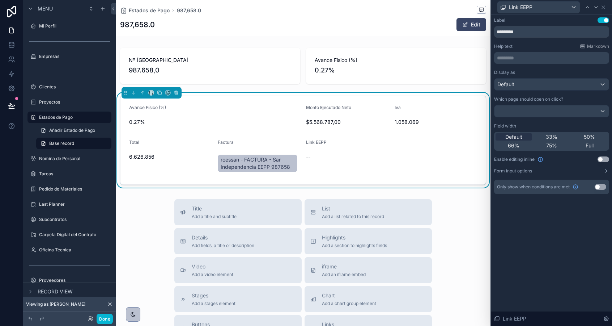
click at [603, 160] on button "Use setting" at bounding box center [604, 159] width 12 height 6
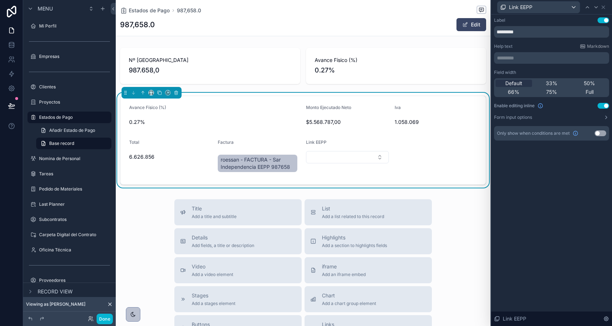
click at [604, 25] on div "Label Use setting *********" at bounding box center [551, 27] width 115 height 20
click at [604, 22] on button "Use setting" at bounding box center [604, 20] width 12 height 6
click at [604, 6] on icon at bounding box center [604, 7] width 6 height 6
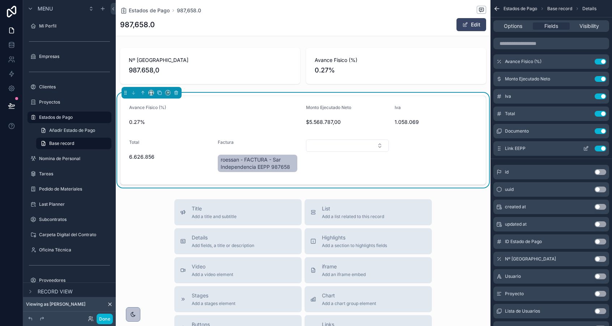
click at [586, 145] on div "Link EEPP Use setting" at bounding box center [552, 148] width 116 height 14
click at [589, 148] on button "scrollable content" at bounding box center [586, 148] width 12 height 6
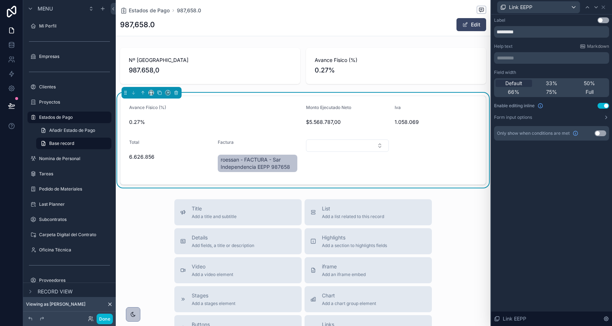
click at [604, 17] on button "Use setting" at bounding box center [604, 20] width 12 height 6
click at [605, 104] on button "Use setting" at bounding box center [604, 106] width 12 height 6
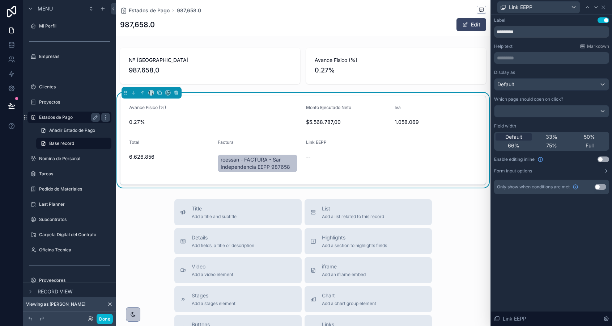
click at [51, 115] on label "Estados de Pago" at bounding box center [68, 117] width 58 height 6
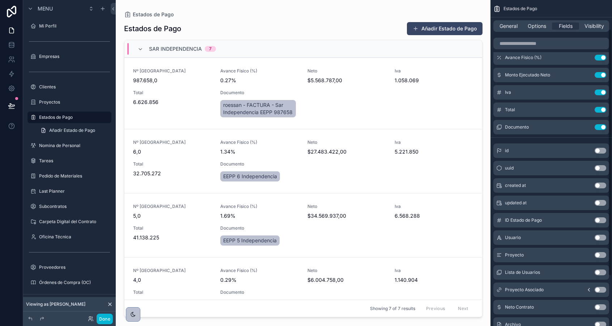
scroll to position [103, 0]
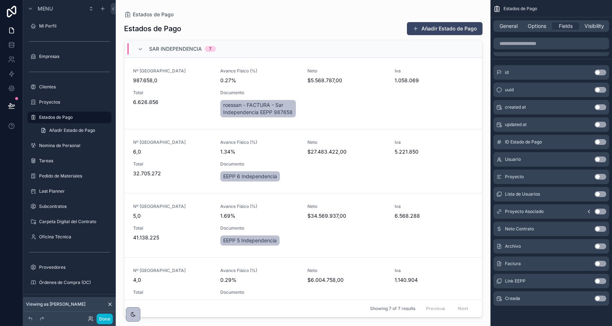
click at [601, 280] on button "Use setting" at bounding box center [601, 281] width 12 height 6
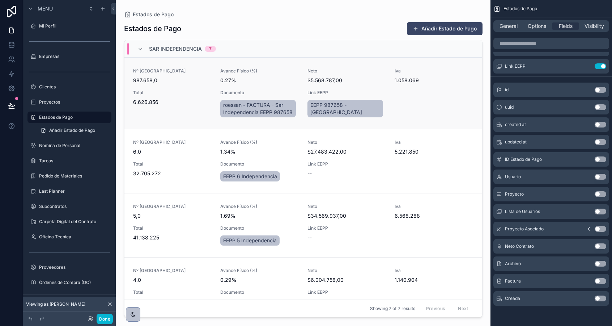
click at [288, 70] on span "Avance Físico (%)" at bounding box center [259, 71] width 79 height 6
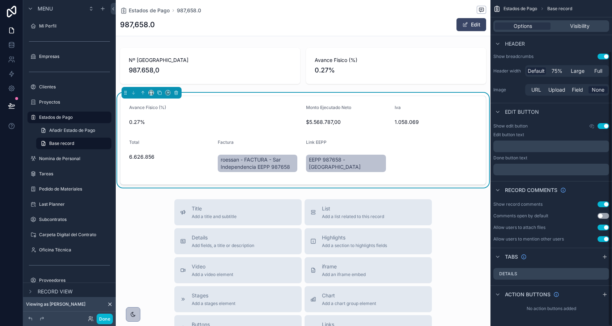
scroll to position [60, 0]
click at [440, 118] on span "1.058.069" at bounding box center [436, 121] width 83 height 7
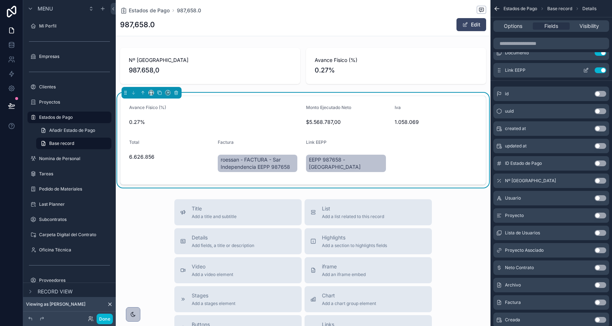
click at [584, 72] on icon "scrollable content" at bounding box center [586, 70] width 6 height 6
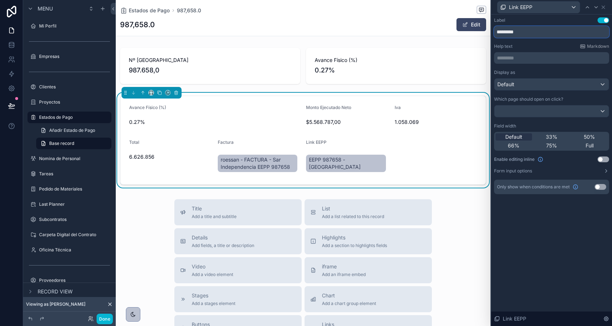
click at [504, 33] on input "*********" at bounding box center [551, 32] width 115 height 12
click at [495, 32] on input "**********" at bounding box center [551, 32] width 115 height 12
click at [509, 30] on input "**********" at bounding box center [551, 32] width 115 height 12
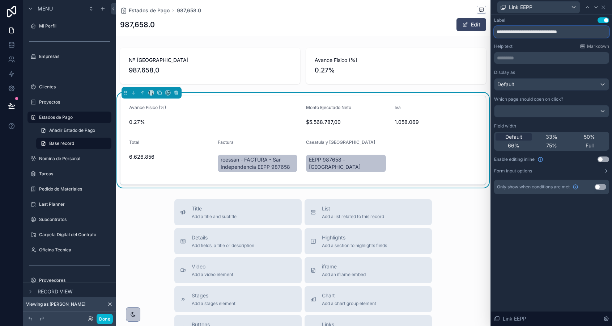
click at [509, 30] on input "**********" at bounding box center [551, 32] width 115 height 12
type input "**********"
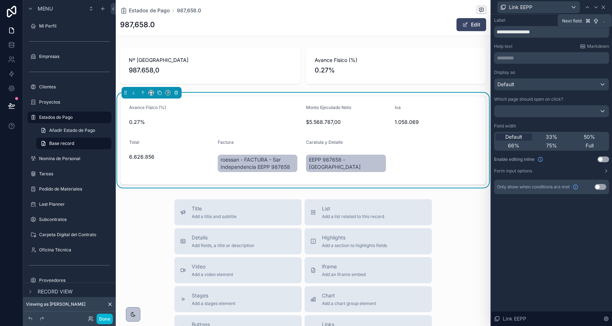
click at [603, 8] on icon at bounding box center [604, 7] width 6 height 6
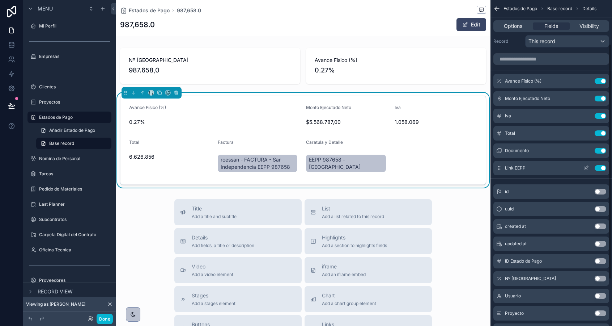
scroll to position [0, 0]
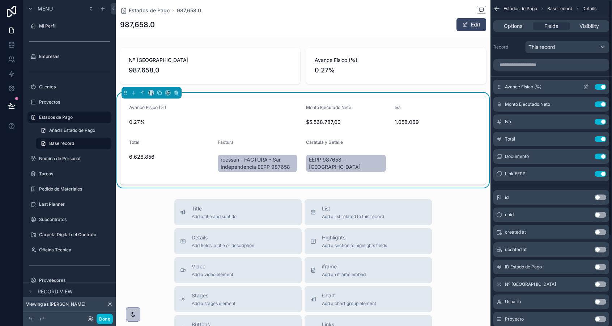
click at [584, 86] on icon "scrollable content" at bounding box center [585, 87] width 3 height 3
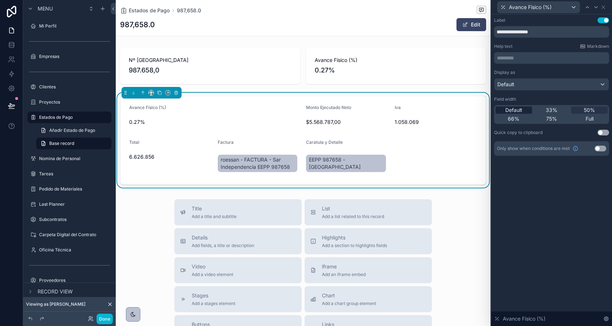
click at [508, 108] on span "Default" at bounding box center [513, 109] width 17 height 7
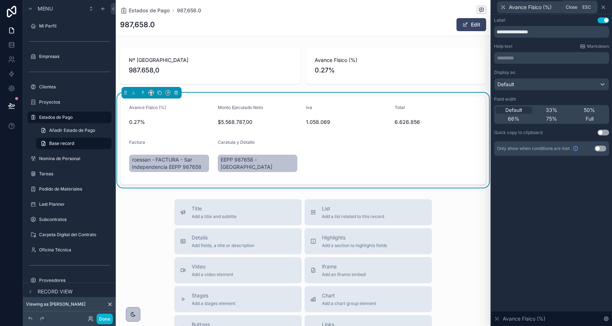
click at [604, 9] on icon at bounding box center [604, 7] width 6 height 6
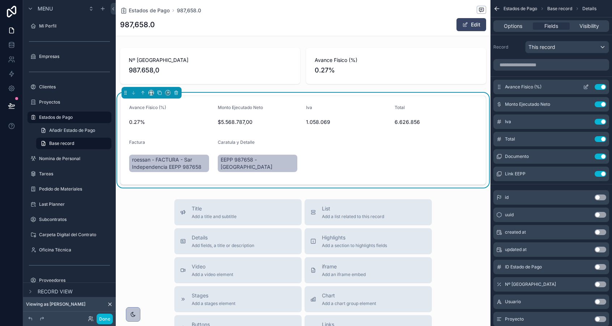
click at [598, 88] on button "Use setting" at bounding box center [601, 87] width 12 height 6
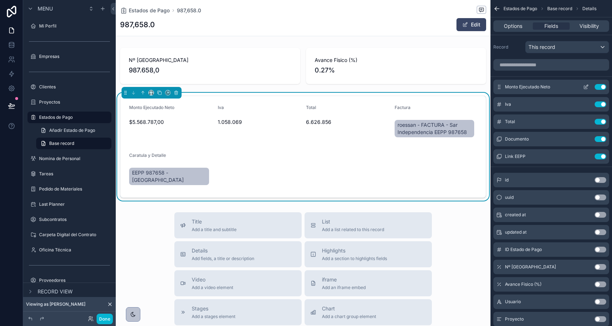
click at [587, 86] on icon "scrollable content" at bounding box center [586, 87] width 6 height 6
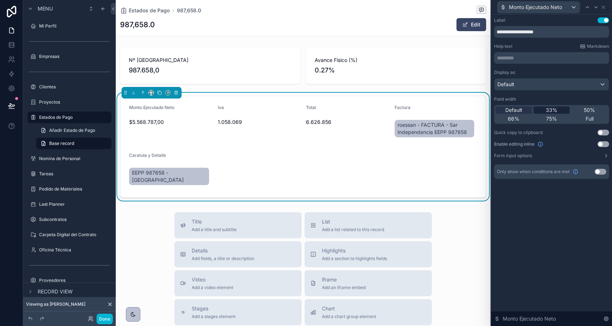
click at [549, 109] on span "33%" at bounding box center [552, 109] width 12 height 7
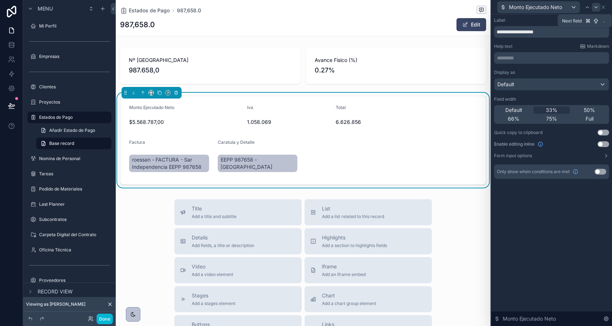
click at [598, 8] on icon at bounding box center [596, 7] width 6 height 6
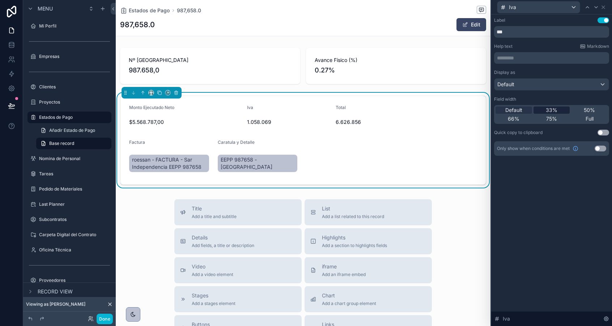
click at [558, 108] on div "33%" at bounding box center [552, 109] width 37 height 7
click at [596, 6] on icon at bounding box center [596, 7] width 6 height 6
click at [559, 111] on div "33%" at bounding box center [552, 109] width 37 height 7
click at [606, 6] on icon at bounding box center [604, 7] width 6 height 6
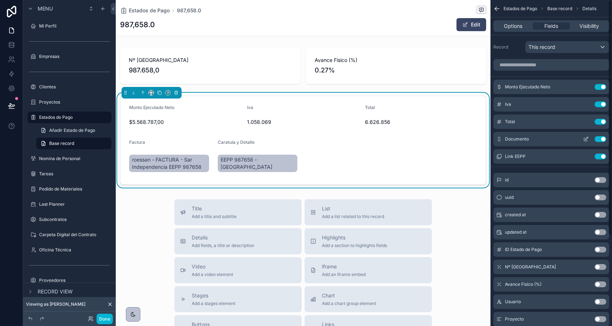
click at [587, 137] on icon "scrollable content" at bounding box center [586, 138] width 3 height 3
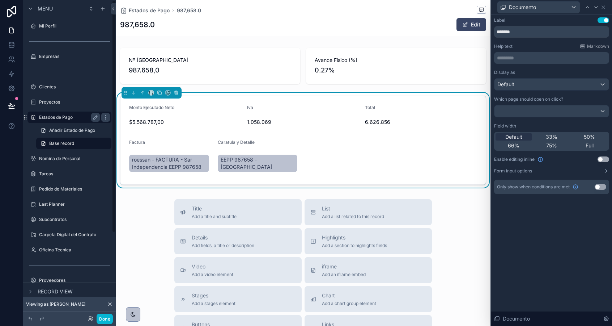
click at [58, 117] on label "Estados de Pago" at bounding box center [68, 117] width 58 height 6
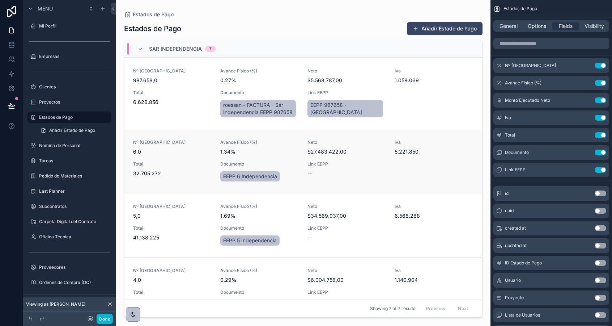
click at [196, 153] on span "6,0" at bounding box center [172, 151] width 79 height 7
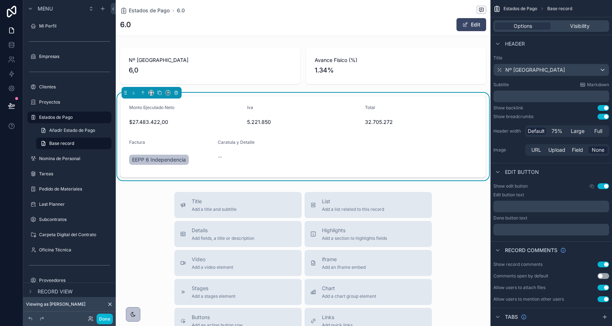
click at [416, 125] on span "32.705.272" at bounding box center [421, 121] width 112 height 7
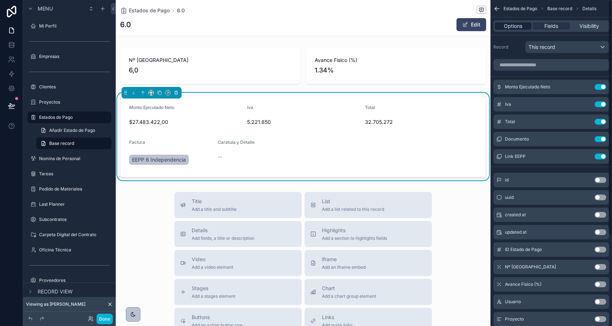
click at [514, 29] on span "Options" at bounding box center [513, 25] width 18 height 7
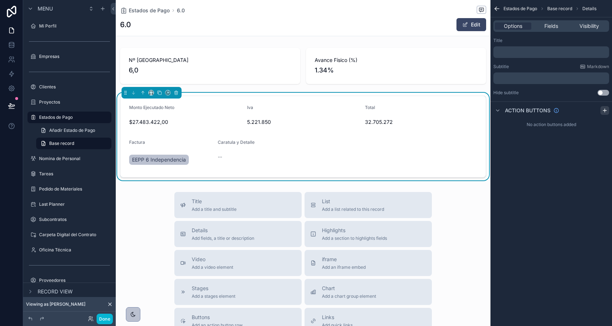
click at [605, 109] on icon "scrollable content" at bounding box center [605, 110] width 0 height 3
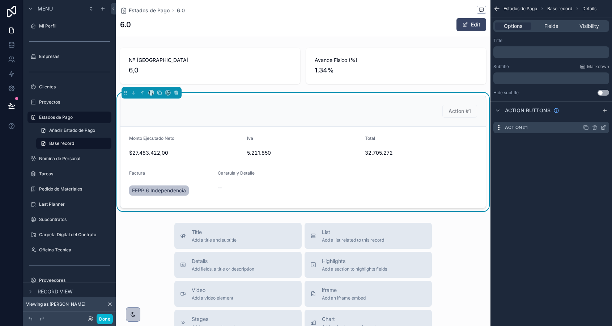
click at [603, 127] on icon "scrollable content" at bounding box center [604, 127] width 6 height 6
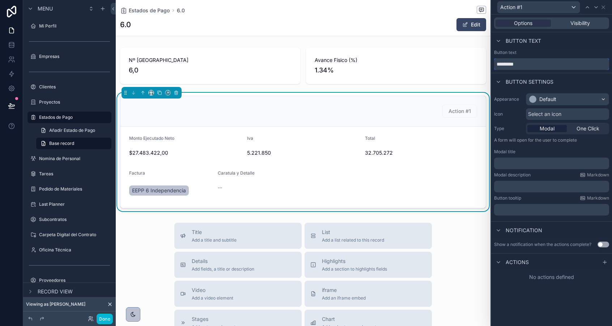
click at [536, 59] on input "*********" at bounding box center [551, 64] width 115 height 12
type input "**********"
click at [555, 98] on div "Default" at bounding box center [547, 99] width 17 height 7
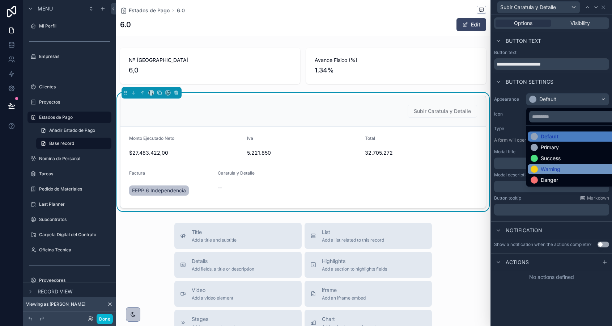
click at [551, 166] on div "Warning" at bounding box center [551, 168] width 20 height 7
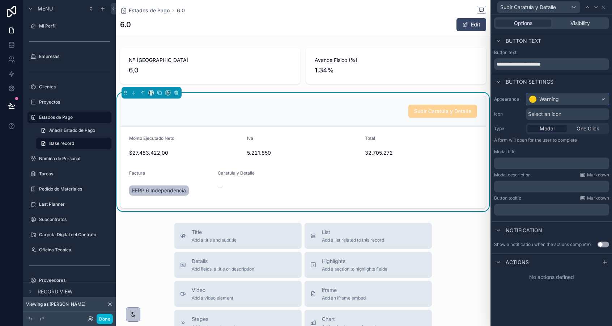
click at [543, 102] on div "Warning" at bounding box center [549, 99] width 20 height 7
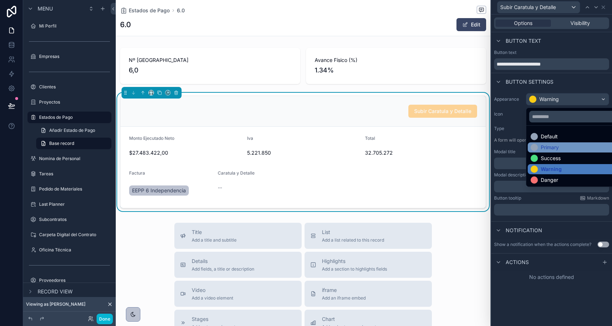
click at [548, 147] on div "Primary" at bounding box center [550, 147] width 18 height 7
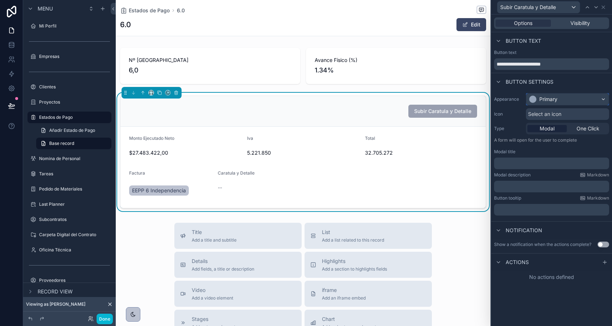
click at [544, 98] on div "Primary" at bounding box center [548, 99] width 18 height 7
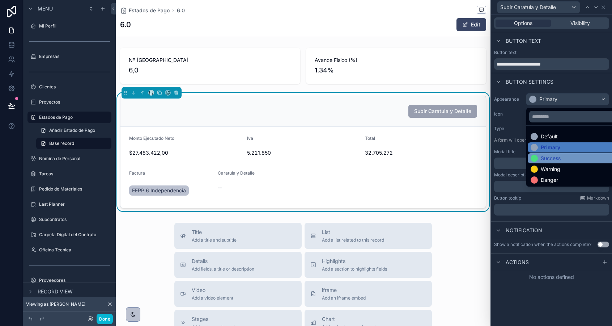
click at [545, 160] on div "Success" at bounding box center [551, 157] width 20 height 7
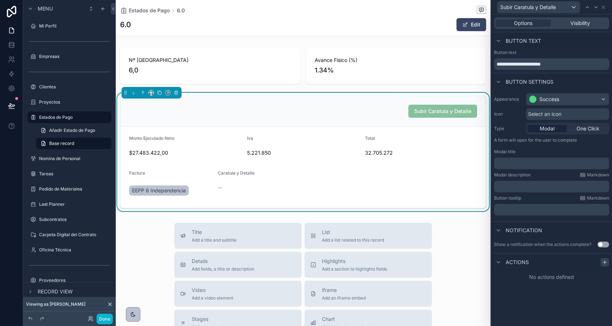
click at [606, 262] on icon at bounding box center [604, 262] width 3 height 0
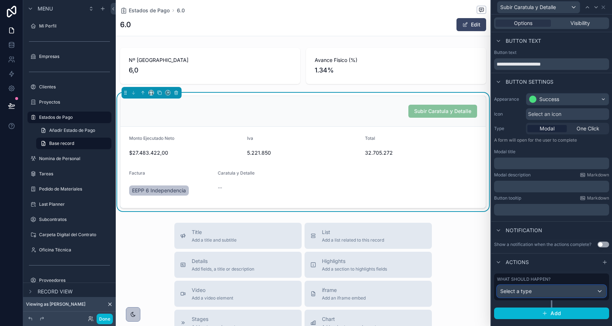
click at [530, 289] on span "Select a type" at bounding box center [515, 291] width 31 height 6
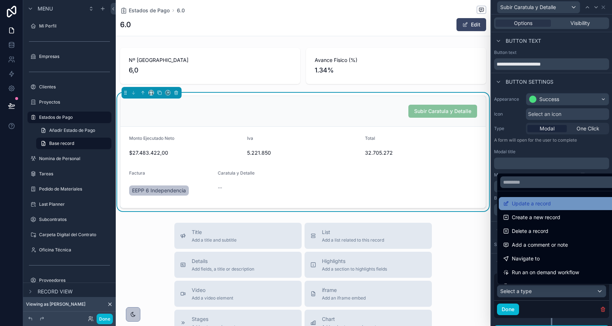
click at [529, 205] on span "Update a record" at bounding box center [531, 203] width 39 height 9
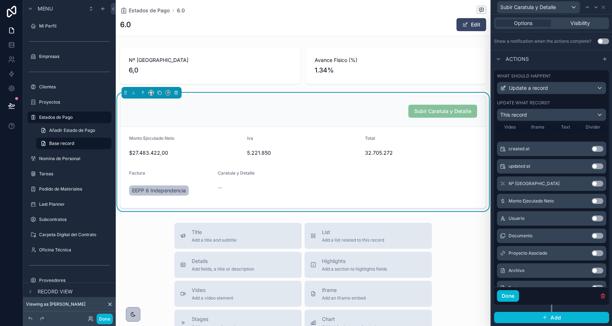
scroll to position [94, 0]
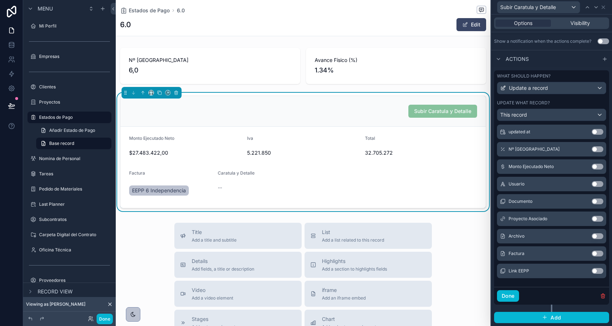
click at [597, 236] on button "Use setting" at bounding box center [598, 236] width 12 height 6
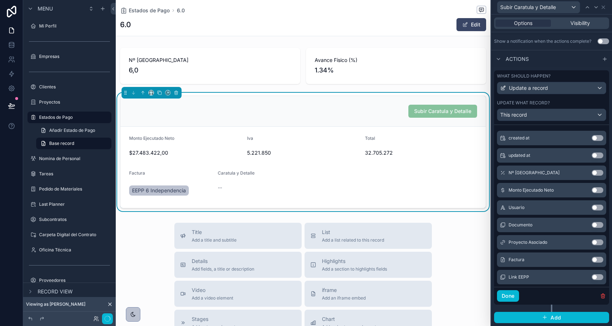
scroll to position [100, 0]
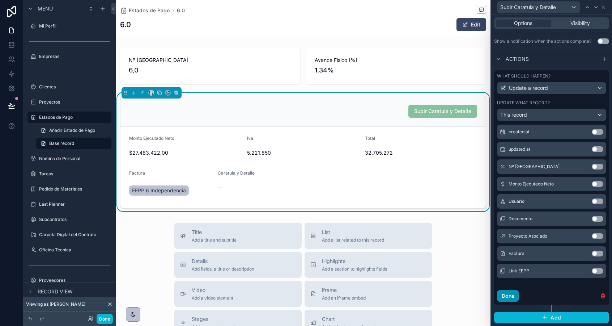
click at [517, 295] on button "Done" at bounding box center [508, 296] width 22 height 12
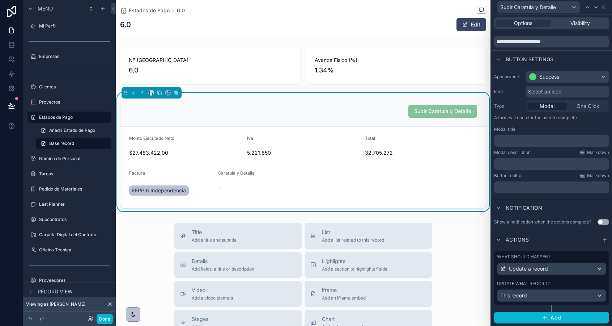
click at [442, 109] on span "Subir Caratula y Detalle" at bounding box center [443, 111] width 69 height 6
click at [112, 316] on button "Done" at bounding box center [105, 318] width 16 height 10
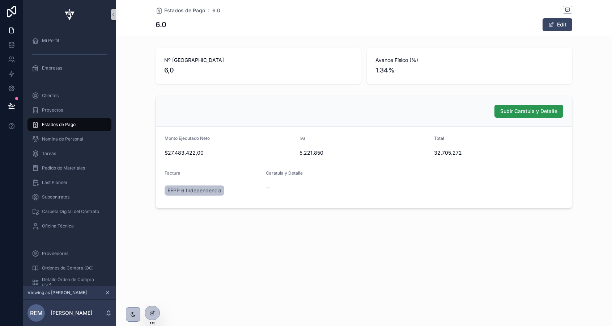
click at [525, 106] on button "Subir Caratula y Detalle" at bounding box center [529, 111] width 69 height 13
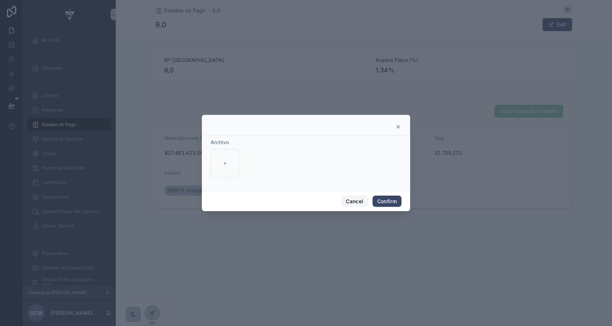
click at [359, 204] on button "Cancel" at bounding box center [354, 201] width 27 height 12
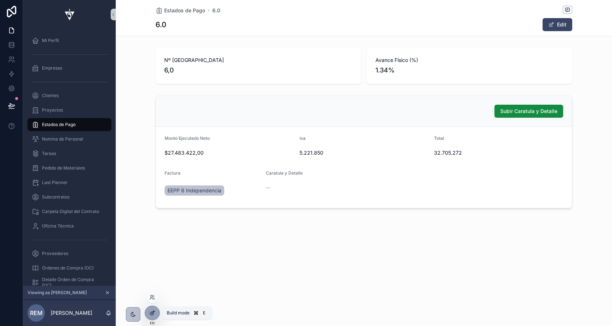
click at [155, 312] on icon at bounding box center [152, 313] width 6 height 6
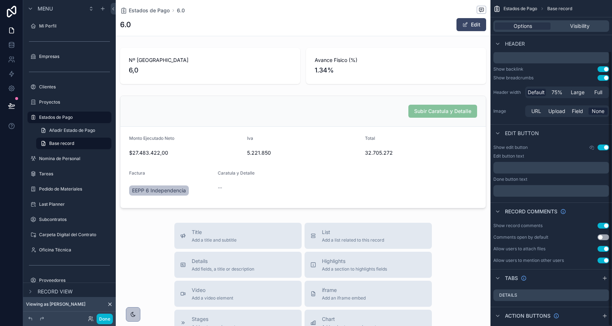
scroll to position [60, 0]
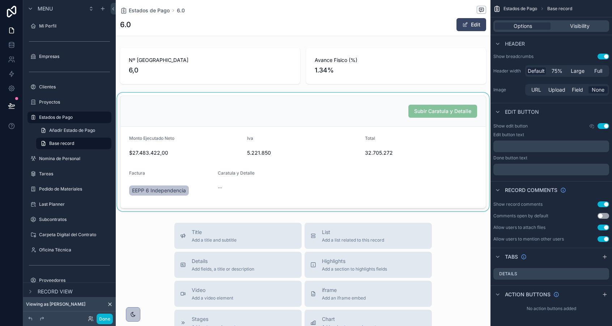
click at [369, 116] on div "scrollable content" at bounding box center [303, 152] width 375 height 118
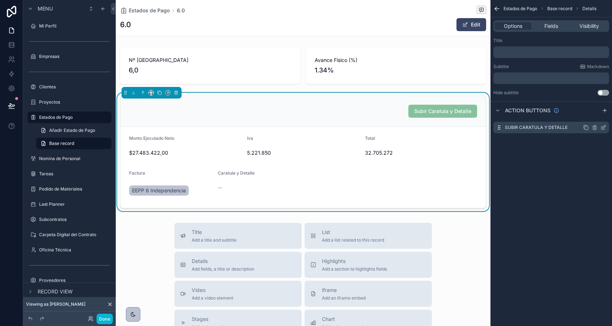
click at [605, 128] on icon "scrollable content" at bounding box center [604, 127] width 6 height 6
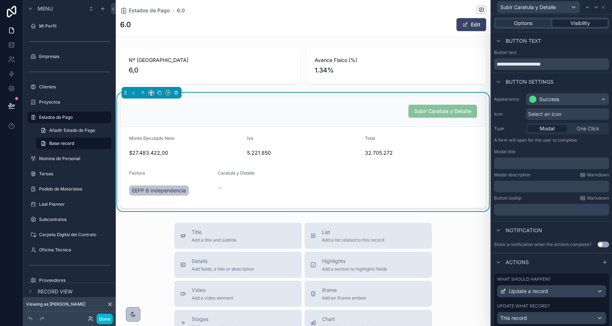
click at [576, 21] on span "Visibility" at bounding box center [581, 23] width 20 height 7
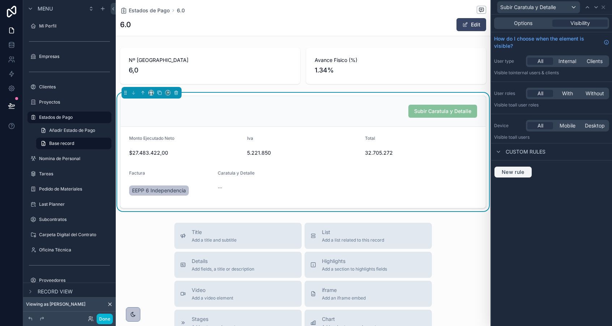
click at [510, 170] on span "New rule" at bounding box center [513, 172] width 29 height 7
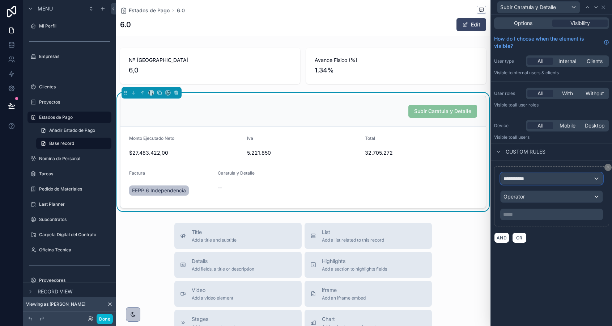
click at [512, 179] on span "**********" at bounding box center [517, 178] width 27 height 7
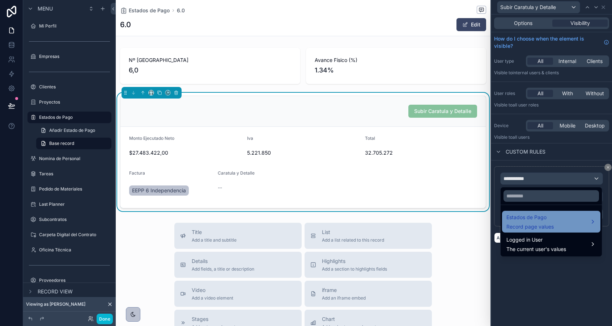
click at [517, 220] on span "Estados de Pago" at bounding box center [530, 217] width 47 height 9
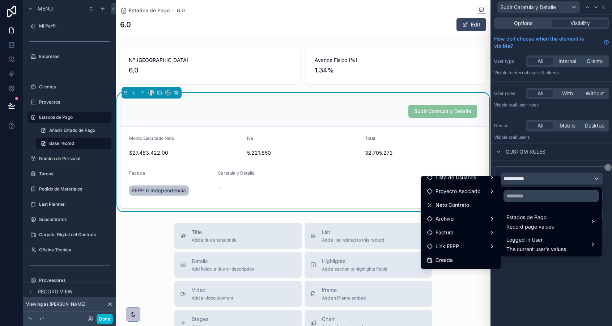
scroll to position [144, 0]
click at [453, 247] on span "Link EEPP" at bounding box center [448, 246] width 24 height 9
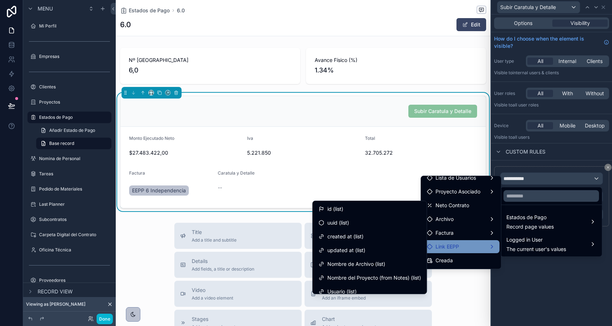
click at [452, 244] on span "Link EEPP" at bounding box center [448, 246] width 24 height 9
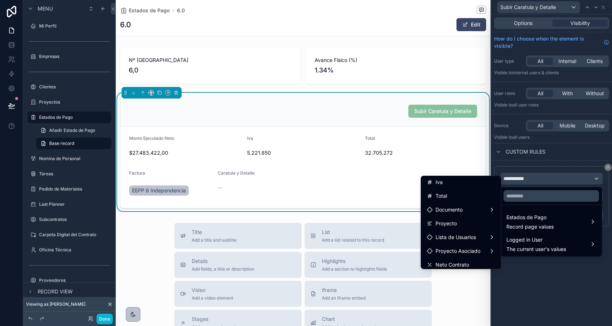
scroll to position [185, 0]
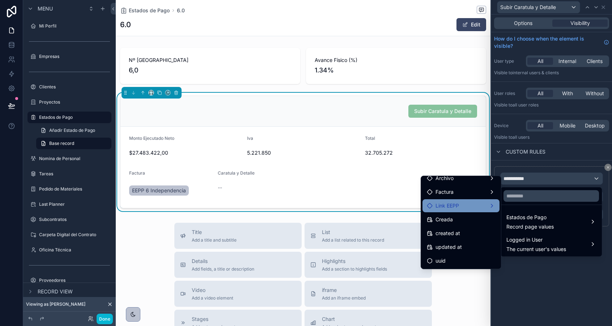
click at [459, 203] on span "Link EEPP" at bounding box center [448, 205] width 24 height 9
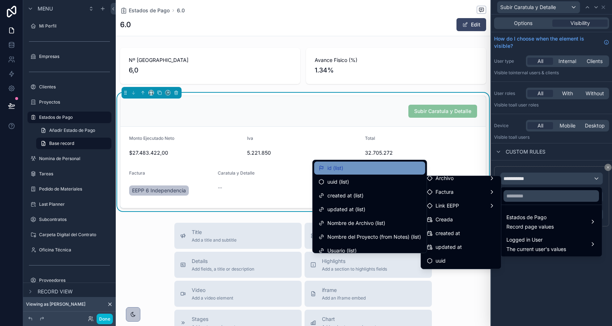
click at [364, 165] on div "id (list)" at bounding box center [370, 168] width 102 height 9
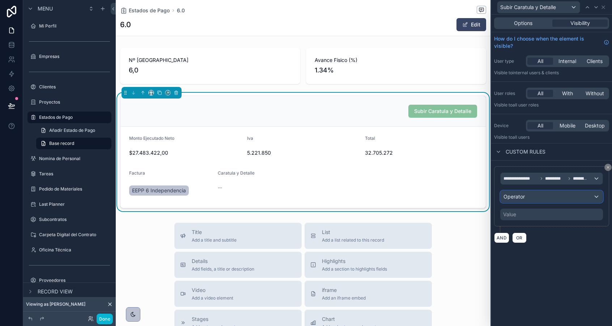
click at [512, 195] on span "Operator" at bounding box center [514, 196] width 21 height 6
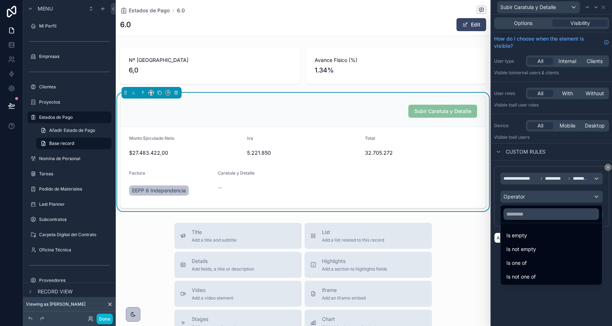
click at [565, 175] on div at bounding box center [551, 163] width 121 height 326
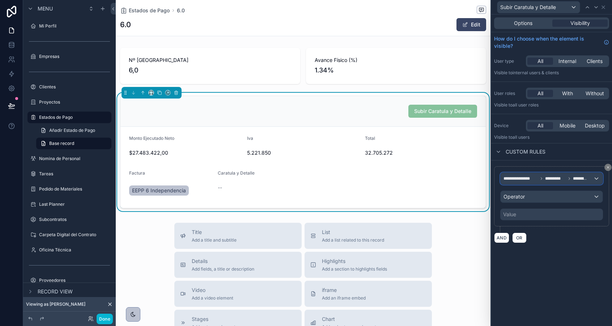
click at [570, 177] on icon at bounding box center [569, 178] width 4 height 4
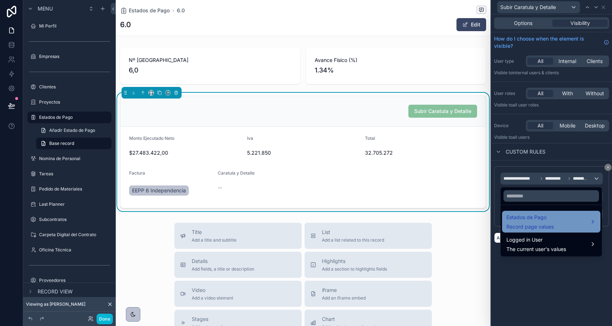
click at [555, 224] on div "Estados de Pago Record page values" at bounding box center [552, 221] width 90 height 17
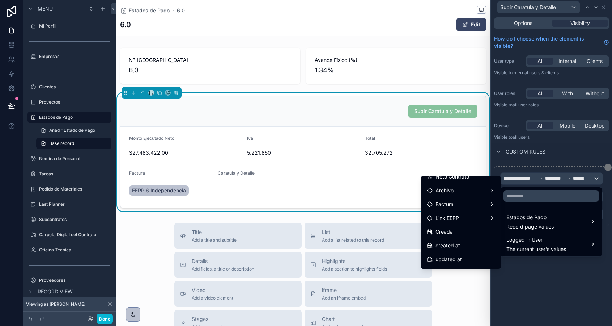
scroll to position [175, 0]
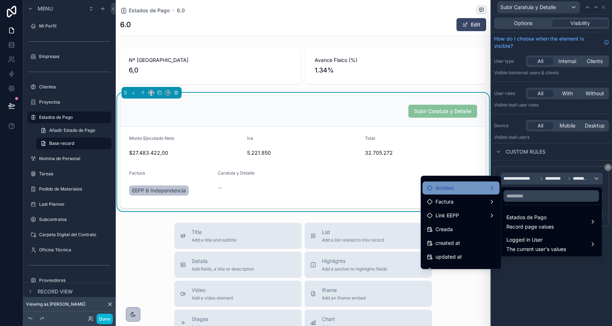
click at [473, 187] on div "Archivo" at bounding box center [461, 187] width 68 height 9
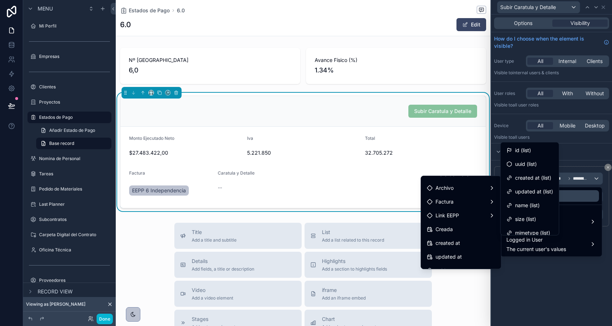
click at [574, 273] on div at bounding box center [551, 163] width 121 height 326
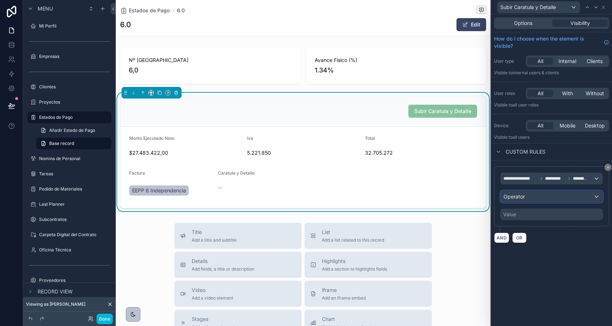
click at [541, 198] on div "Operator" at bounding box center [552, 197] width 102 height 12
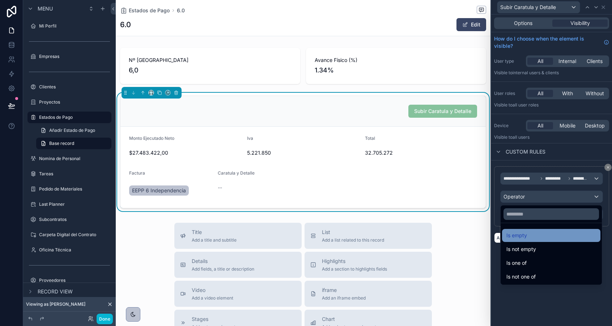
click at [545, 236] on div "Is empty" at bounding box center [552, 235] width 90 height 9
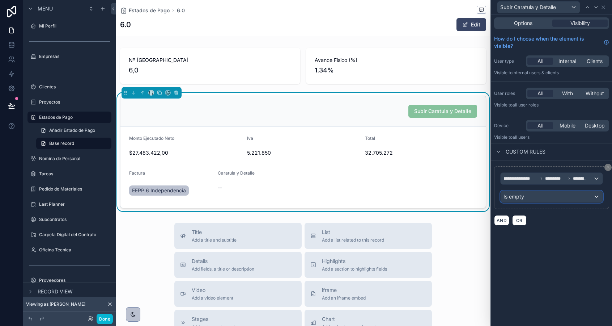
click at [528, 199] on div "Is empty" at bounding box center [552, 197] width 102 height 12
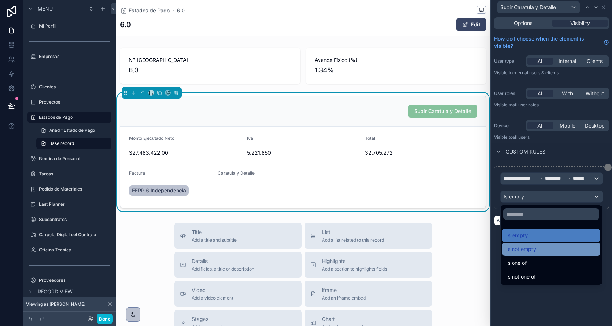
click at [524, 253] on span "Is not empty" at bounding box center [522, 249] width 30 height 9
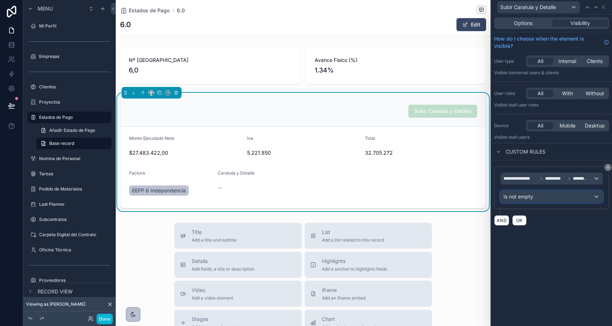
click at [525, 196] on span "Is not empty" at bounding box center [519, 196] width 30 height 7
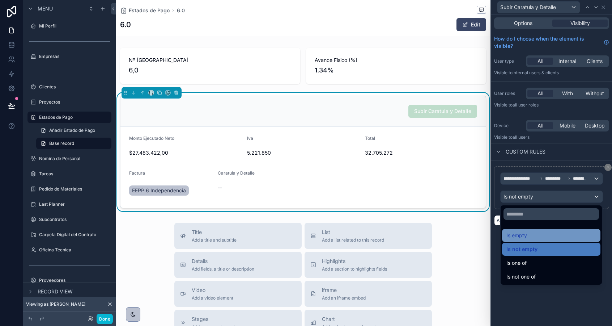
click at [529, 234] on div "Is empty" at bounding box center [552, 235] width 90 height 9
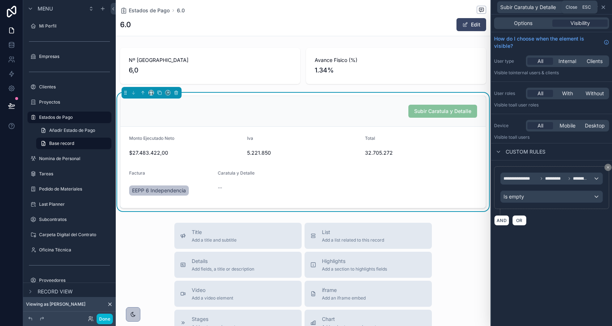
click at [605, 6] on icon at bounding box center [603, 7] width 3 height 3
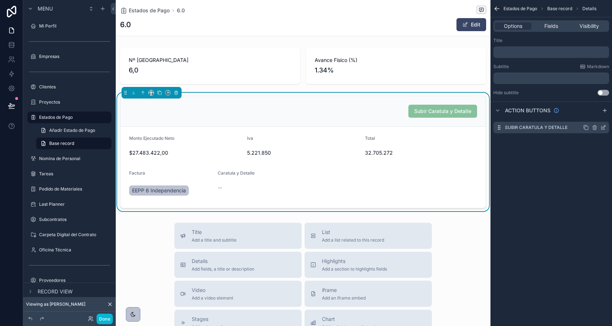
click at [585, 128] on icon "scrollable content" at bounding box center [586, 127] width 6 height 6
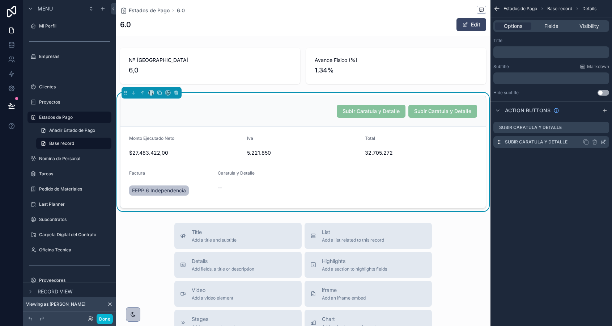
click at [603, 143] on icon "scrollable content" at bounding box center [604, 141] width 3 height 3
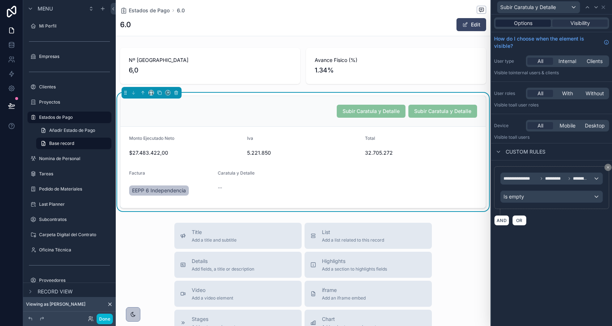
click at [521, 21] on span "Options" at bounding box center [523, 23] width 18 height 7
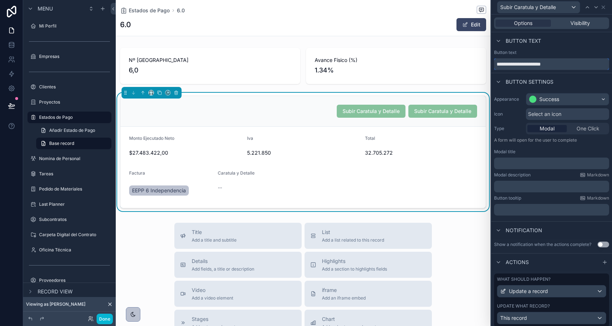
drag, startPoint x: 512, startPoint y: 65, endPoint x: 592, endPoint y: 65, distance: 80.0
click at [592, 65] on input "**********" at bounding box center [551, 64] width 115 height 12
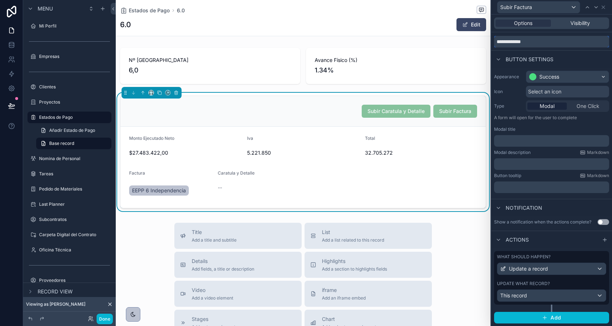
type input "**********"
click at [532, 305] on div "What should happen? Update a record Update what record? This record" at bounding box center [551, 281] width 115 height 61
click at [532, 292] on div "This record" at bounding box center [552, 295] width 109 height 12
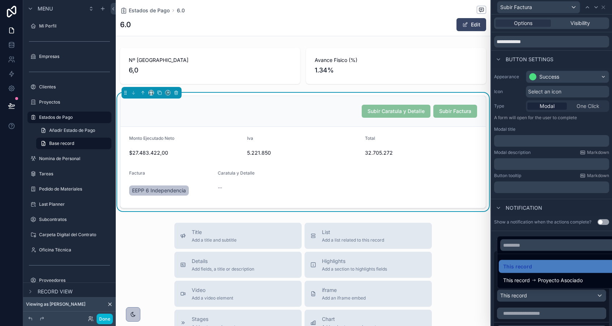
click at [532, 292] on div at bounding box center [551, 163] width 121 height 326
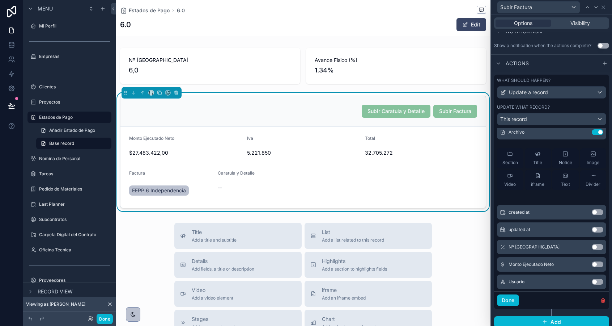
scroll to position [24, 0]
click at [599, 131] on button "Use setting" at bounding box center [598, 132] width 12 height 6
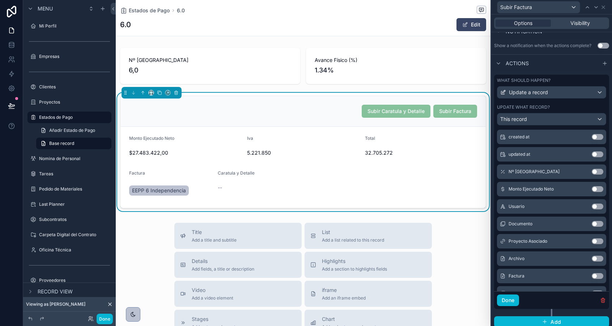
scroll to position [78, 0]
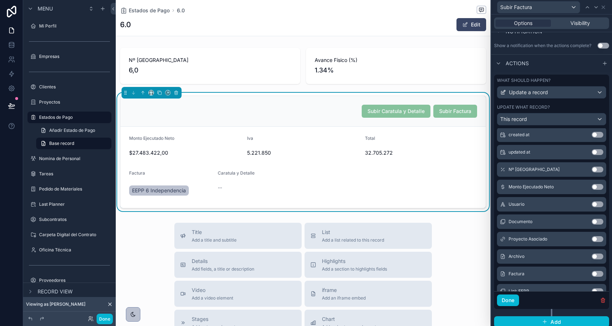
click at [597, 271] on button "Use setting" at bounding box center [598, 274] width 12 height 6
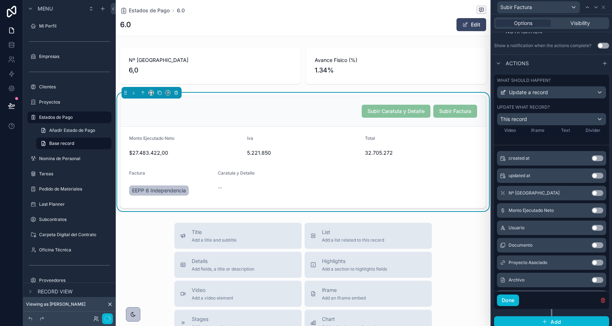
scroll to position [100, 0]
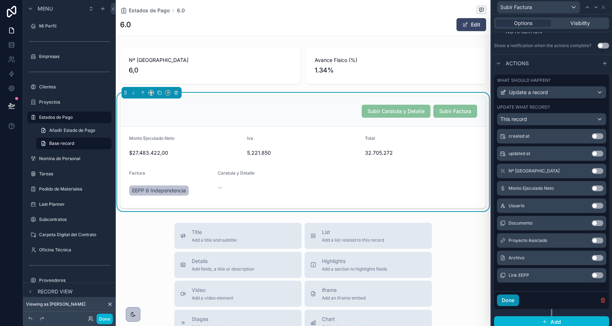
click at [514, 301] on button "Done" at bounding box center [508, 300] width 22 height 12
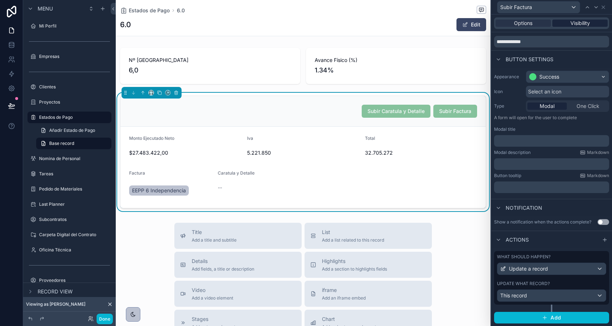
click at [579, 23] on span "Visibility" at bounding box center [581, 23] width 20 height 7
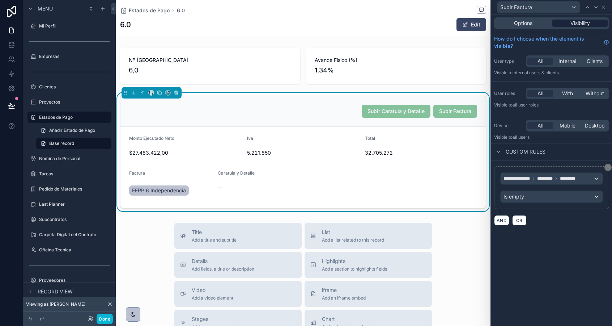
scroll to position [0, 0]
click at [517, 179] on span "**********" at bounding box center [521, 178] width 34 height 6
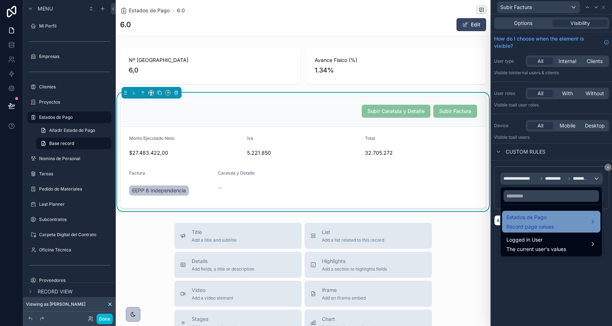
click at [525, 221] on div "Estados de Pago Record page values" at bounding box center [530, 221] width 47 height 17
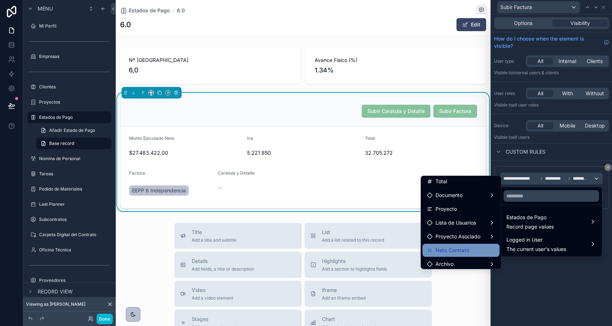
scroll to position [98, 0]
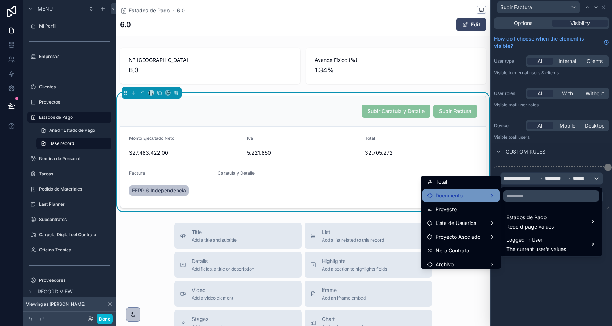
click at [483, 196] on div "Documento" at bounding box center [461, 195] width 68 height 9
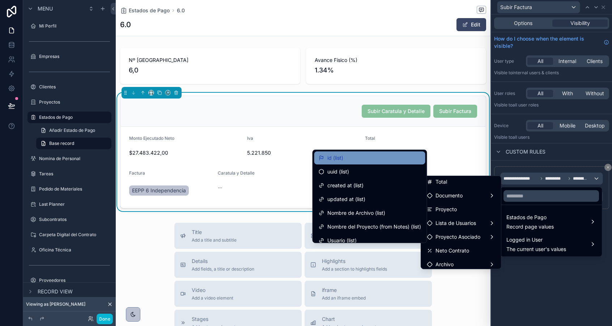
click at [391, 163] on div "id (list)" at bounding box center [369, 157] width 111 height 13
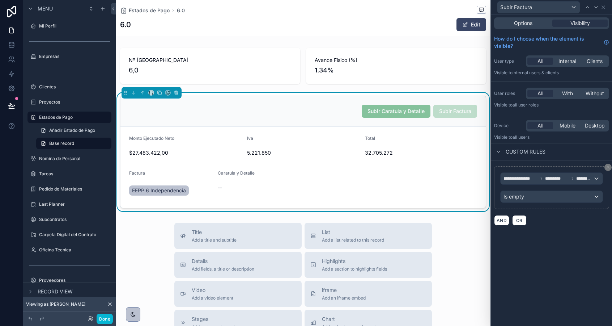
click at [541, 247] on div "**********" at bounding box center [551, 169] width 121 height 311
click at [602, 8] on icon at bounding box center [604, 7] width 6 height 6
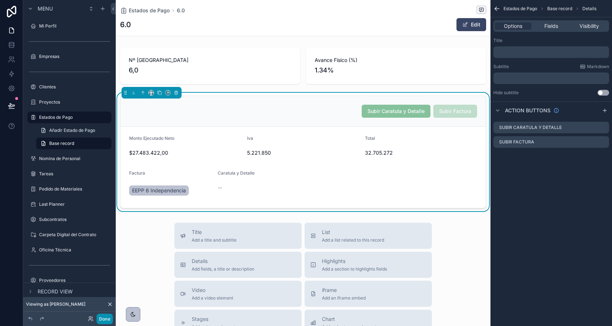
click at [105, 319] on button "Done" at bounding box center [105, 318] width 16 height 10
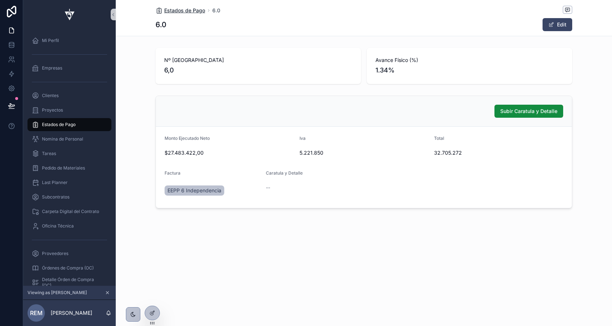
click at [182, 8] on span "Estados de Pago" at bounding box center [184, 10] width 41 height 7
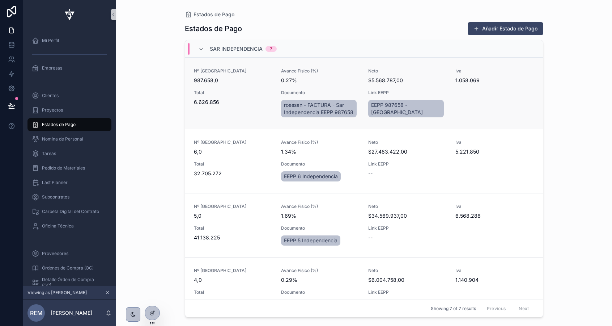
click at [245, 107] on div "Total 6.626.856" at bounding box center [233, 104] width 79 height 29
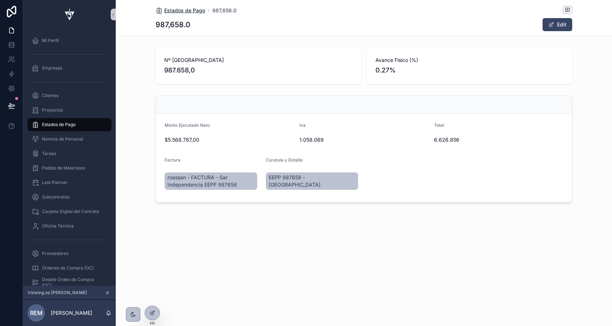
click at [174, 12] on span "Estados de Pago" at bounding box center [184, 10] width 41 height 7
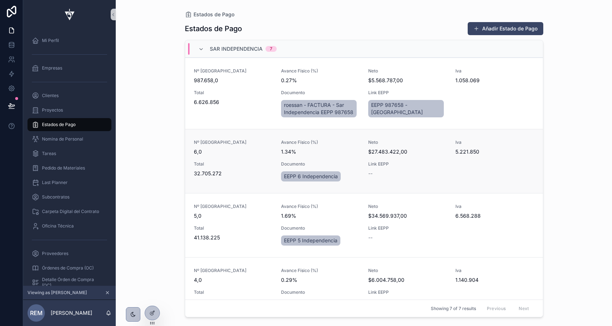
click at [364, 144] on div "Nº Estado de Pago 6,0 Avance Físico (%) 1.34% Neto $27.483.422,00 Iva 5.221.850…" at bounding box center [364, 160] width 340 height 43
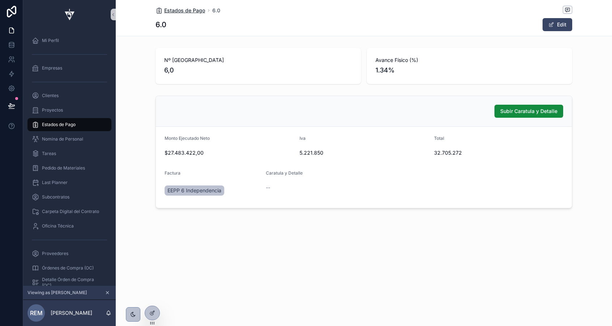
click at [188, 12] on span "Estados de Pago" at bounding box center [184, 10] width 41 height 7
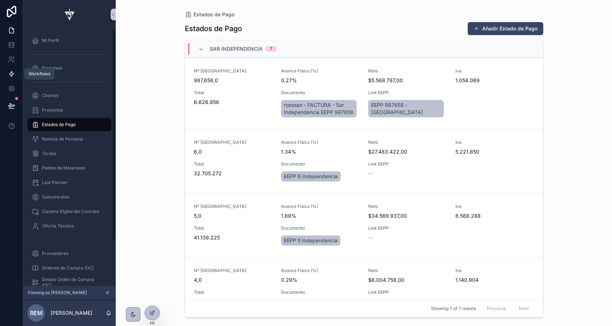
click at [10, 76] on icon at bounding box center [11, 73] width 7 height 7
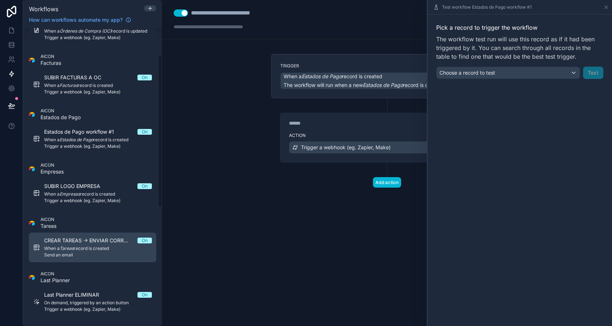
scroll to position [43, 0]
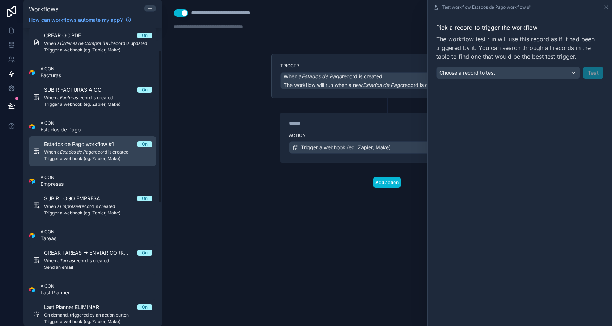
click at [73, 142] on span "Estados de Pago workflow #1" at bounding box center [83, 143] width 79 height 7
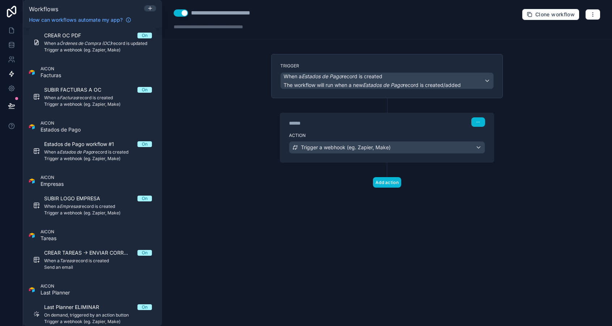
click at [149, 4] on div "Workflows How can workflows automate my app?" at bounding box center [92, 14] width 139 height 28
click at [149, 8] on icon at bounding box center [149, 8] width 3 height 0
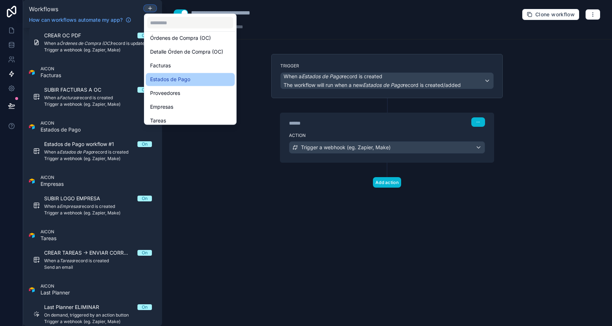
scroll to position [166, 0]
click at [474, 124] on div at bounding box center [306, 163] width 612 height 326
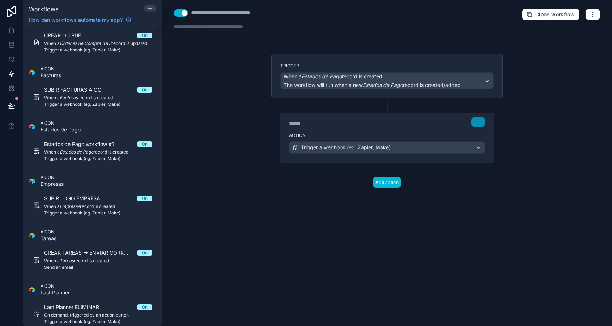
click at [474, 124] on button "button" at bounding box center [478, 121] width 14 height 9
click at [478, 136] on icon at bounding box center [478, 136] width 1 height 1
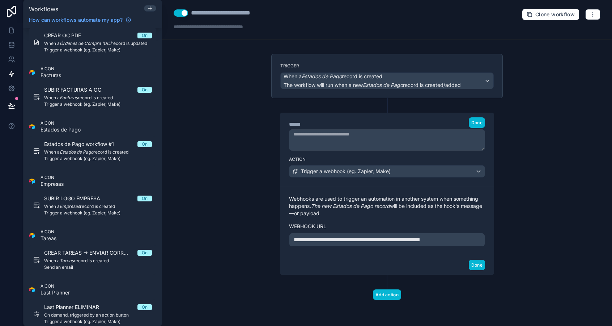
click at [384, 237] on span "**********" at bounding box center [357, 239] width 127 height 5
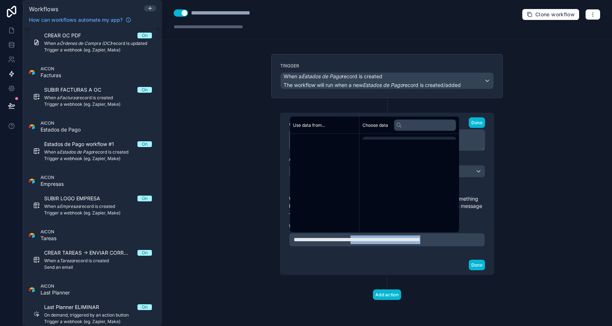
click at [384, 237] on span "**********" at bounding box center [357, 239] width 127 height 5
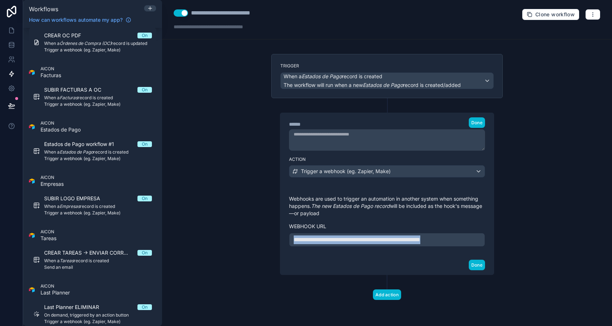
click at [384, 237] on span "**********" at bounding box center [357, 239] width 127 height 5
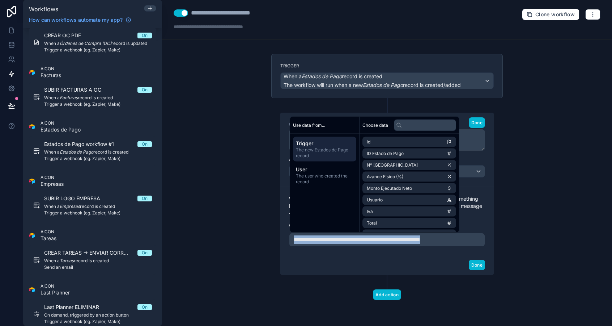
copy span "**********"
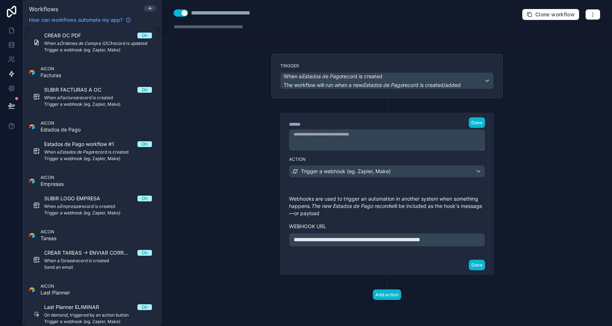
click at [350, 283] on div "Add action" at bounding box center [387, 287] width 232 height 25
click at [474, 127] on button "Done" at bounding box center [477, 122] width 16 height 10
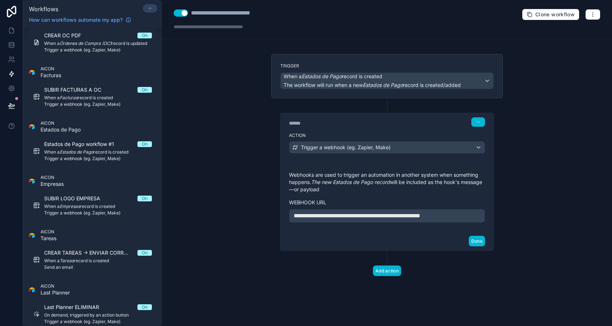
click at [148, 10] on icon at bounding box center [150, 8] width 6 height 6
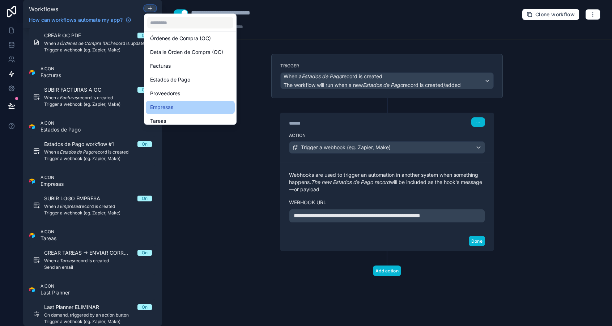
scroll to position [164, 0]
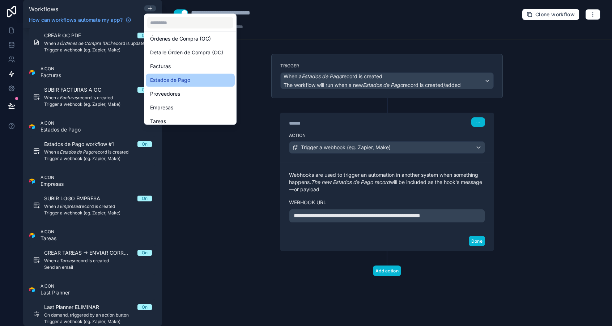
click at [171, 81] on span "Estados de Pago" at bounding box center [170, 80] width 40 height 9
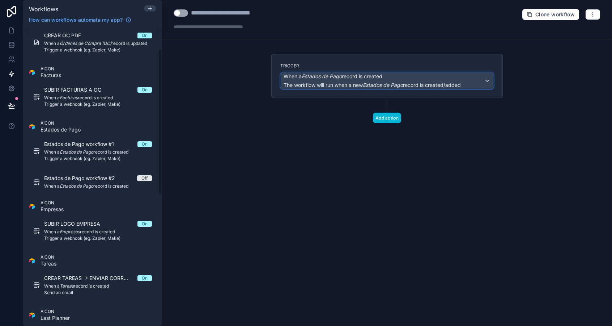
click at [301, 83] on span "The workflow will run when a new Estados de Pago record is created/added" at bounding box center [372, 85] width 177 height 6
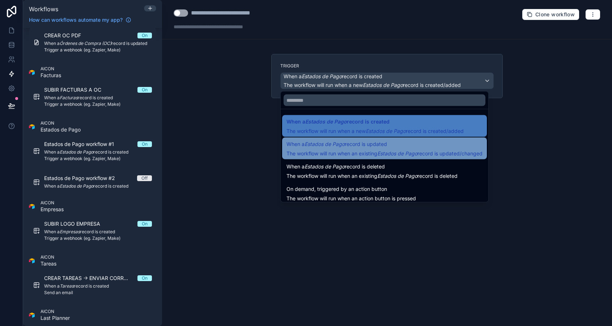
click at [307, 147] on span "When a Estados de Pago record is updated" at bounding box center [337, 144] width 101 height 9
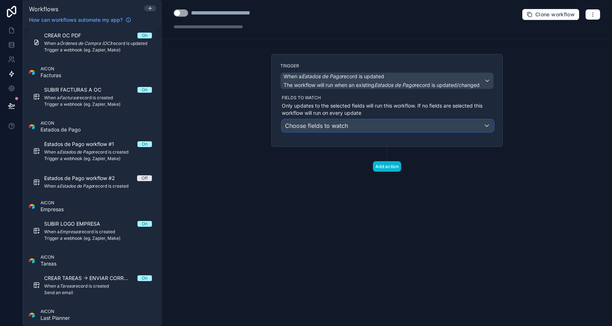
click at [311, 128] on span "Choose fields to watch" at bounding box center [316, 125] width 63 height 7
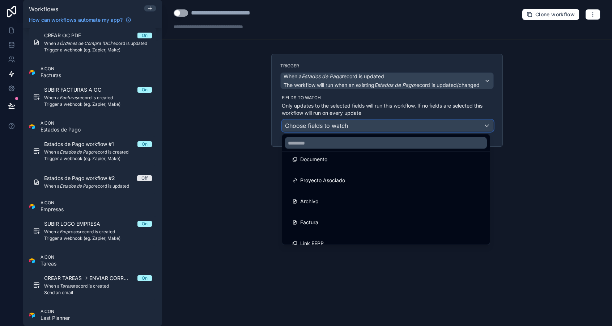
scroll to position [71, 0]
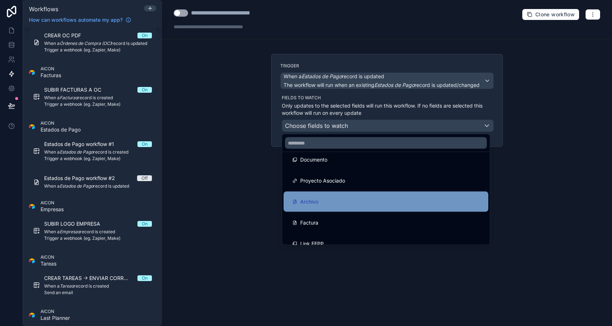
click at [315, 198] on span "Archivo" at bounding box center [309, 201] width 18 height 9
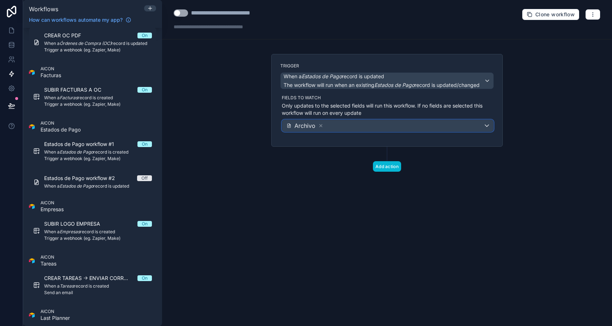
click at [372, 122] on div "Archivo" at bounding box center [387, 126] width 211 height 12
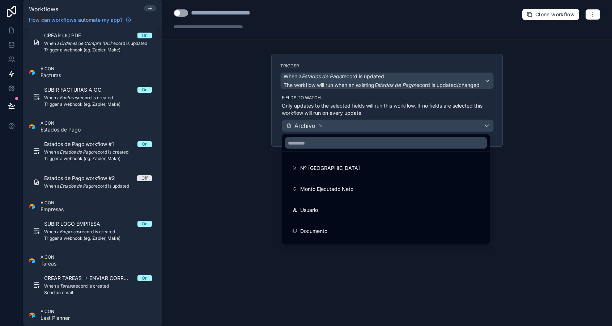
click at [265, 146] on div at bounding box center [306, 163] width 612 height 326
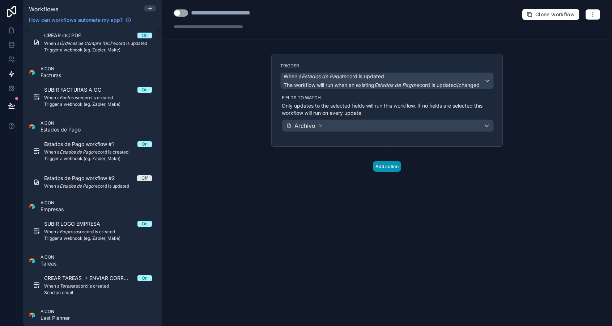
click at [392, 168] on button "Add action" at bounding box center [387, 166] width 28 height 10
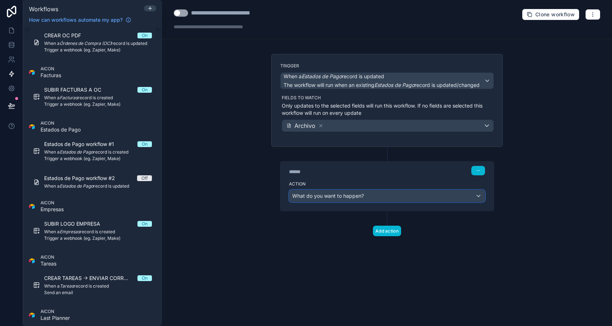
click at [380, 195] on div "What do you want to happen?" at bounding box center [386, 196] width 195 height 12
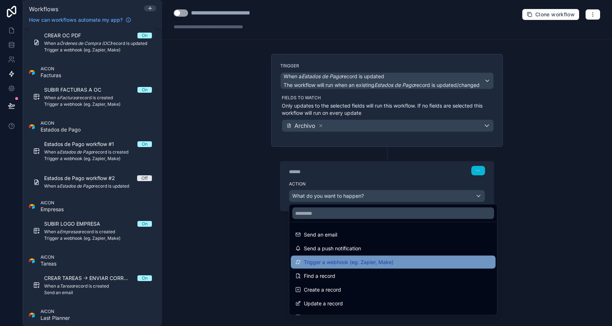
click at [373, 266] on div "Trigger a webhook (eg. Zapier, Make)" at bounding box center [393, 261] width 205 height 13
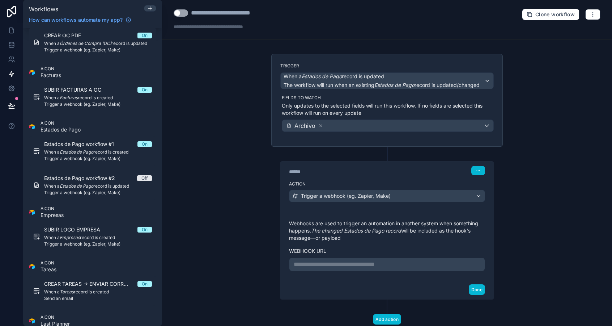
click at [374, 258] on div "**********" at bounding box center [387, 264] width 196 height 14
click at [373, 264] on p "**********" at bounding box center [387, 264] width 187 height 9
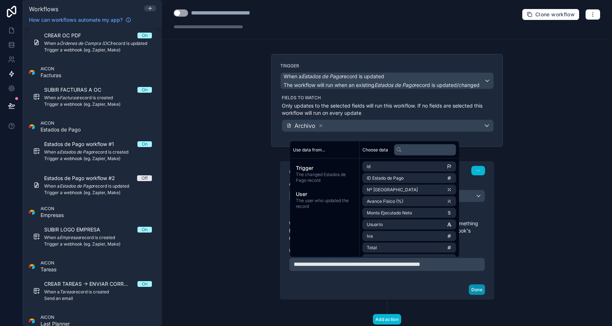
click at [473, 288] on button "Done" at bounding box center [477, 289] width 16 height 10
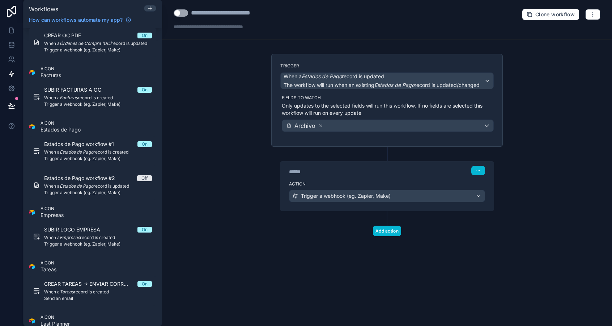
click at [181, 12] on button "Use setting" at bounding box center [181, 12] width 14 height 7
click at [199, 11] on div "**********" at bounding box center [234, 13] width 87 height 9
drag, startPoint x: 239, startPoint y: 13, endPoint x: 292, endPoint y: 21, distance: 54.1
click at [292, 21] on div "**********" at bounding box center [387, 19] width 450 height 39
click at [236, 14] on div "**********" at bounding box center [248, 13] width 115 height 9
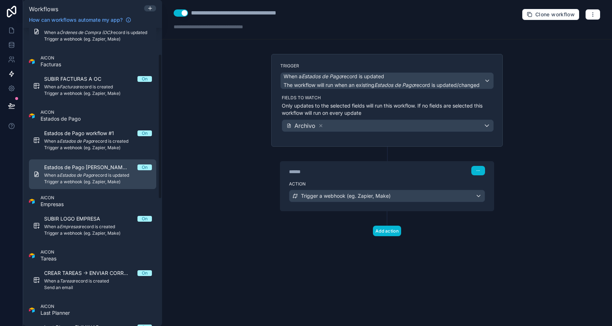
scroll to position [54, 0]
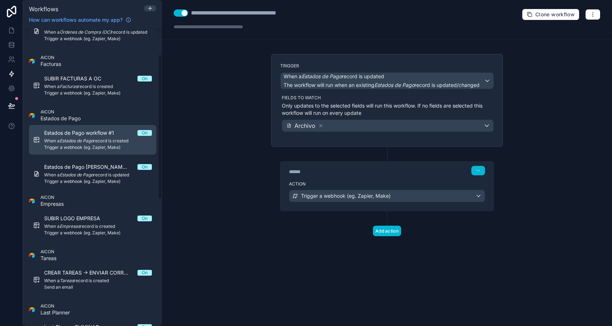
click at [82, 130] on span "Estados de Pago workflow #1" at bounding box center [83, 132] width 79 height 7
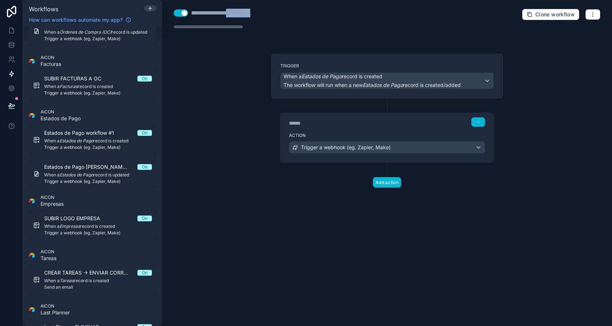
drag, startPoint x: 238, startPoint y: 12, endPoint x: 291, endPoint y: 14, distance: 52.9
click at [291, 14] on div "**********" at bounding box center [387, 19] width 450 height 39
click at [334, 14] on div "**********" at bounding box center [280, 13] width 178 height 9
click at [362, 13] on div "**********" at bounding box center [280, 13] width 178 height 9
click at [147, 5] on button at bounding box center [150, 8] width 12 height 7
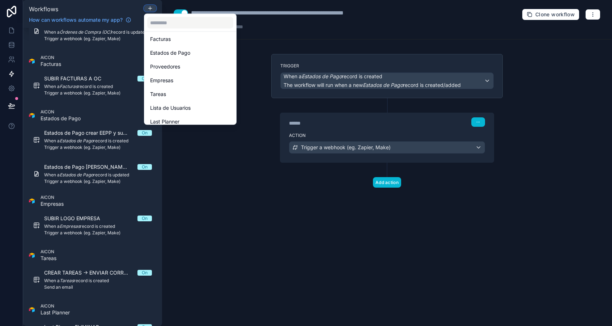
scroll to position [185, 0]
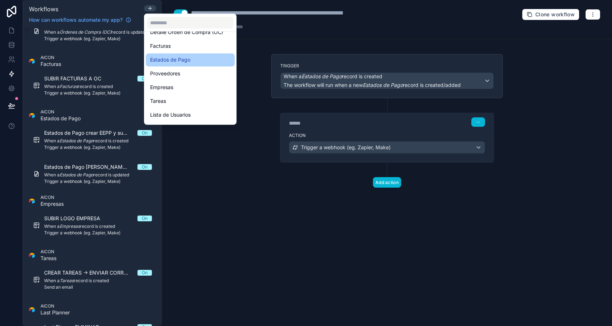
click at [186, 58] on span "Estados de Pago" at bounding box center [170, 60] width 40 height 9
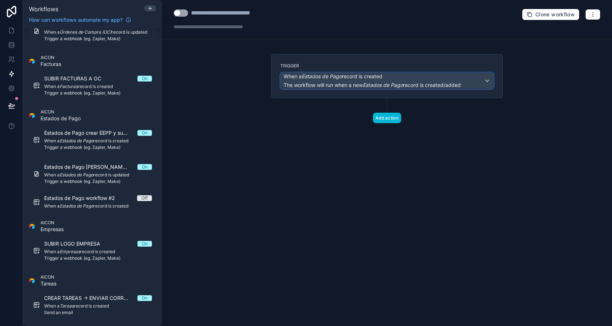
click at [318, 80] on div "When a Estados de Pago record is created The workflow will run when a new Estad…" at bounding box center [372, 81] width 177 height 16
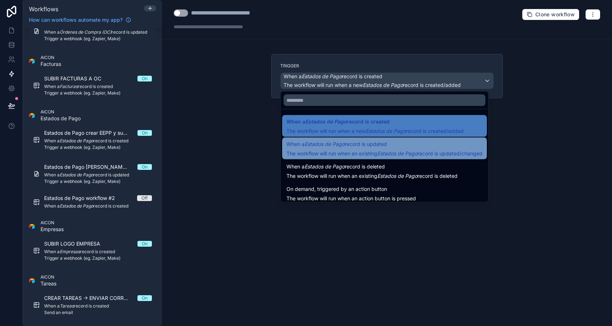
click at [338, 150] on span "The workflow will run when an existing Estados de Pago record is updated/changed" at bounding box center [385, 153] width 196 height 6
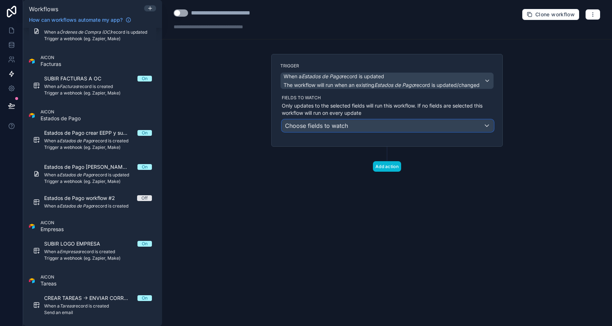
click at [335, 124] on span "Choose fields to watch" at bounding box center [316, 125] width 63 height 7
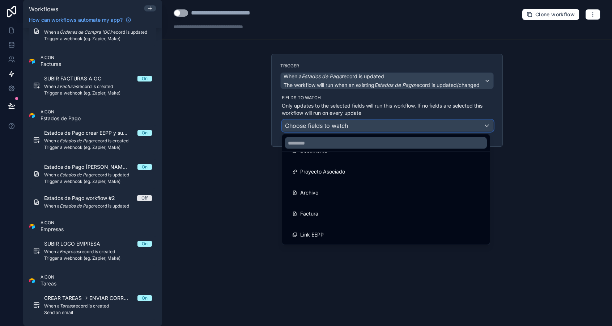
scroll to position [82, 0]
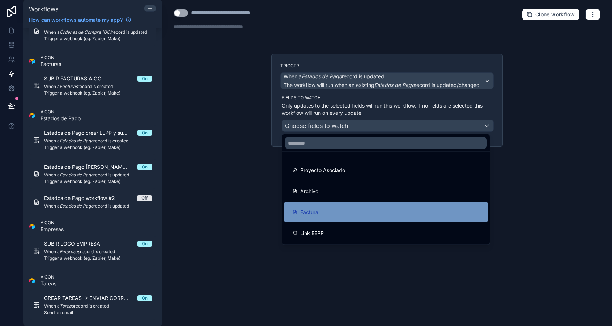
click at [344, 209] on div "Factura" at bounding box center [385, 212] width 187 height 9
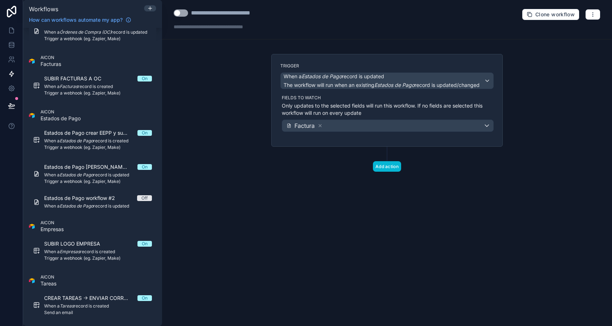
click at [182, 15] on button "Use setting" at bounding box center [181, 12] width 14 height 7
click at [195, 13] on div "**********" at bounding box center [234, 13] width 87 height 9
click at [230, 16] on div "**********" at bounding box center [234, 13] width 87 height 9
drag, startPoint x: 238, startPoint y: 13, endPoint x: 286, endPoint y: 15, distance: 47.8
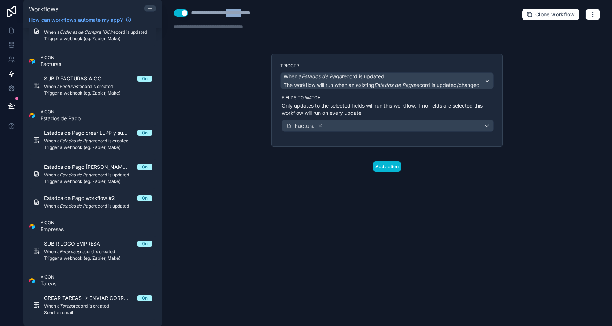
click at [285, 15] on div "**********" at bounding box center [387, 19] width 450 height 39
type div "**********"
click at [370, 134] on div "Trigger When a Estados de Pago record is updated The workflow will run when an …" at bounding box center [387, 100] width 232 height 93
click at [381, 158] on div "Add action" at bounding box center [387, 159] width 232 height 25
click at [382, 164] on button "Add action" at bounding box center [387, 166] width 28 height 10
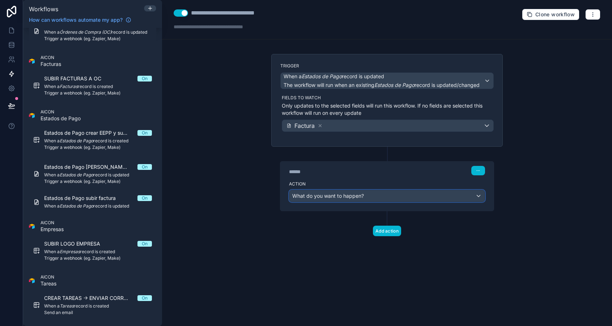
click at [374, 191] on div "What do you want to happen?" at bounding box center [386, 196] width 195 height 12
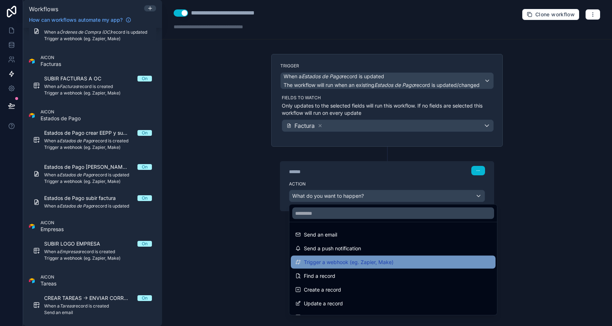
drag, startPoint x: 376, startPoint y: 253, endPoint x: 377, endPoint y: 258, distance: 5.6
click at [377, 258] on ul "Send an email Send a push notification Trigger a webhook (eg. Zapier, Make) Fin…" at bounding box center [393, 268] width 208 height 93
click at [377, 258] on span "Trigger a webhook (eg. Zapier, Make)" at bounding box center [349, 262] width 90 height 9
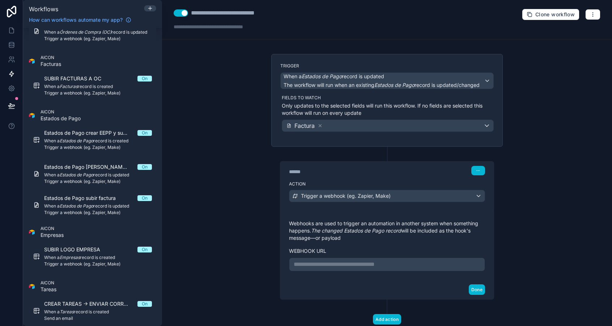
click at [376, 265] on p "**********" at bounding box center [387, 264] width 187 height 9
click at [473, 285] on button "Done" at bounding box center [477, 289] width 16 height 10
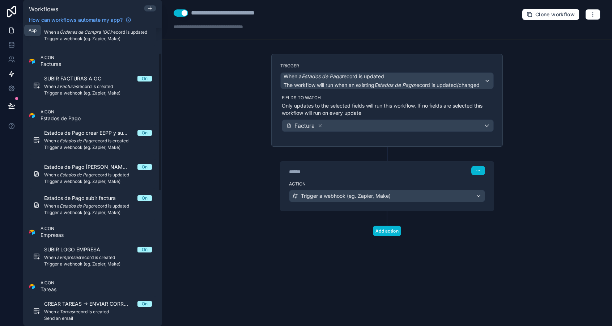
click at [10, 29] on icon at bounding box center [11, 30] width 7 height 7
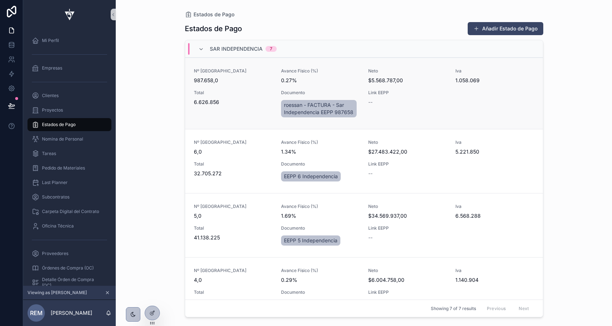
click at [219, 86] on div "Nº Estado de Pago 987.658,0 Avance Físico (%) 0.27% Neto $5.568.787,00 Iva 1.05…" at bounding box center [364, 93] width 340 height 51
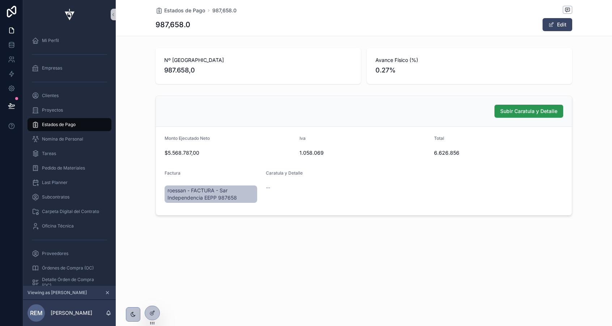
click at [508, 111] on span "Subir Caratula y Detalle" at bounding box center [528, 110] width 57 height 7
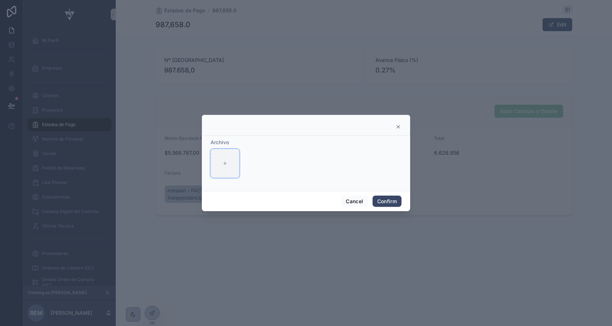
click at [230, 170] on div at bounding box center [225, 163] width 29 height 29
type input "**********"
click at [400, 201] on button "Confirm" at bounding box center [387, 201] width 29 height 12
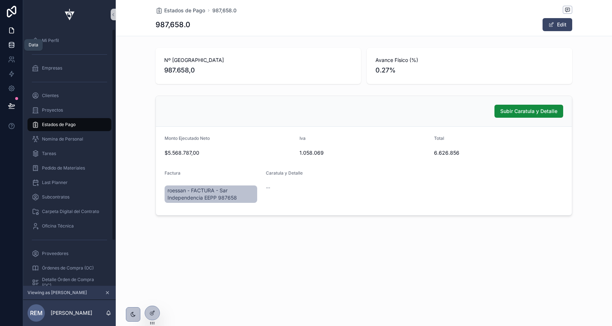
click at [12, 45] on icon at bounding box center [11, 44] width 7 height 7
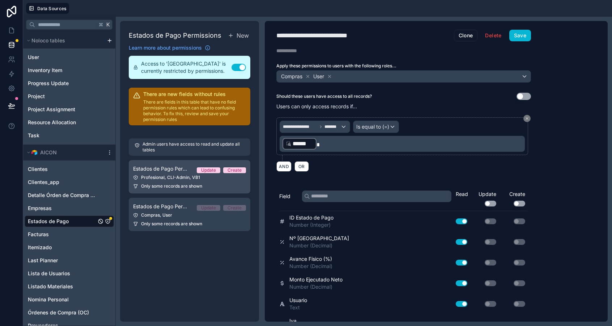
click at [192, 187] on span "Only some records are shown" at bounding box center [171, 186] width 61 height 6
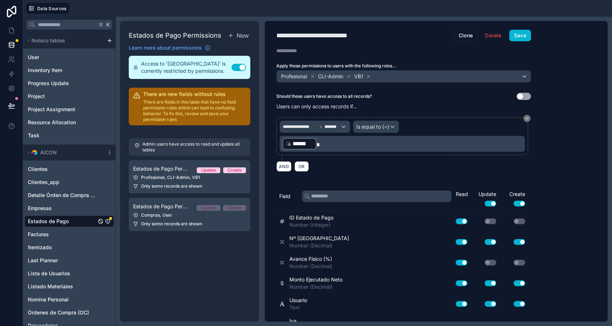
scroll to position [240, 0]
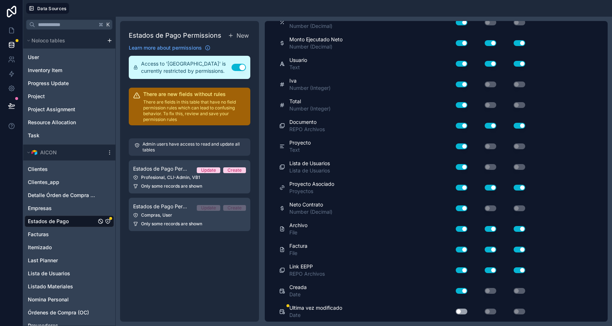
click at [466, 314] on div "Use setting" at bounding box center [458, 311] width 23 height 12
click at [464, 313] on button "Use setting" at bounding box center [462, 311] width 12 height 6
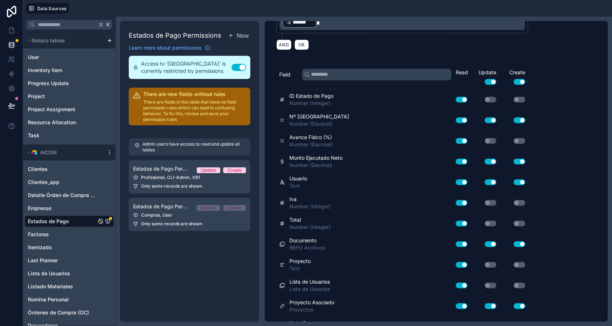
scroll to position [0, 0]
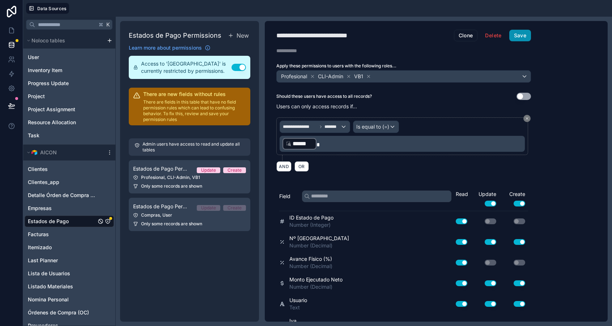
click at [518, 34] on button "Save" at bounding box center [520, 36] width 22 height 12
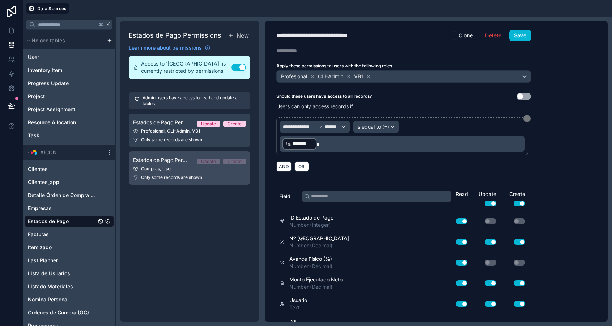
click at [171, 181] on link "Estados de Pago Permission 2 Update Create Compras, User Only some records are …" at bounding box center [190, 167] width 122 height 33
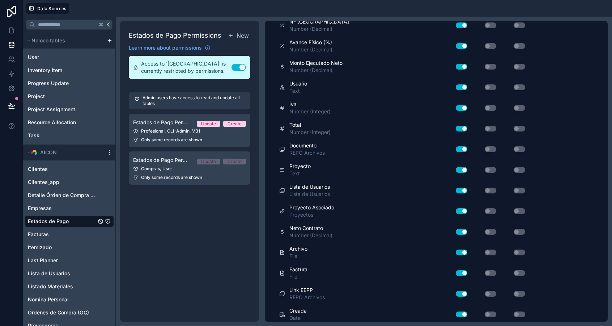
scroll to position [240, 0]
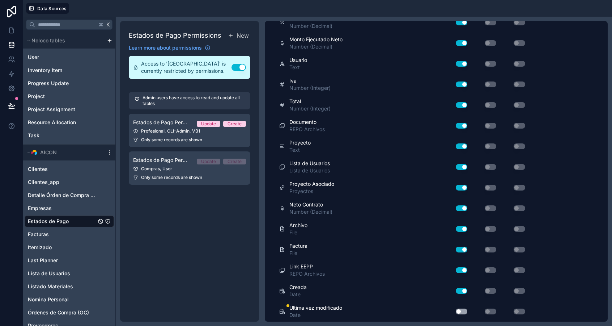
click at [460, 312] on button "Use setting" at bounding box center [462, 311] width 12 height 6
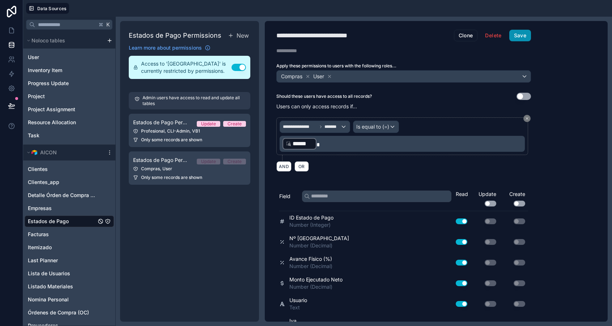
click at [518, 37] on button "Save" at bounding box center [520, 36] width 22 height 12
click at [12, 33] on icon at bounding box center [11, 30] width 4 height 5
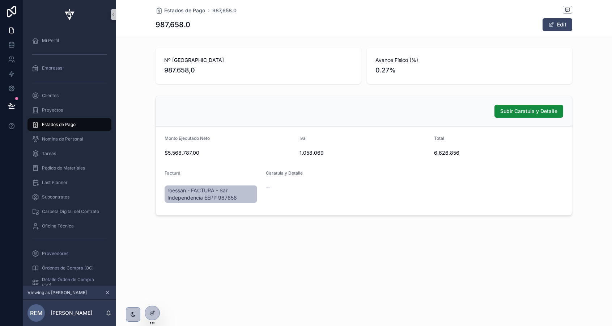
click at [314, 111] on div "Subir Caratula y Detalle" at bounding box center [364, 111] width 399 height 13
